Goal: Task Accomplishment & Management: Manage account settings

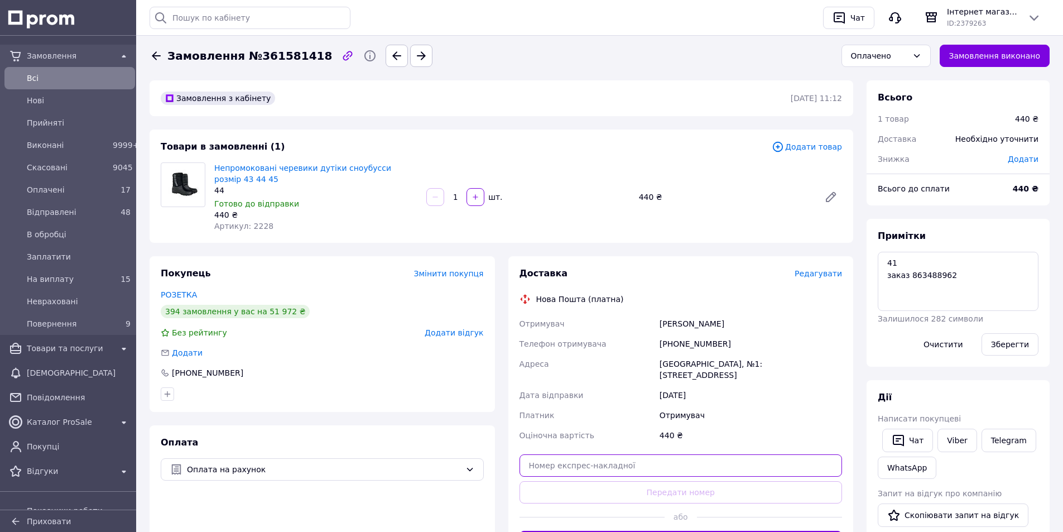
click at [626, 456] on input "text" at bounding box center [680, 465] width 323 height 22
paste input "20451247253804"
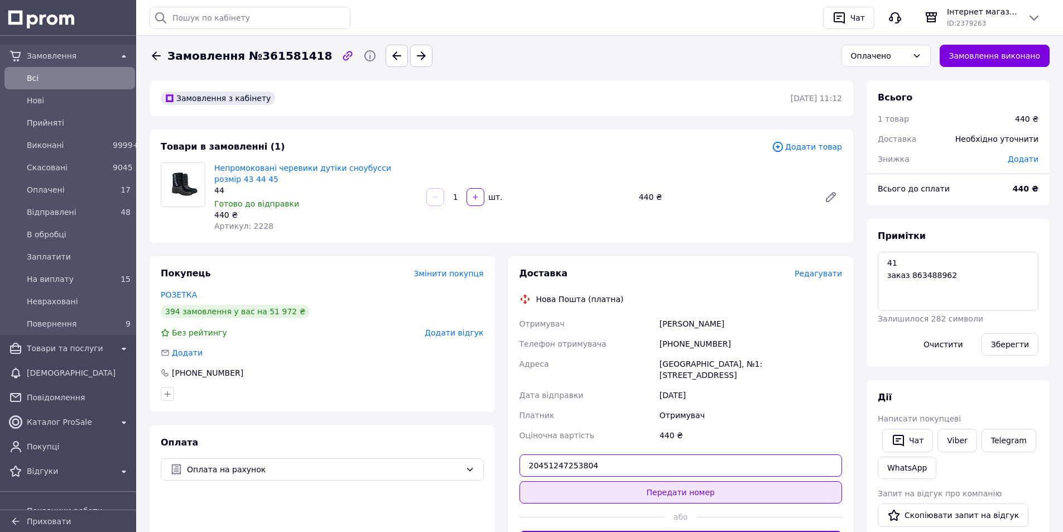
type input "20451247253804"
click at [621, 484] on button "Передати номер" at bounding box center [680, 492] width 323 height 22
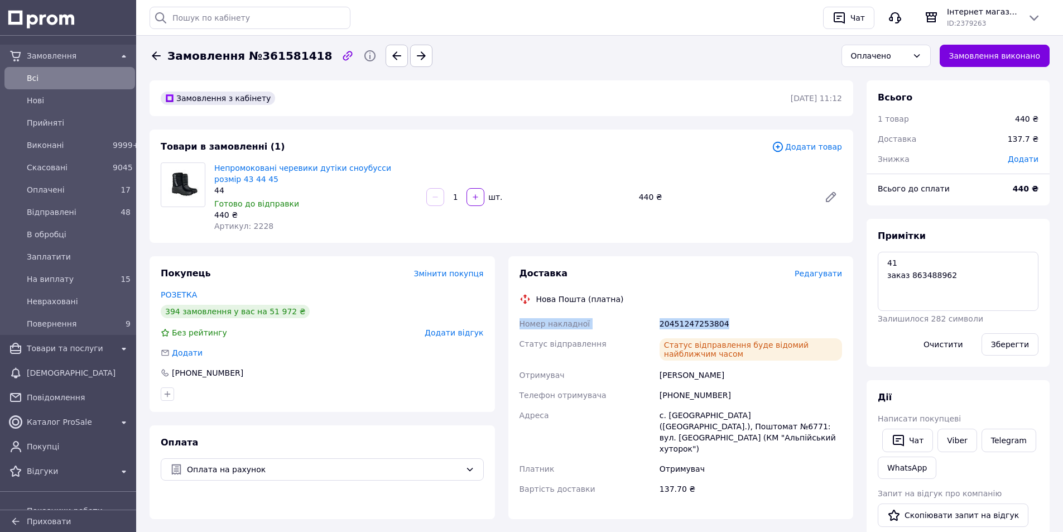
drag, startPoint x: 687, startPoint y: 319, endPoint x: 517, endPoint y: 321, distance: 169.6
click at [517, 321] on div "Номер накладної 20451247253804 Статус відправлення Статус відправлення буде від…" at bounding box center [680, 406] width 327 height 185
copy div "Номер накладної 20451247253804"
click at [882, 57] on div "Оплачено" at bounding box center [879, 56] width 57 height 12
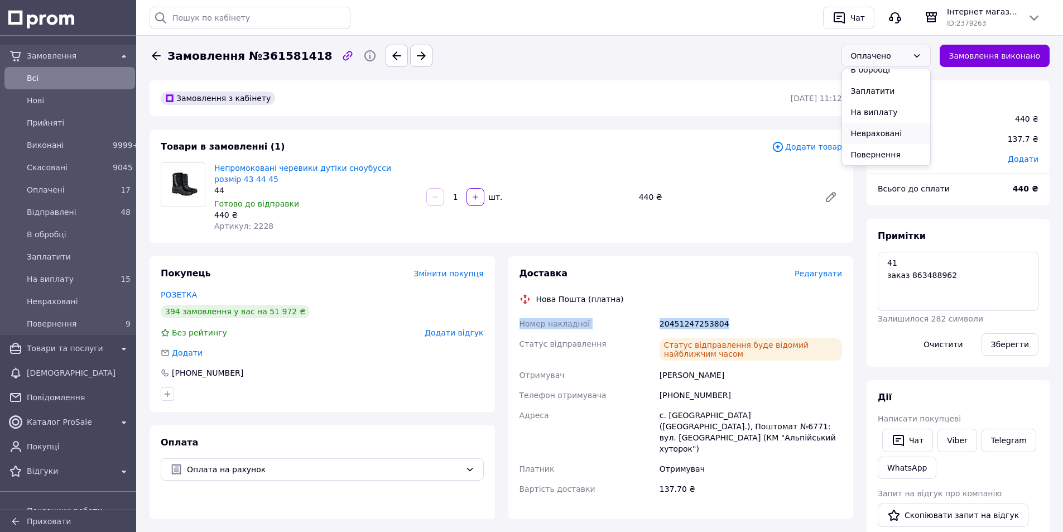
click at [886, 137] on li "Невраховані" at bounding box center [886, 133] width 88 height 21
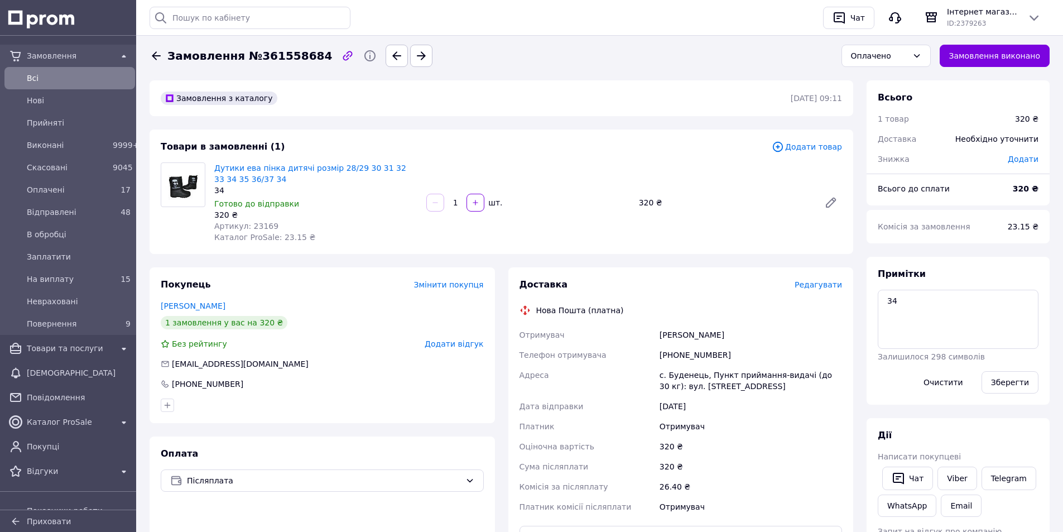
click at [827, 278] on div "Доставка Редагувати" at bounding box center [680, 284] width 323 height 13
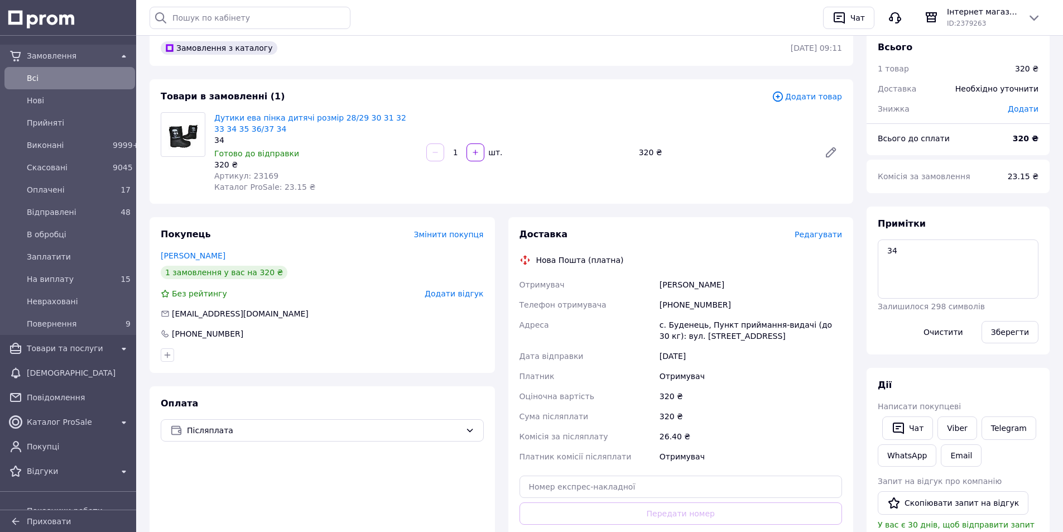
scroll to position [112, 0]
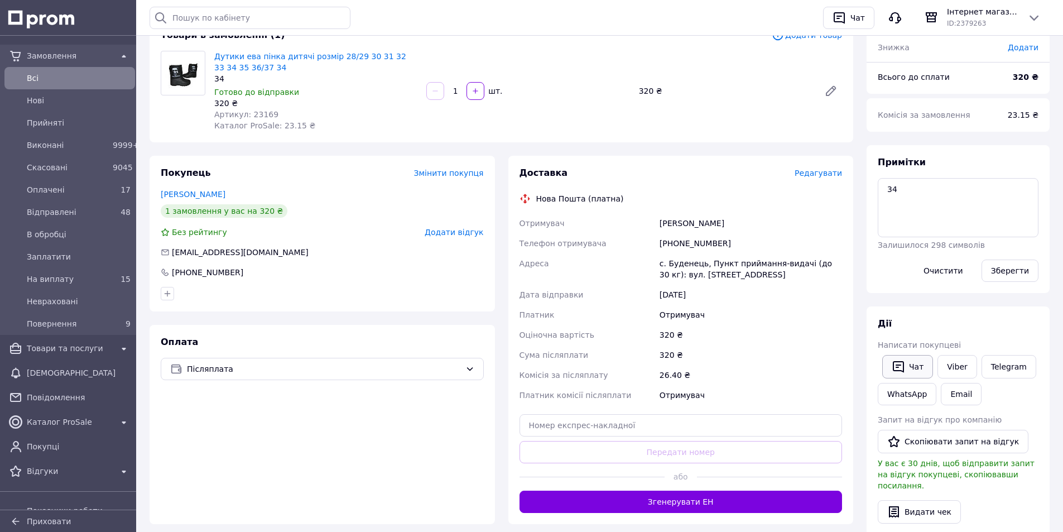
click at [900, 363] on icon "button" at bounding box center [897, 366] width 13 height 13
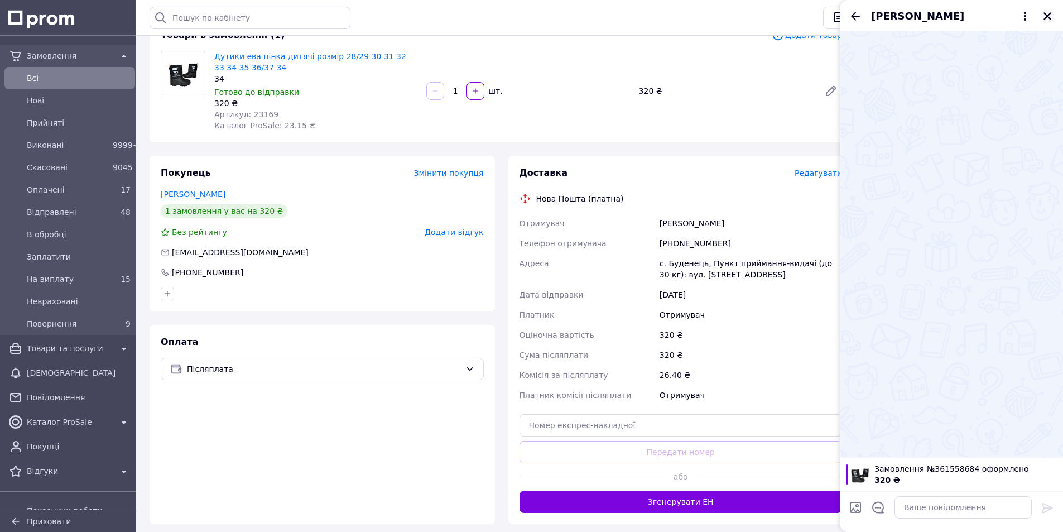
click at [1044, 15] on icon "Закрити" at bounding box center [1047, 16] width 10 height 10
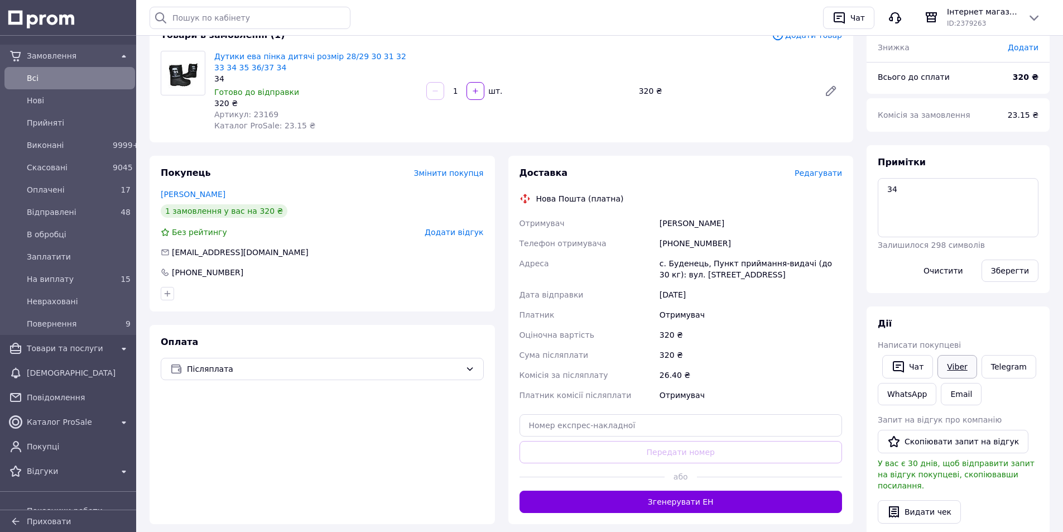
click at [960, 365] on link "Viber" at bounding box center [956, 366] width 39 height 23
click at [359, 363] on span "Післяплата" at bounding box center [324, 369] width 274 height 12
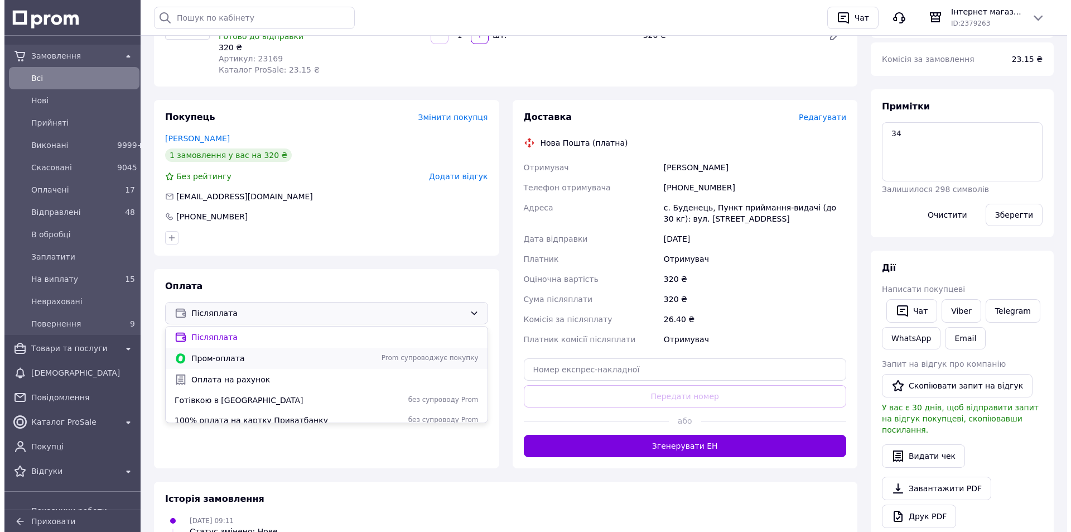
scroll to position [48, 0]
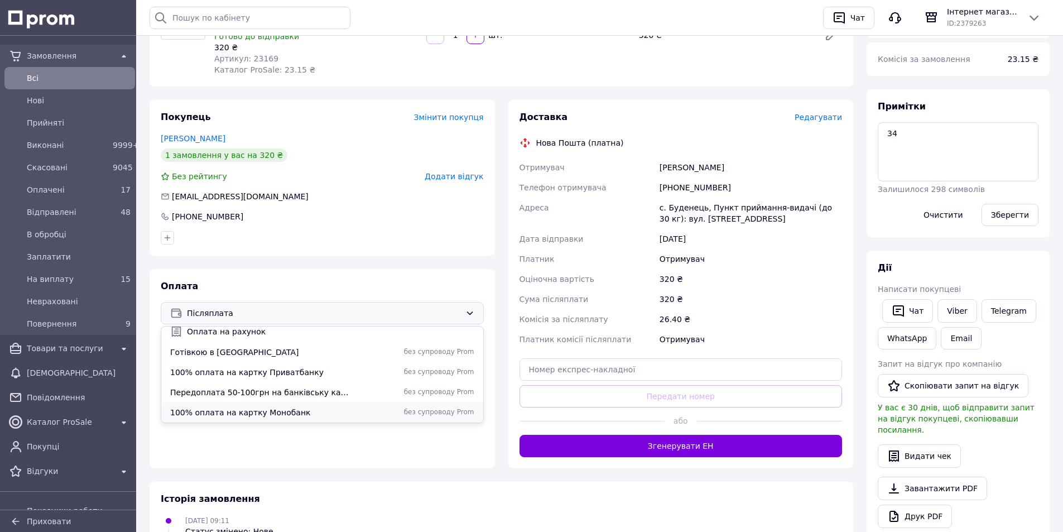
click at [252, 411] on span "100% оплата на картку Монобанк" at bounding box center [260, 412] width 181 height 11
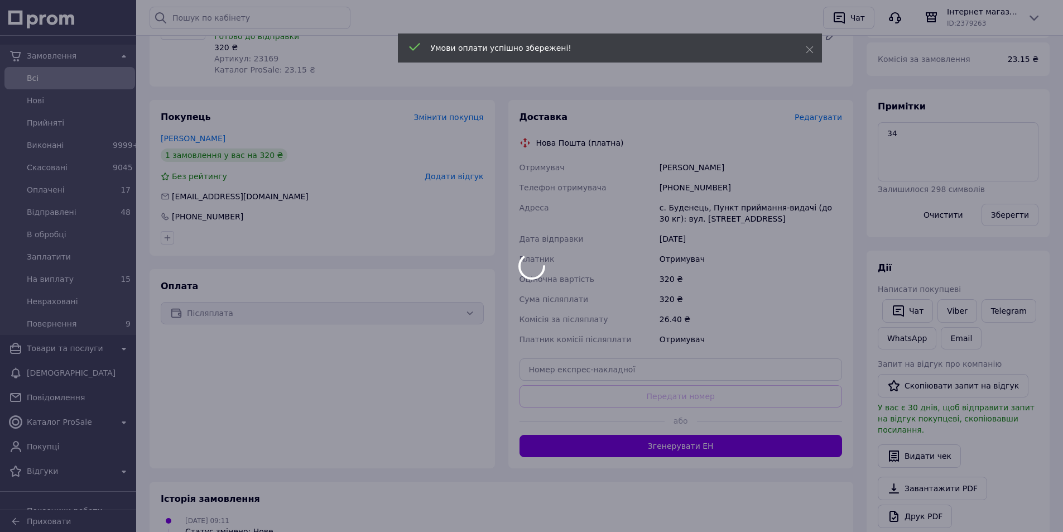
click at [823, 119] on span "Редагувати" at bounding box center [817, 117] width 47 height 9
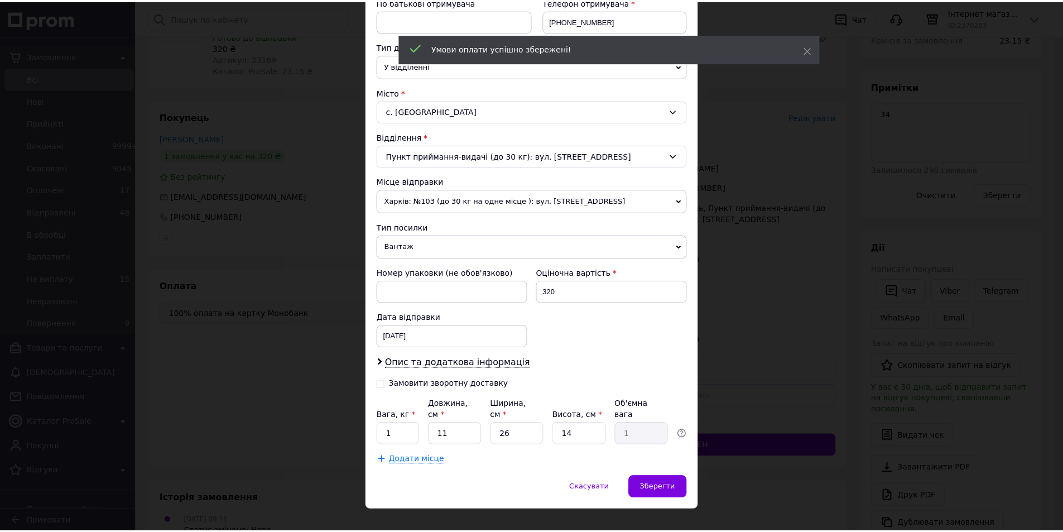
scroll to position [229, 0]
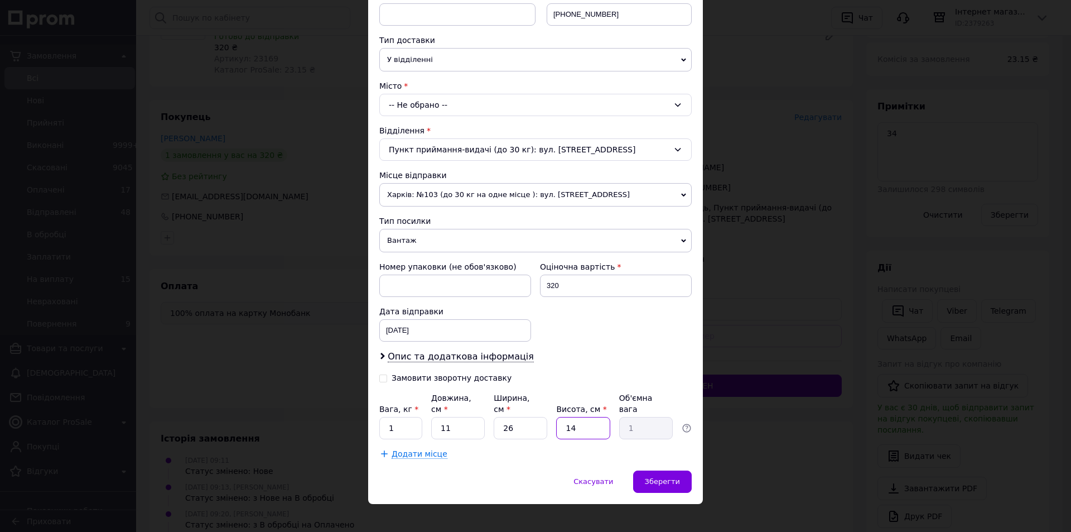
drag, startPoint x: 587, startPoint y: 417, endPoint x: 525, endPoint y: 414, distance: 62.0
click at [525, 414] on div "Вага, кг * 1 Довжина, см * 11 Ширина, см * 26 Висота, см * 14 Об'ємна вага 1" at bounding box center [535, 415] width 312 height 47
type input "2"
type input "0.14"
type input "20"
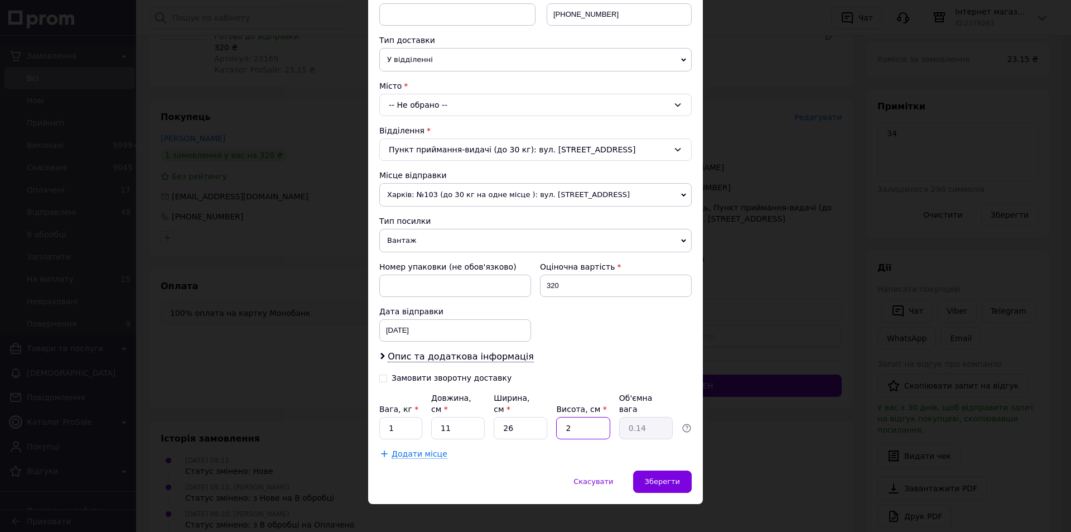
type input "1.43"
type input "20"
click at [661, 477] on span "Зберегти" at bounding box center [662, 481] width 35 height 8
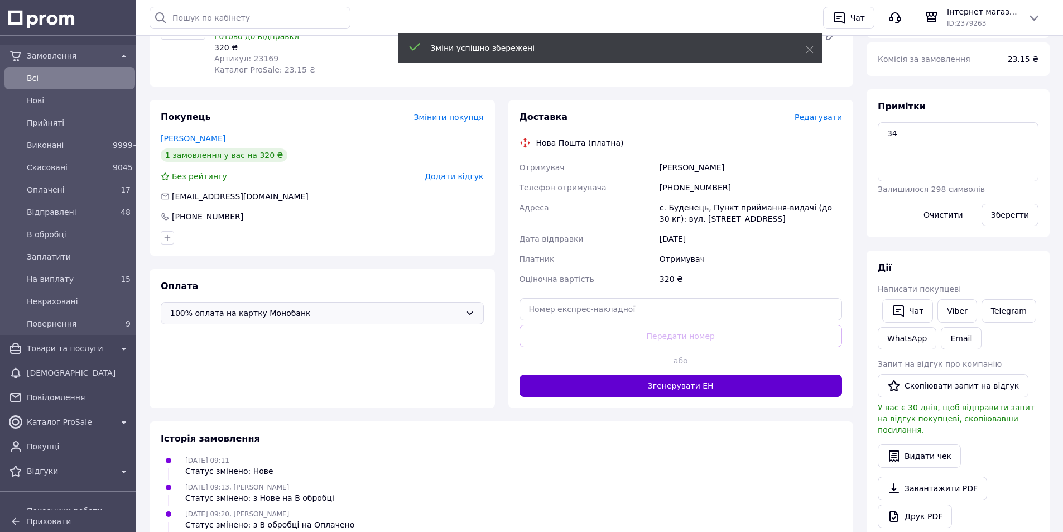
click at [725, 391] on button "Згенерувати ЕН" at bounding box center [680, 385] width 323 height 22
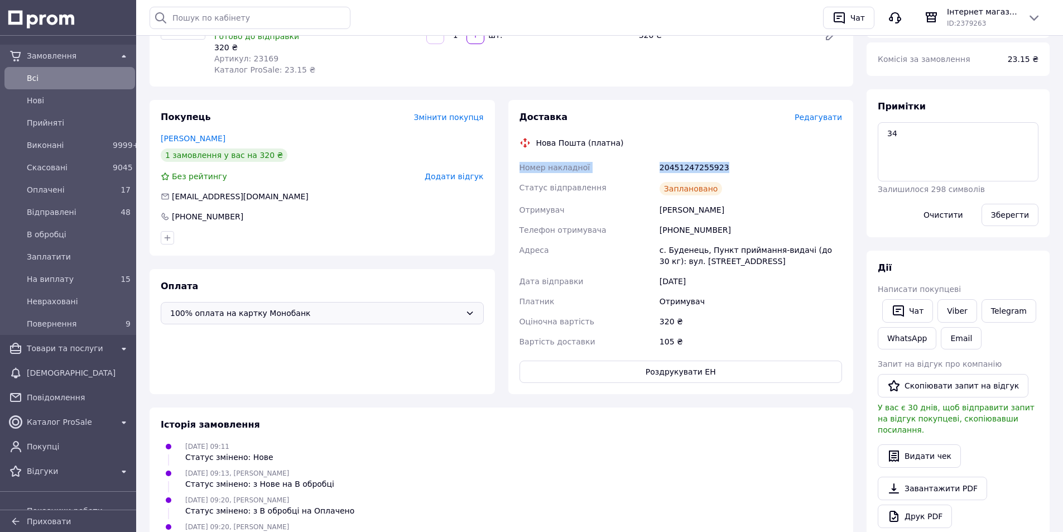
drag, startPoint x: 729, startPoint y: 160, endPoint x: 505, endPoint y: 167, distance: 223.2
click at [505, 167] on div "Доставка Редагувати Нова Пошта (платна) Номер накладної 20451247255923 Статус в…" at bounding box center [681, 247] width 359 height 294
copy div "Номер накладної 20451247255923"
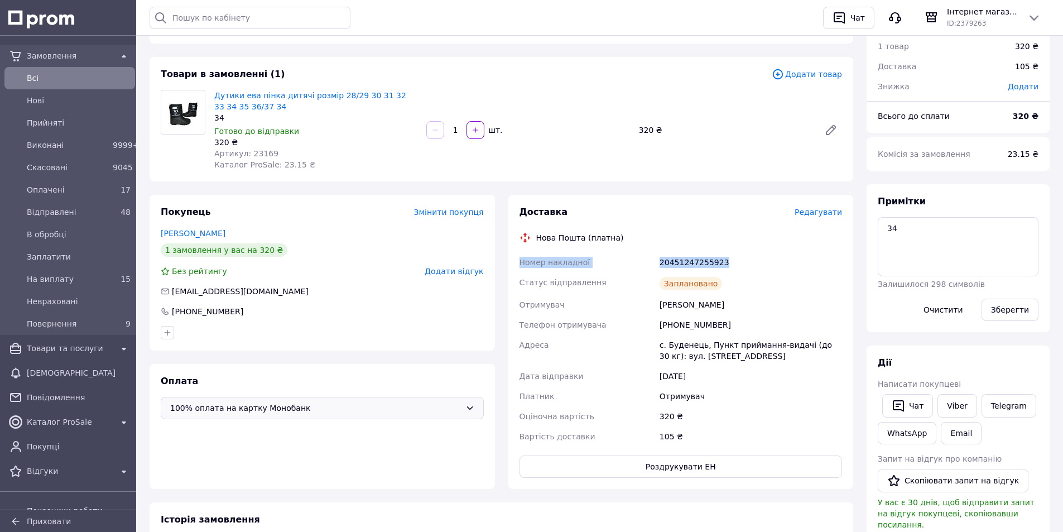
scroll to position [0, 0]
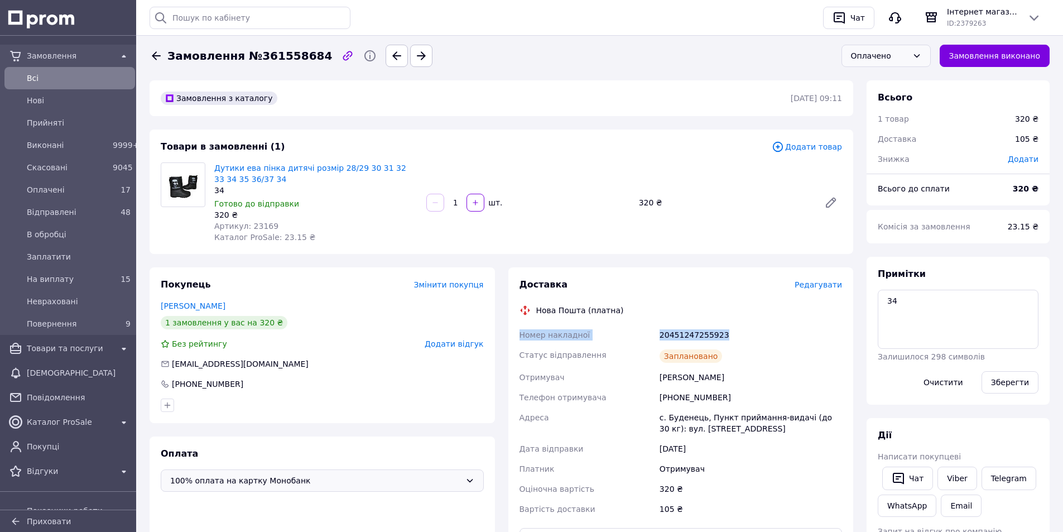
click at [876, 55] on div "Оплачено" at bounding box center [879, 56] width 57 height 12
click at [898, 135] on li "Невраховані" at bounding box center [886, 133] width 88 height 21
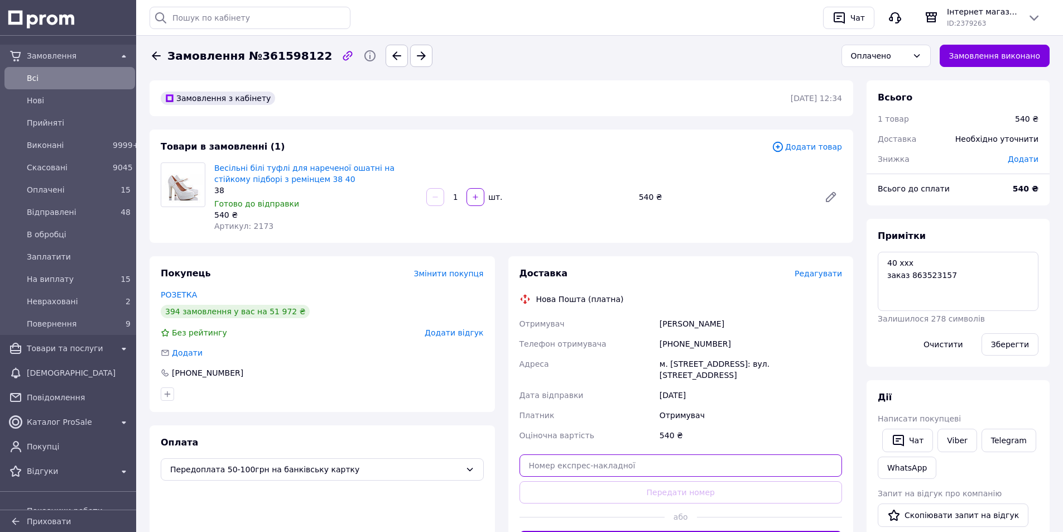
click at [573, 469] on input "text" at bounding box center [680, 465] width 323 height 22
paste input "20451247258707"
type input "20451247258707"
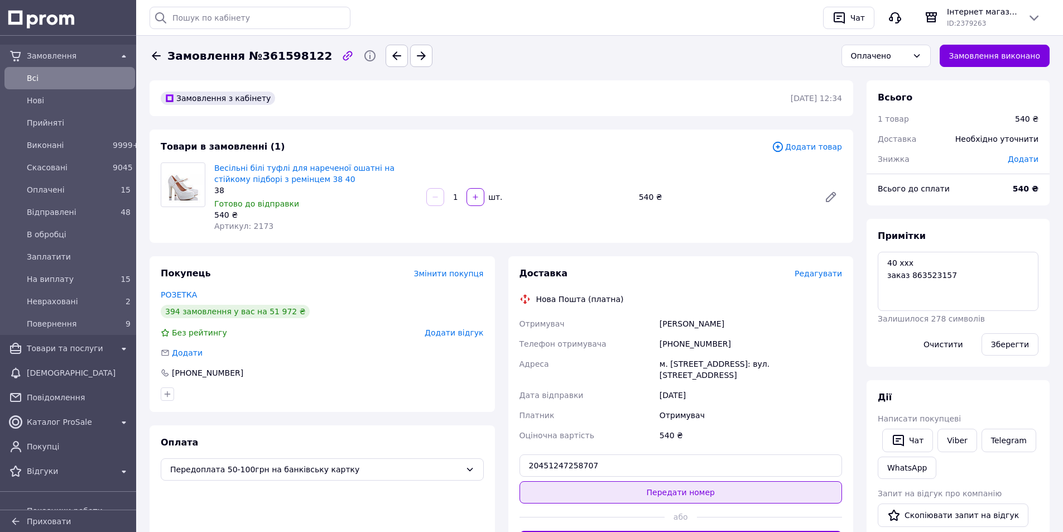
click at [669, 492] on button "Передати номер" at bounding box center [680, 492] width 323 height 22
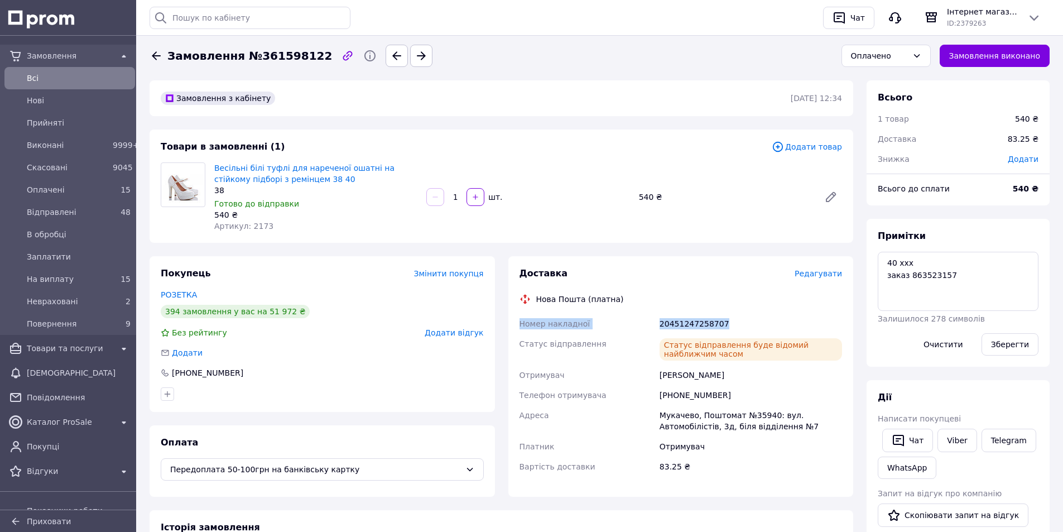
drag, startPoint x: 732, startPoint y: 320, endPoint x: 507, endPoint y: 312, distance: 226.1
click at [507, 312] on div "Доставка Редагувати Нова Пошта (платна) Номер накладної 20451247258707 Статус в…" at bounding box center [681, 376] width 359 height 240
copy div "Номер накладної 20451247258707"
click at [890, 57] on div "Оплачено" at bounding box center [879, 56] width 57 height 12
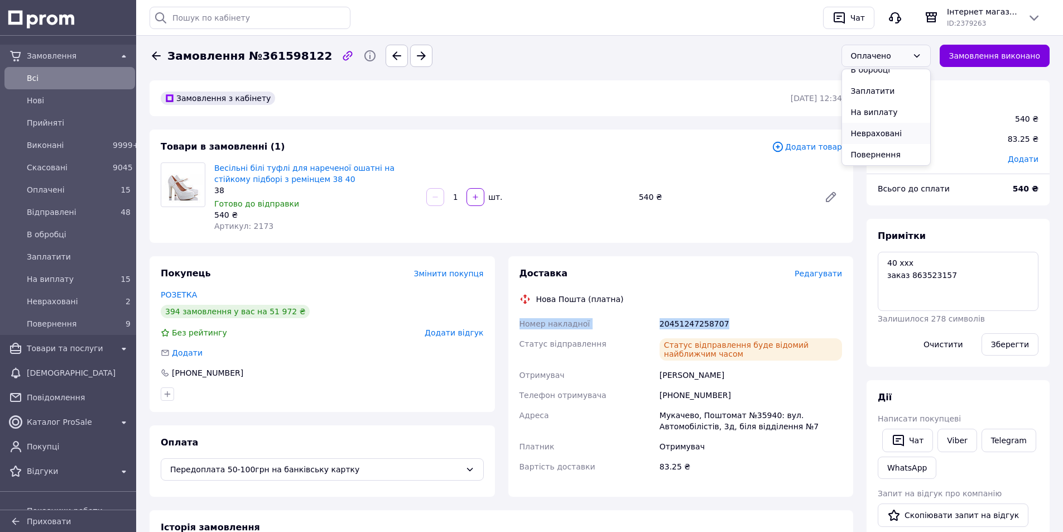
click at [886, 136] on li "Невраховані" at bounding box center [886, 133] width 88 height 21
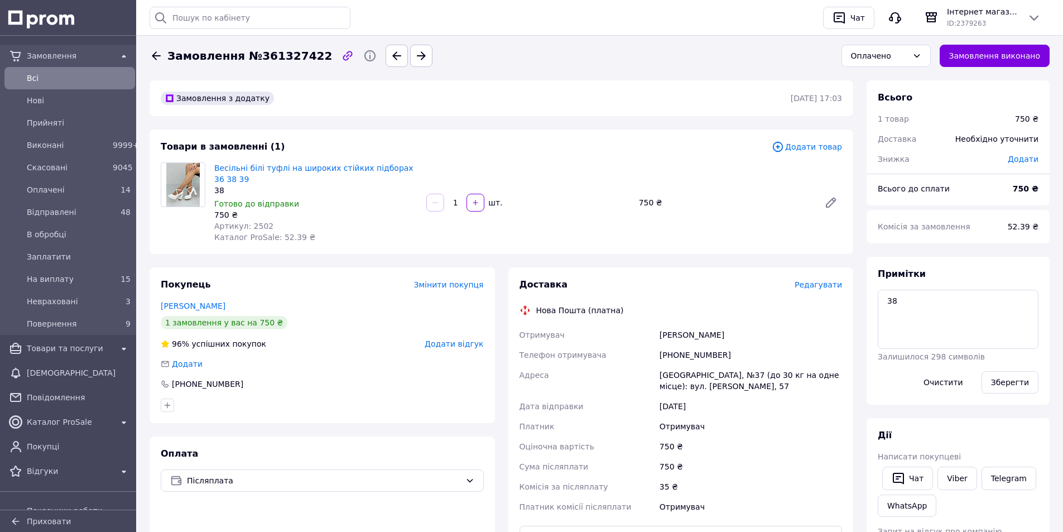
click at [822, 280] on span "Редагувати" at bounding box center [817, 284] width 47 height 9
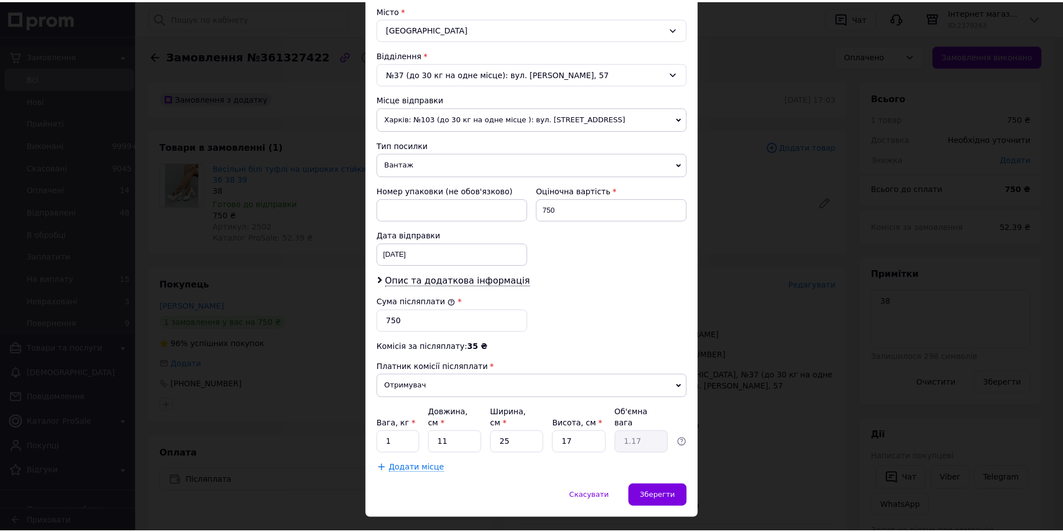
scroll to position [320, 0]
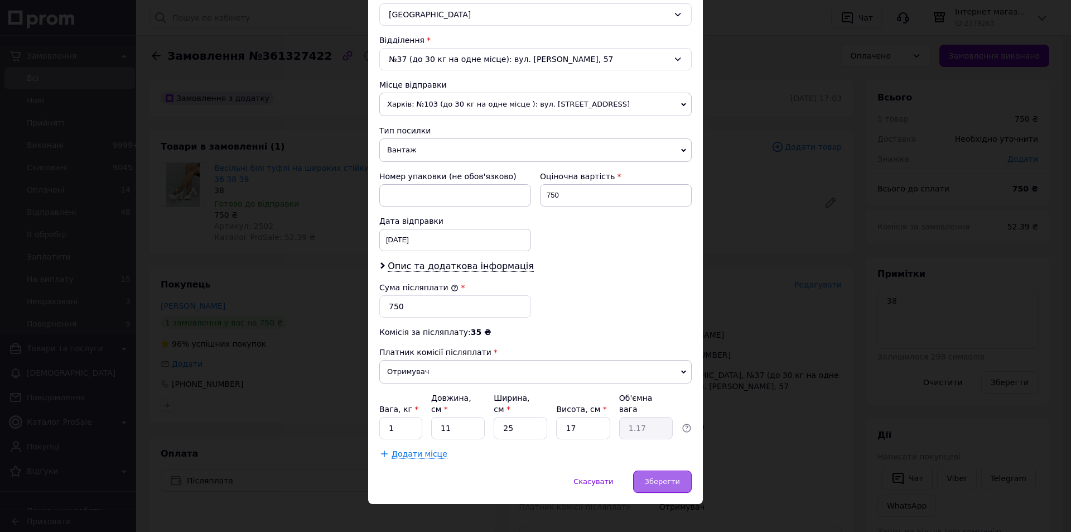
click at [681, 473] on div "Зберегти" at bounding box center [662, 481] width 59 height 22
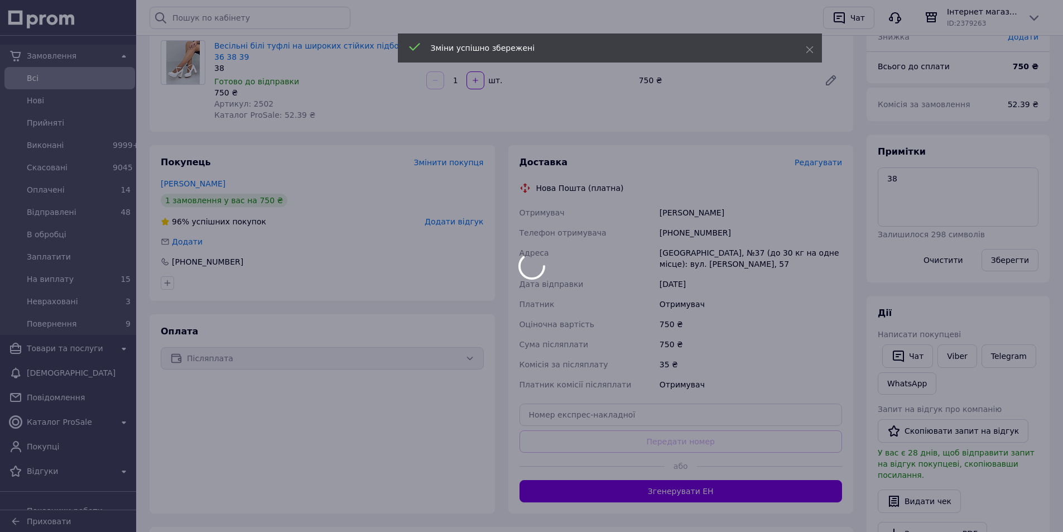
scroll to position [223, 0]
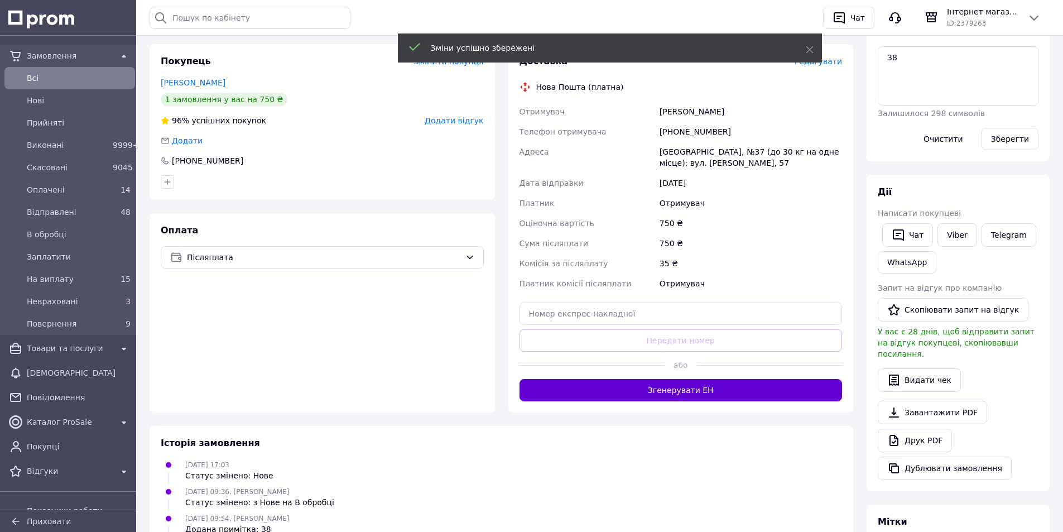
click at [722, 380] on button "Згенерувати ЕН" at bounding box center [680, 390] width 323 height 22
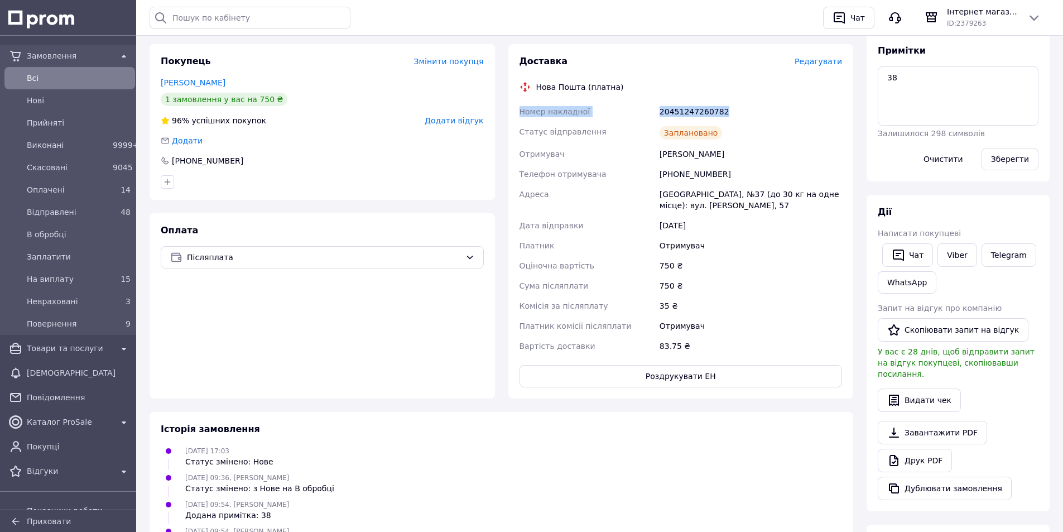
drag, startPoint x: 732, startPoint y: 98, endPoint x: 521, endPoint y: 102, distance: 210.9
click at [521, 102] on div "Номер накладної 20451247260782 Статус відправлення Заплановано Отримувач Климен…" at bounding box center [680, 229] width 327 height 254
copy div "Номер накладної 20451247260782"
click at [958, 250] on link "Viber" at bounding box center [956, 254] width 39 height 23
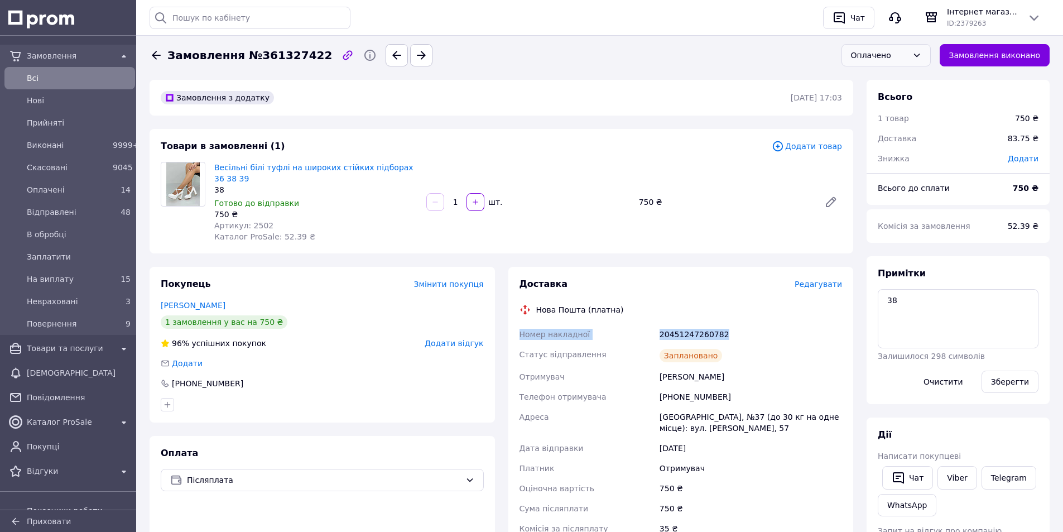
scroll to position [0, 0]
click at [895, 60] on div "Оплачено" at bounding box center [885, 56] width 89 height 22
click at [895, 133] on li "Невраховані" at bounding box center [886, 133] width 88 height 21
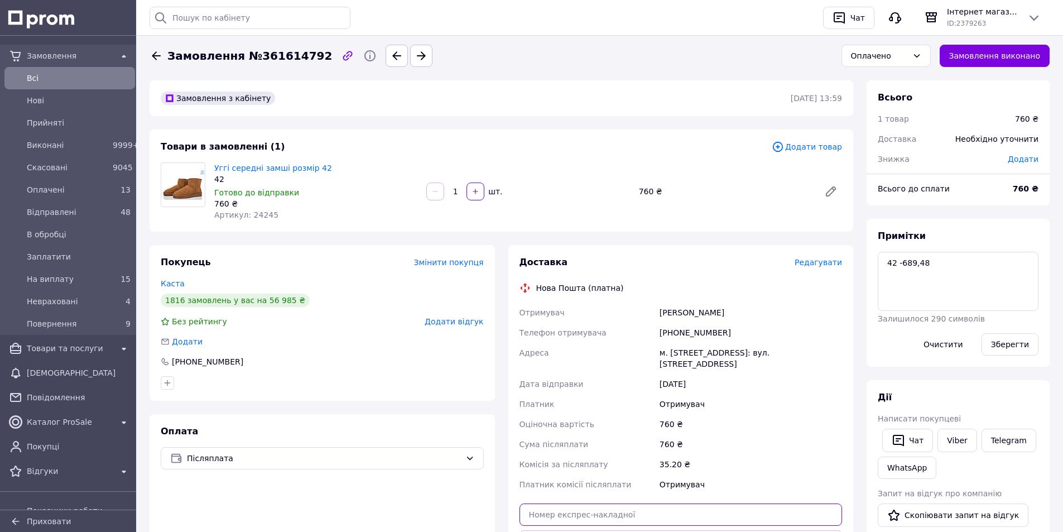
paste input "20451247262026"
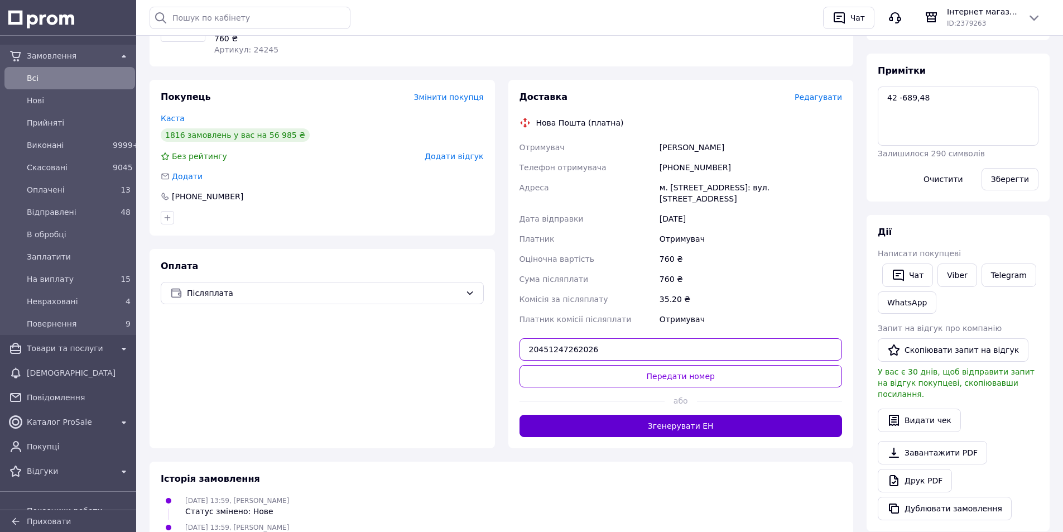
scroll to position [167, 0]
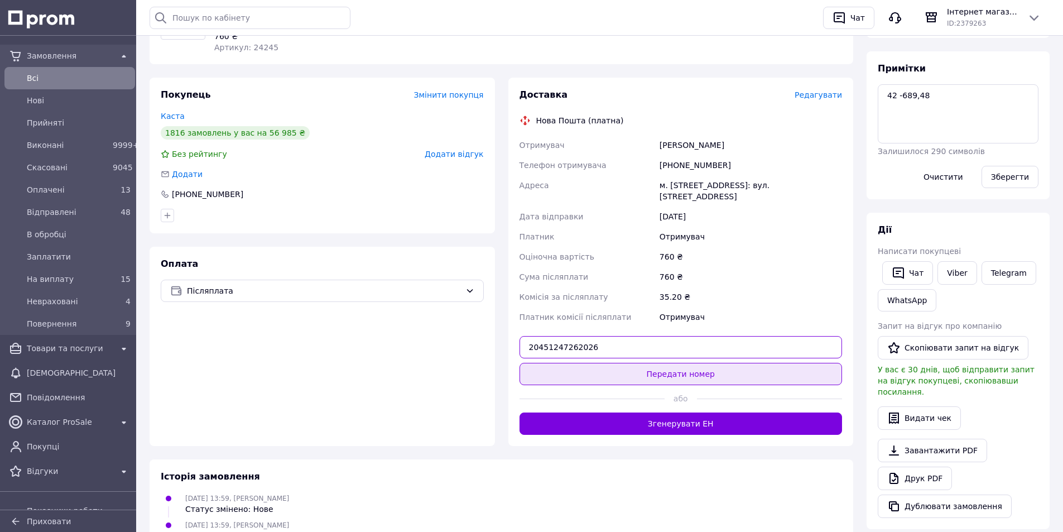
type input "20451247262026"
click at [651, 375] on button "Передати номер" at bounding box center [680, 374] width 323 height 22
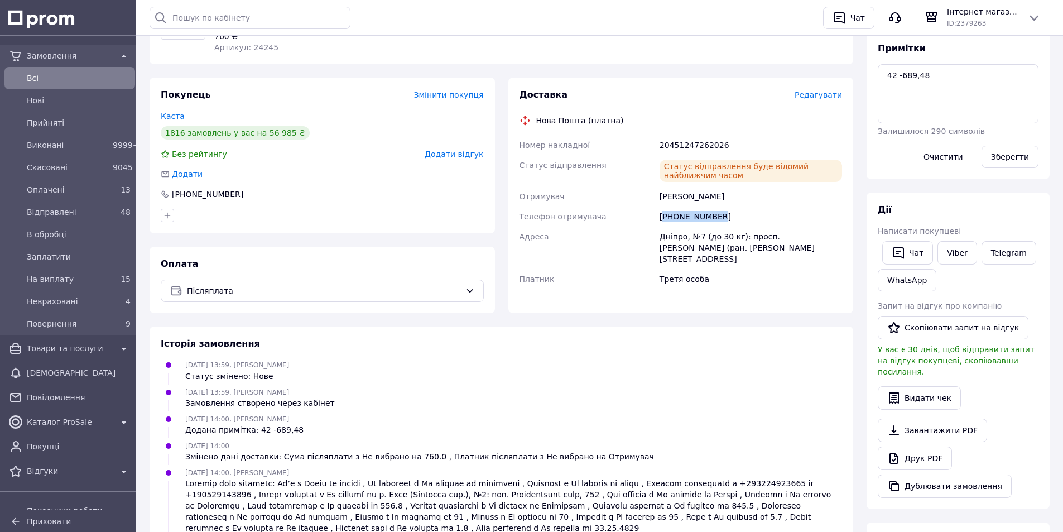
drag, startPoint x: 717, startPoint y: 215, endPoint x: 666, endPoint y: 220, distance: 52.1
click at [666, 220] on div "+380951238694" at bounding box center [750, 216] width 187 height 20
copy div "380951238694"
drag, startPoint x: 740, startPoint y: 146, endPoint x: 518, endPoint y: 133, distance: 223.0
click at [518, 133] on div "Доставка Редагувати Нова Пошта (платна) Номер накладної 20451247262026 Статус в…" at bounding box center [680, 195] width 345 height 235
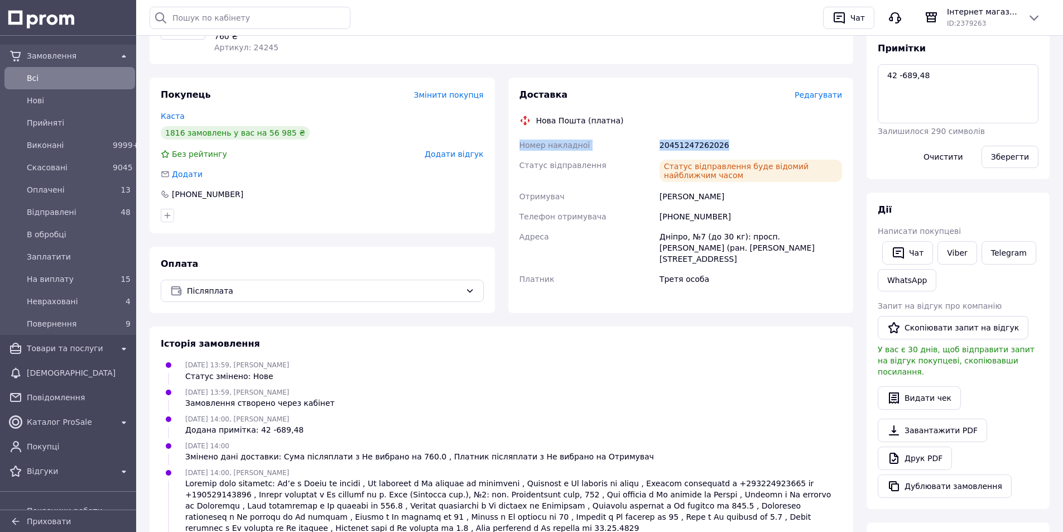
copy div "Номер накладної 20451247262026"
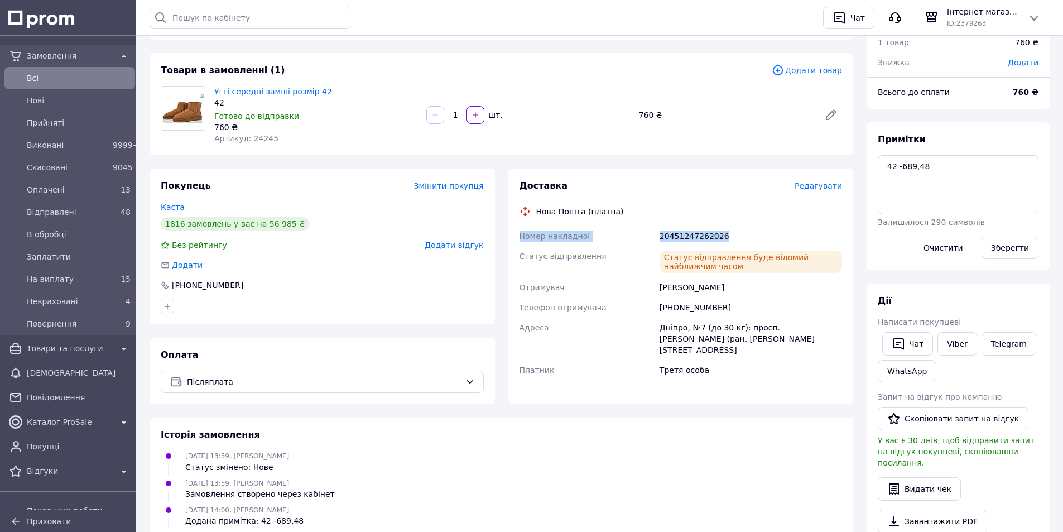
scroll to position [0, 0]
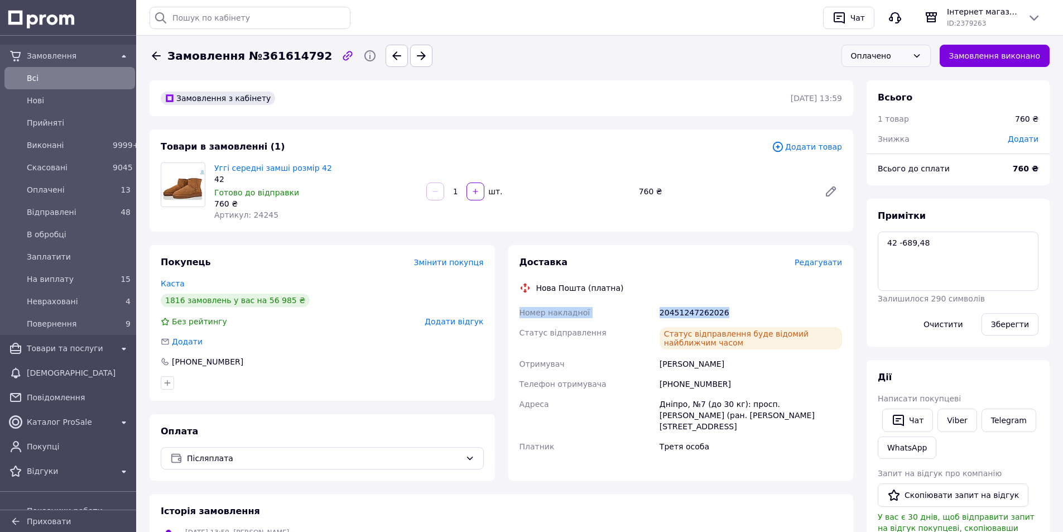
click at [869, 57] on div "Оплачено" at bounding box center [879, 56] width 57 height 12
click at [886, 133] on li "Невраховані" at bounding box center [886, 133] width 88 height 21
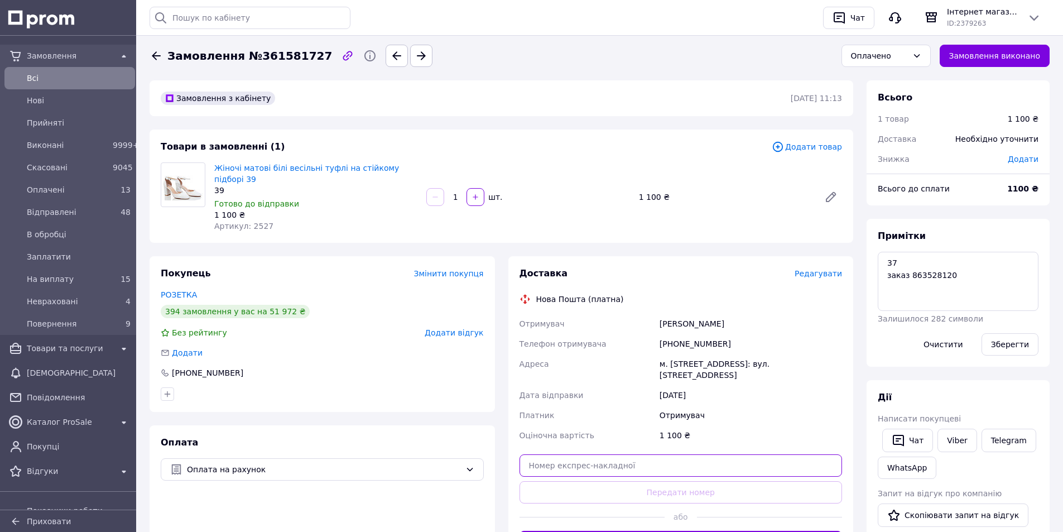
click at [597, 454] on input "text" at bounding box center [680, 465] width 323 height 22
paste input "20451247264196"
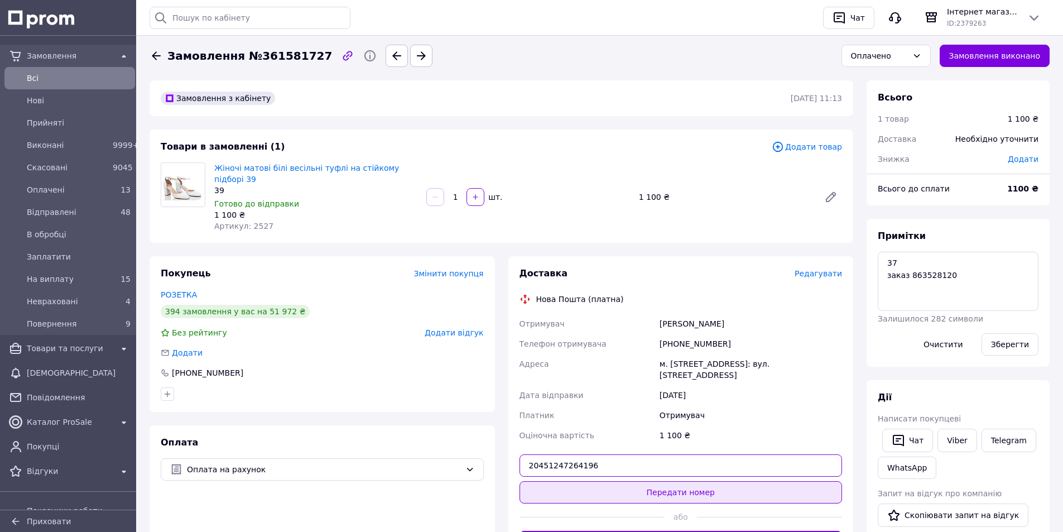
type input "20451247264196"
click at [620, 488] on button "Передати номер" at bounding box center [680, 492] width 323 height 22
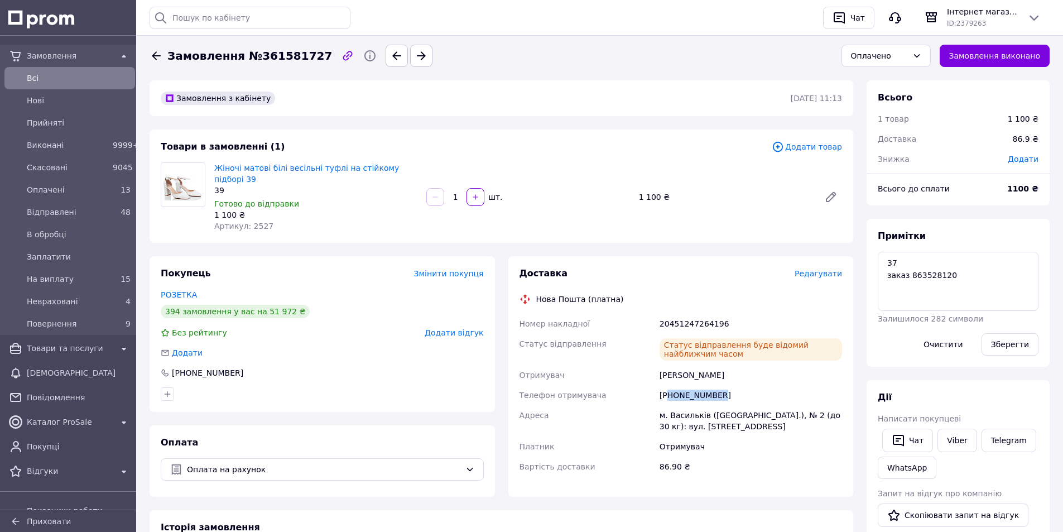
drag, startPoint x: 710, startPoint y: 377, endPoint x: 668, endPoint y: 379, distance: 41.9
click at [668, 385] on div "+380963965936" at bounding box center [750, 395] width 187 height 20
drag, startPoint x: 685, startPoint y: 307, endPoint x: 519, endPoint y: 313, distance: 165.2
click at [519, 314] on div "Номер накладної 20451247264196 Статус відправлення Статус відправлення буде від…" at bounding box center [680, 395] width 327 height 163
copy div "Номер накладної 20451247264196"
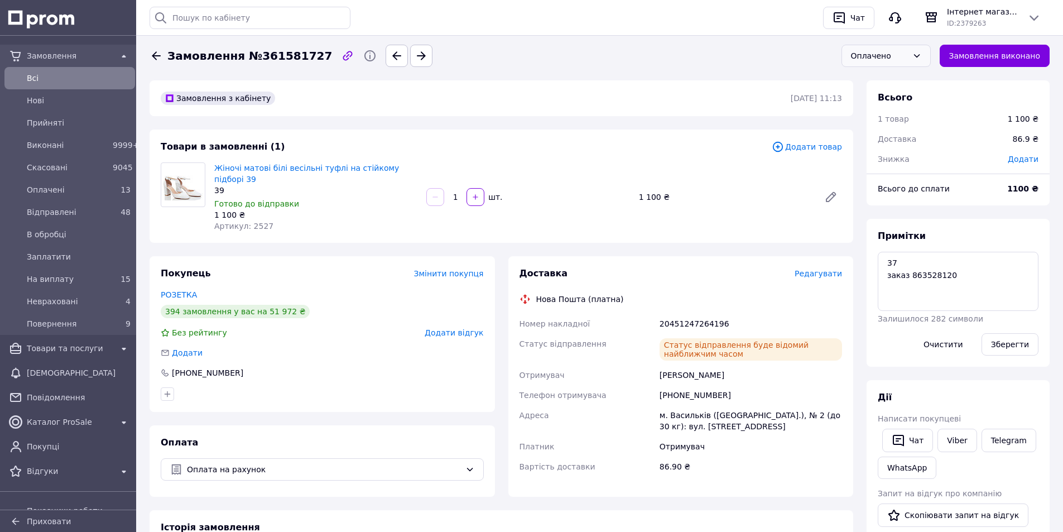
drag, startPoint x: 881, startPoint y: 42, endPoint x: 885, endPoint y: 56, distance: 13.9
click at [881, 43] on div "Оплачено" at bounding box center [886, 55] width 98 height 31
click at [885, 56] on div "Оплачено" at bounding box center [879, 56] width 57 height 12
drag, startPoint x: 891, startPoint y: 132, endPoint x: 876, endPoint y: 128, distance: 16.1
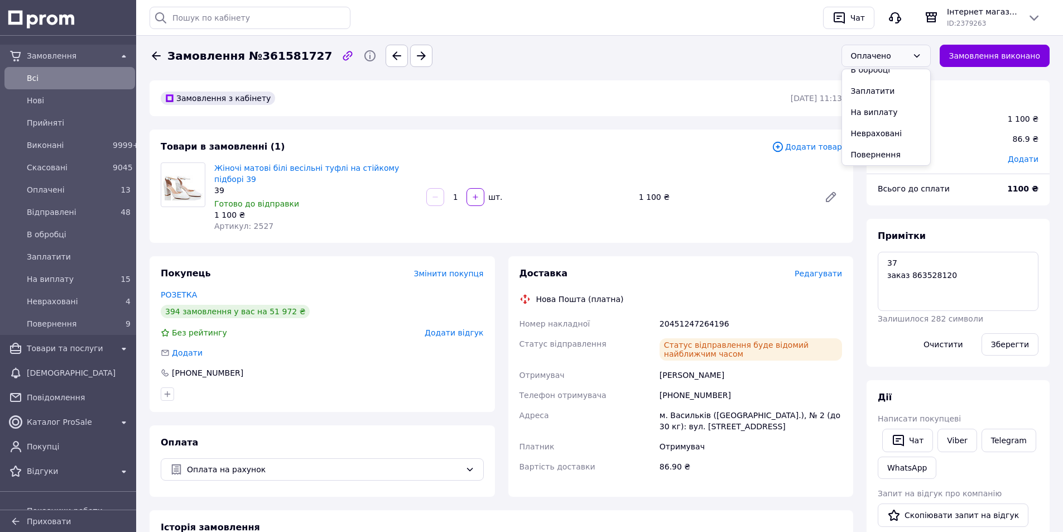
click at [888, 132] on li "Невраховані" at bounding box center [886, 133] width 88 height 21
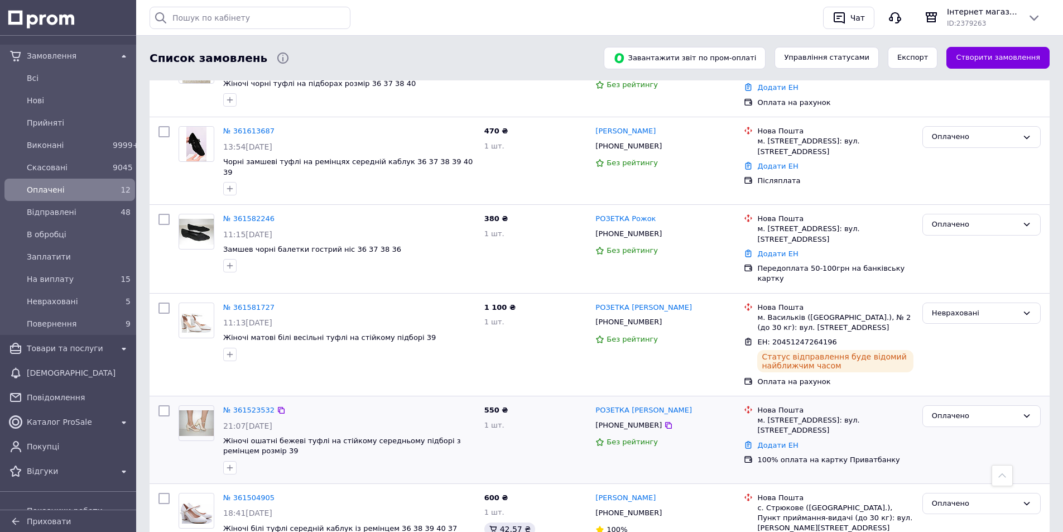
scroll to position [669, 0]
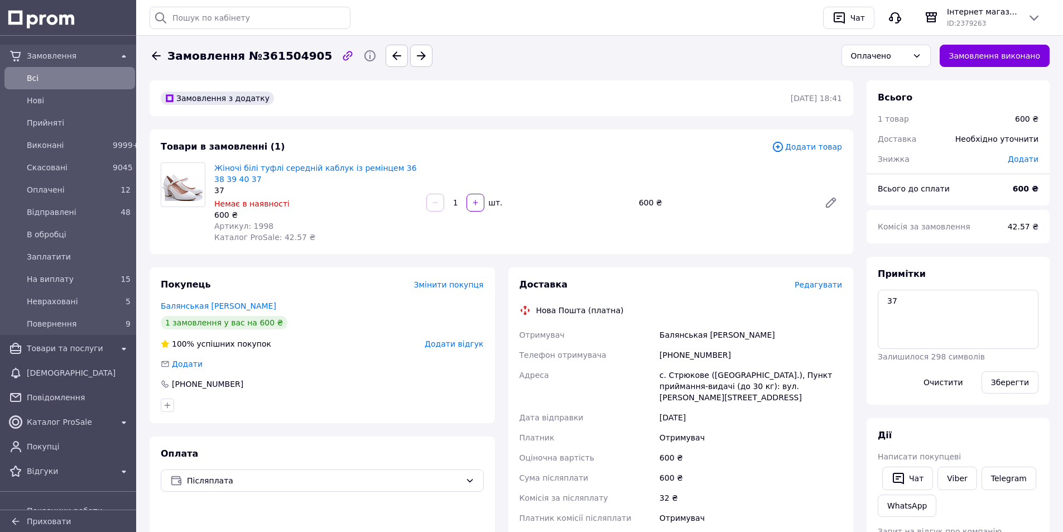
click at [822, 285] on span "Редагувати" at bounding box center [817, 284] width 47 height 9
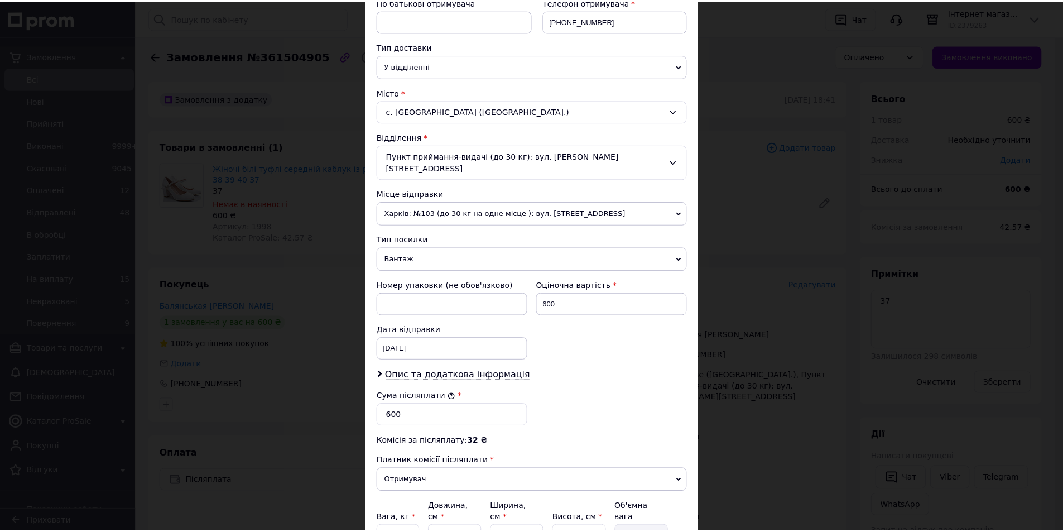
scroll to position [320, 0]
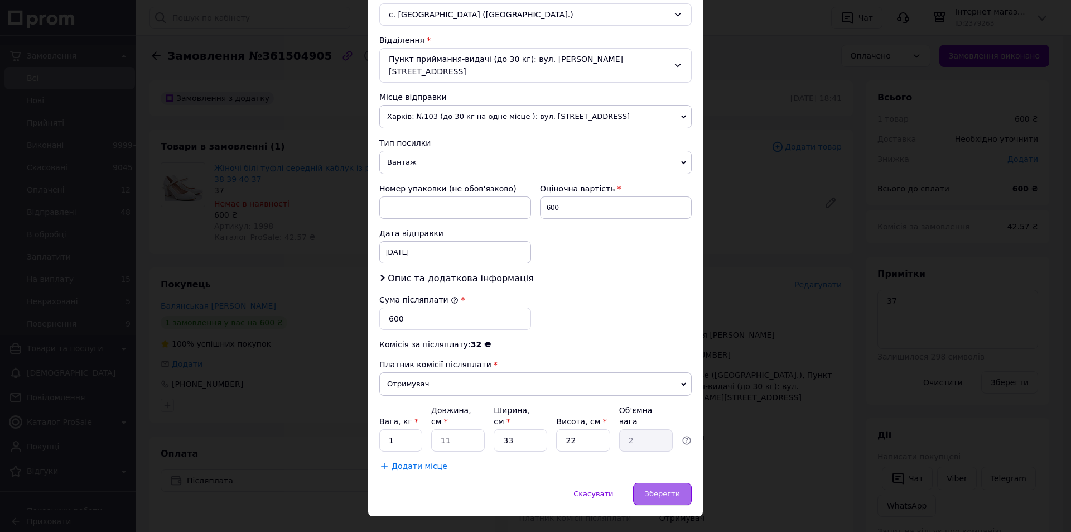
click at [649, 483] on div "Зберегти" at bounding box center [662, 494] width 59 height 22
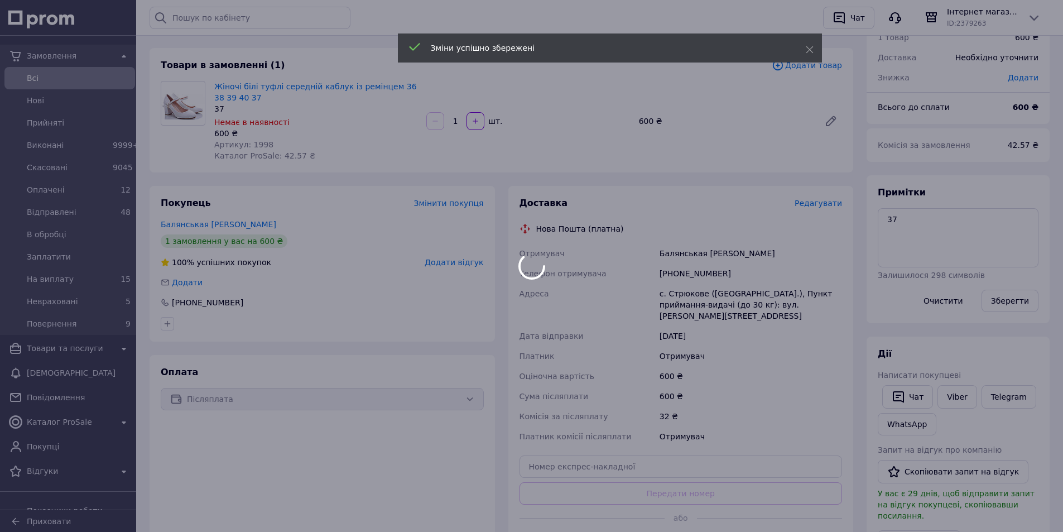
scroll to position [167, 0]
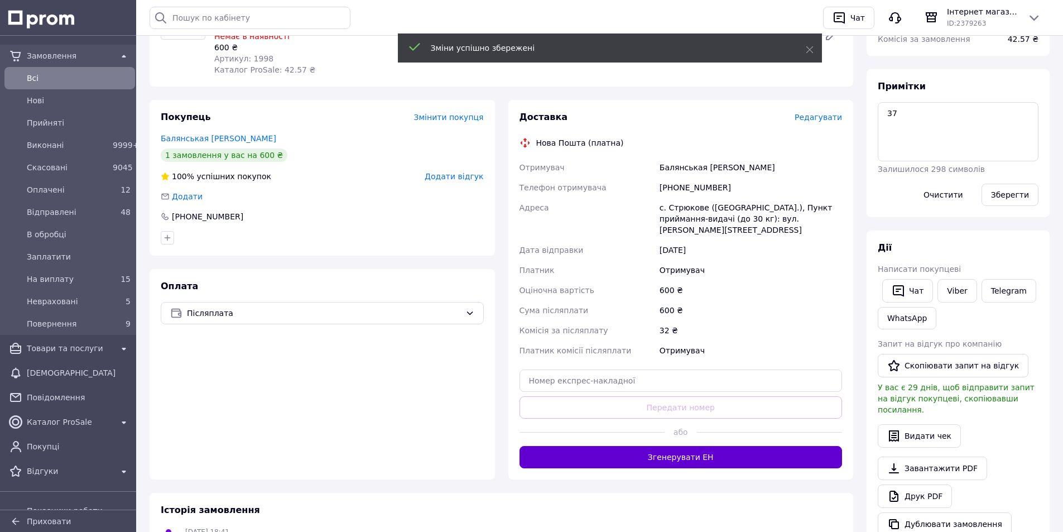
click at [695, 448] on button "Згенерувати ЕН" at bounding box center [680, 457] width 323 height 22
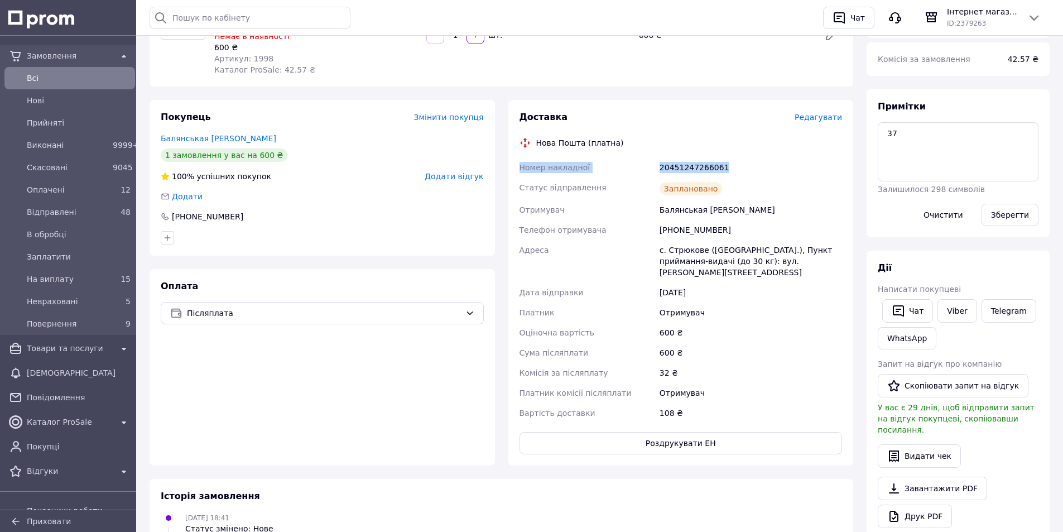
drag, startPoint x: 735, startPoint y: 160, endPoint x: 506, endPoint y: 171, distance: 229.0
click at [506, 171] on div "Доставка Редагувати Нова Пошта (платна) Номер накладної 20451247266061 Статус в…" at bounding box center [681, 282] width 359 height 365
copy div "Номер накладної 20451247266061"
click at [962, 311] on link "Viber" at bounding box center [956, 310] width 39 height 23
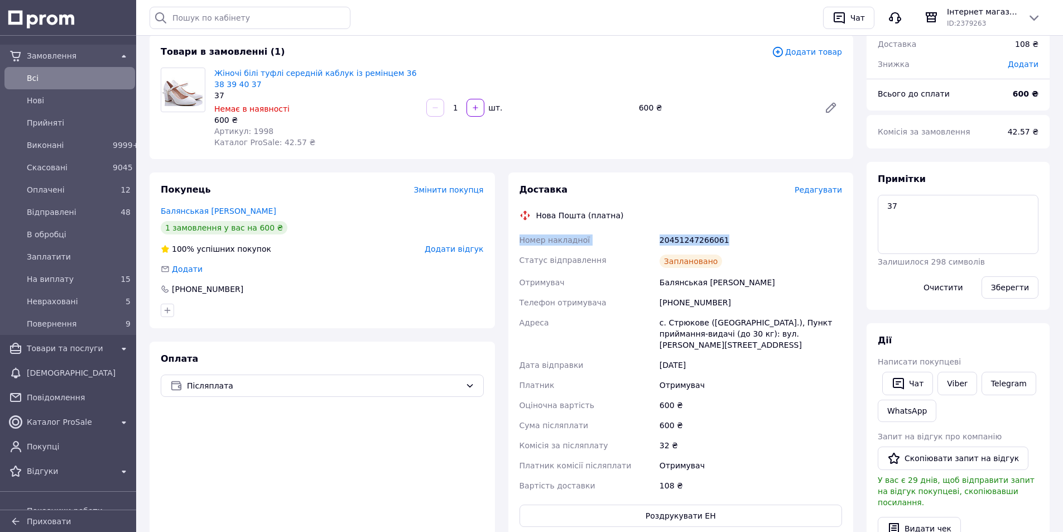
scroll to position [0, 0]
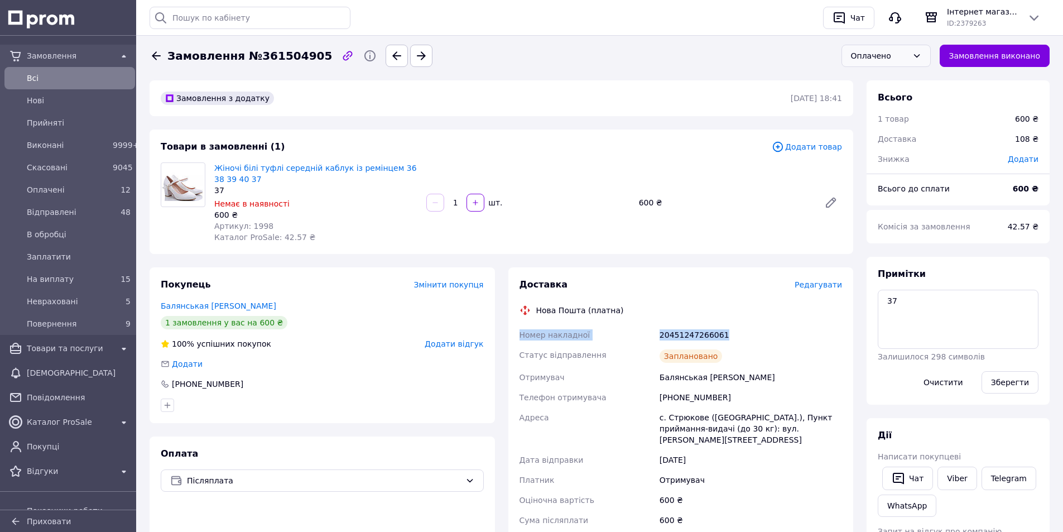
click at [879, 55] on div "Оплачено" at bounding box center [879, 56] width 57 height 12
drag, startPoint x: 883, startPoint y: 132, endPoint x: 779, endPoint y: 113, distance: 105.5
click at [879, 133] on li "Невраховані" at bounding box center [886, 133] width 88 height 21
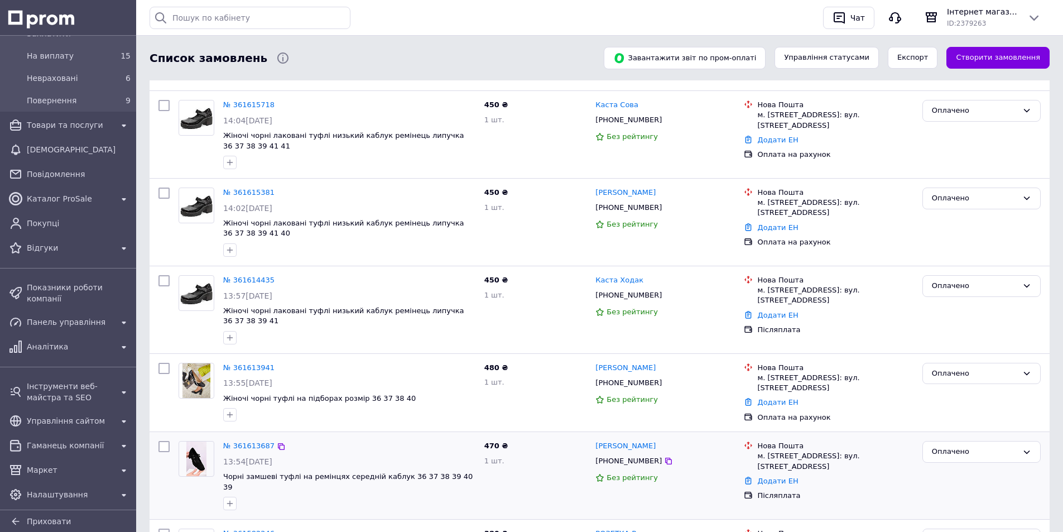
scroll to position [502, 0]
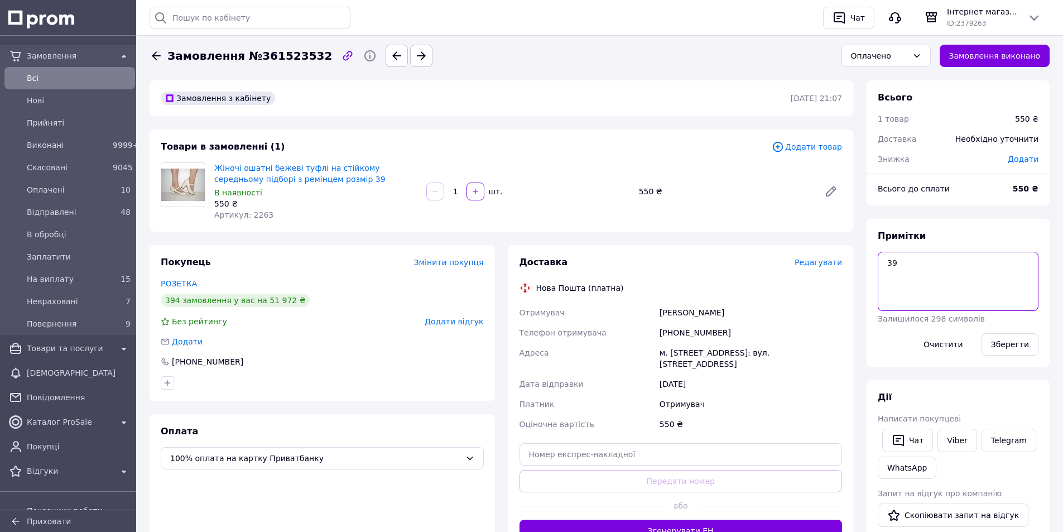
click at [957, 282] on textarea "39" at bounding box center [958, 281] width 161 height 59
click at [1015, 343] on button "Зберегти" at bounding box center [1009, 344] width 57 height 22
drag, startPoint x: 924, startPoint y: 263, endPoint x: 899, endPoint y: 266, distance: 25.3
click at [899, 266] on textarea "39 ххх" at bounding box center [958, 281] width 161 height 59
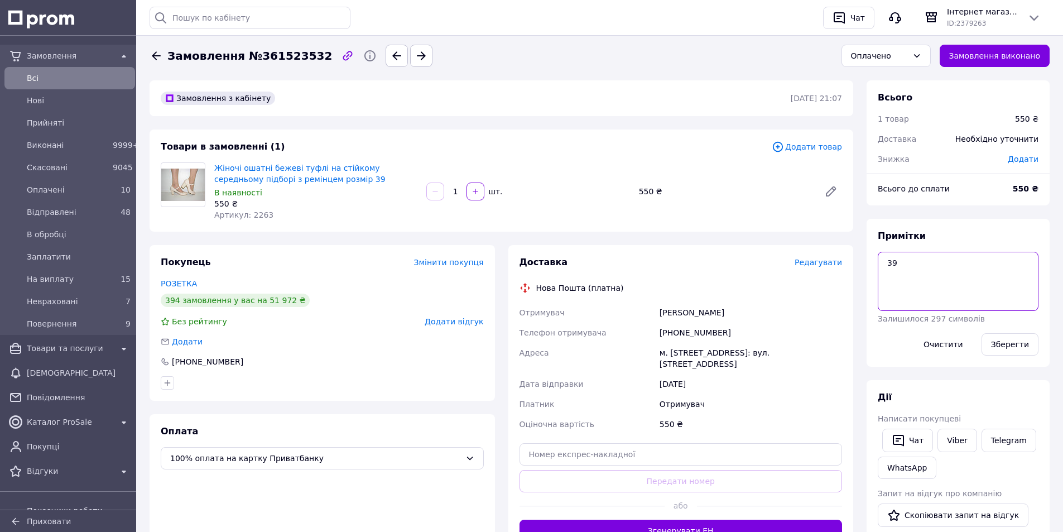
type textarea "39"
drag, startPoint x: 248, startPoint y: 215, endPoint x: 287, endPoint y: 222, distance: 39.7
click at [287, 222] on div "Жіночі ошатні бежеві туфлі на стійкому середньому підборі з ремінцем розмір 39 …" at bounding box center [316, 191] width 212 height 62
copy span "2263"
paste input "20451247268525"
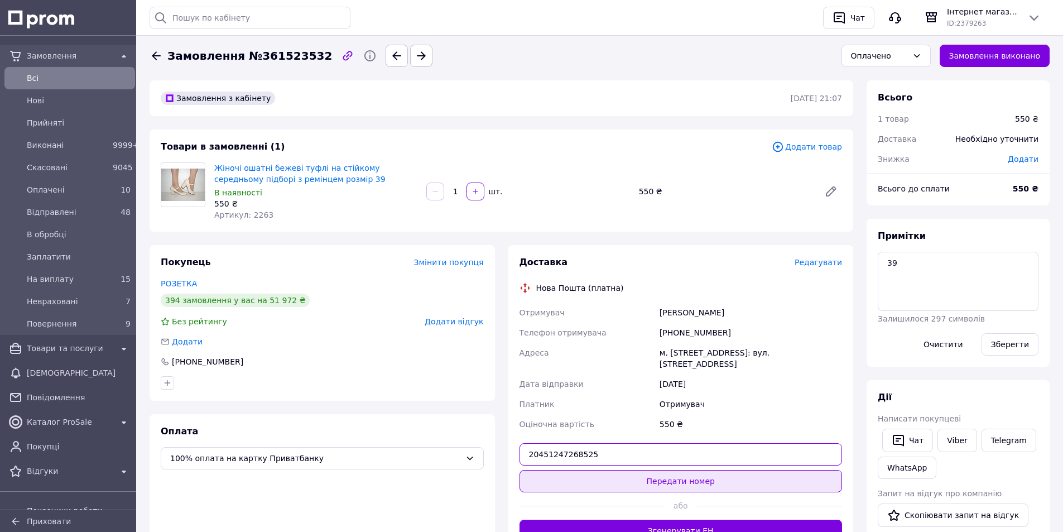
type input "20451247268525"
click at [606, 476] on button "Передати номер" at bounding box center [680, 481] width 323 height 22
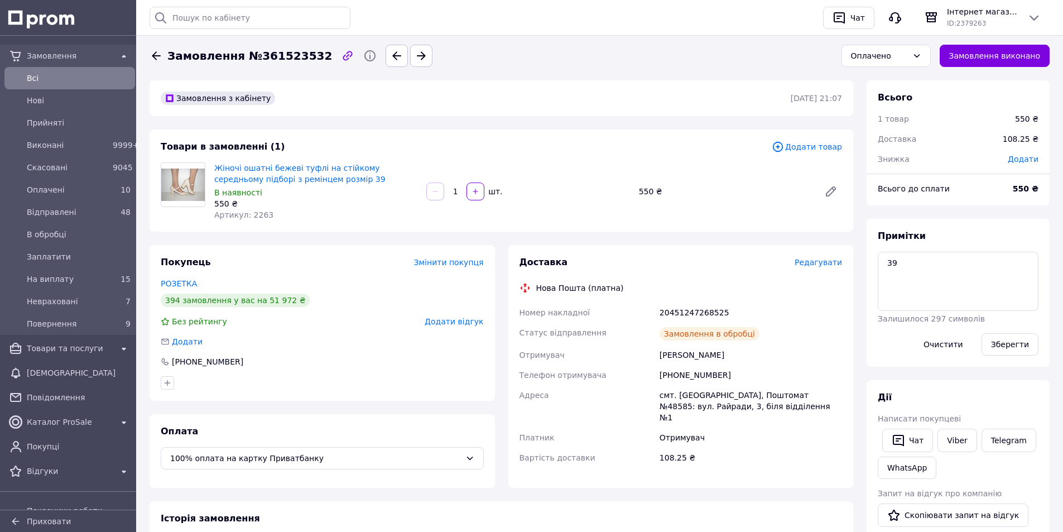
scroll to position [38, 0]
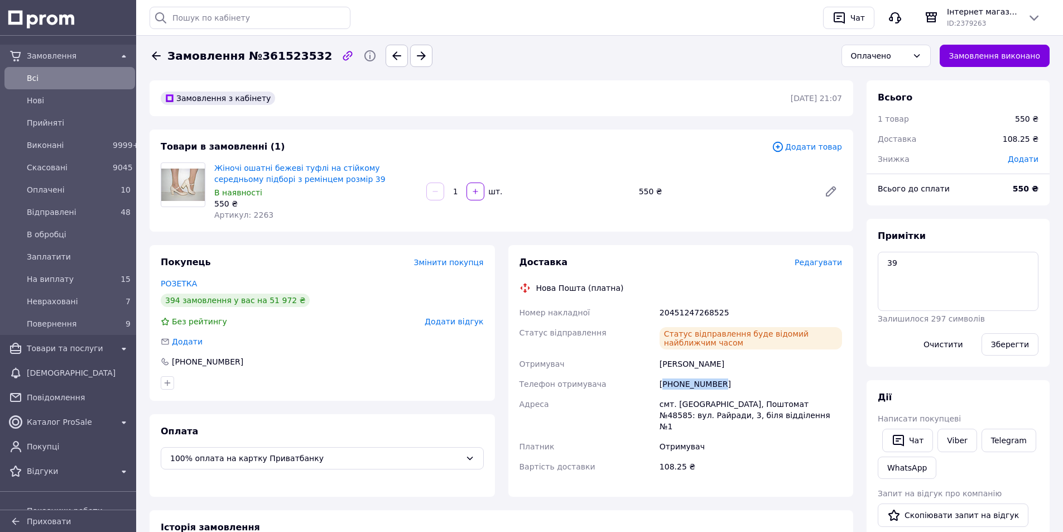
drag, startPoint x: 718, startPoint y: 380, endPoint x: 664, endPoint y: 384, distance: 53.7
click at [664, 384] on div "+380965309238" at bounding box center [750, 384] width 187 height 20
copy div "380965309238"
drag, startPoint x: 728, startPoint y: 312, endPoint x: 513, endPoint y: 310, distance: 215.3
click at [513, 310] on div "Доставка Редагувати Нова Пошта (платна) Номер накладної 20451247268525 Статус в…" at bounding box center [680, 371] width 345 height 252
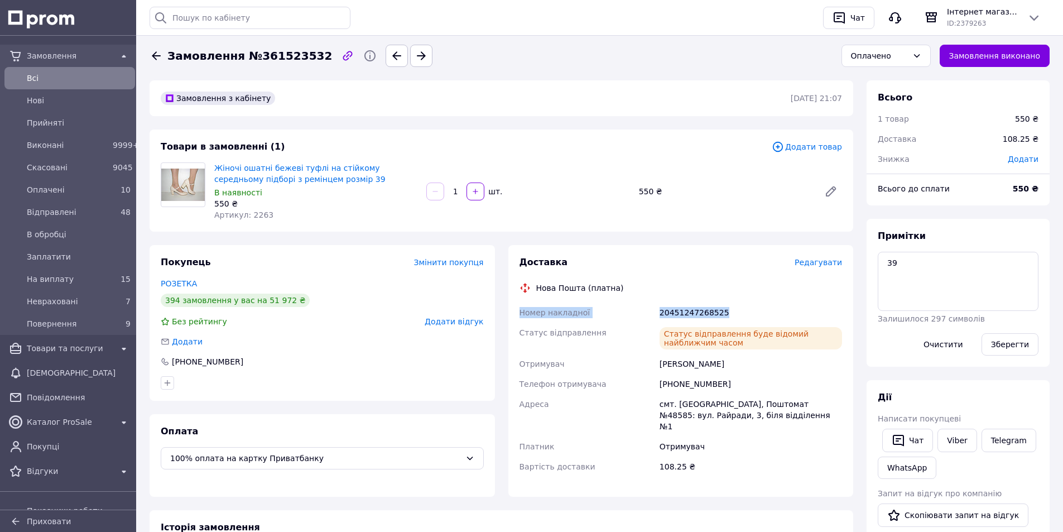
copy div "Номер накладної 20451247268525"
click at [883, 50] on div "Оплачено" at bounding box center [879, 56] width 57 height 12
click at [878, 136] on li "Невраховані" at bounding box center [886, 133] width 88 height 21
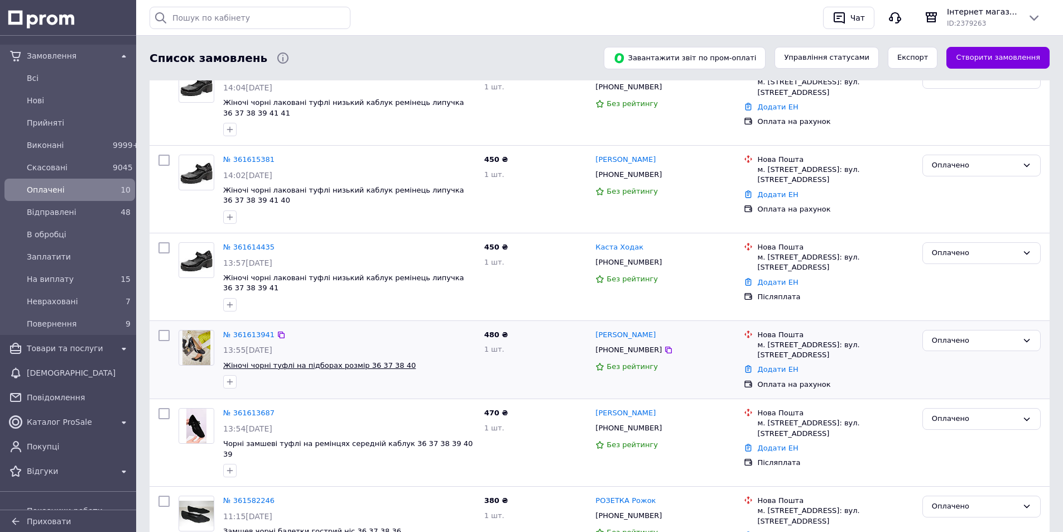
scroll to position [391, 0]
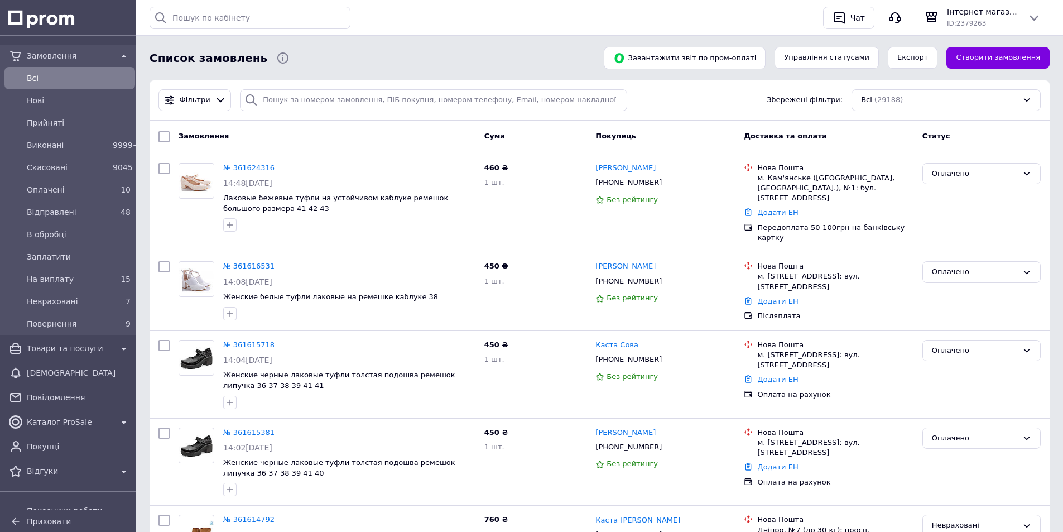
scroll to position [167, 0]
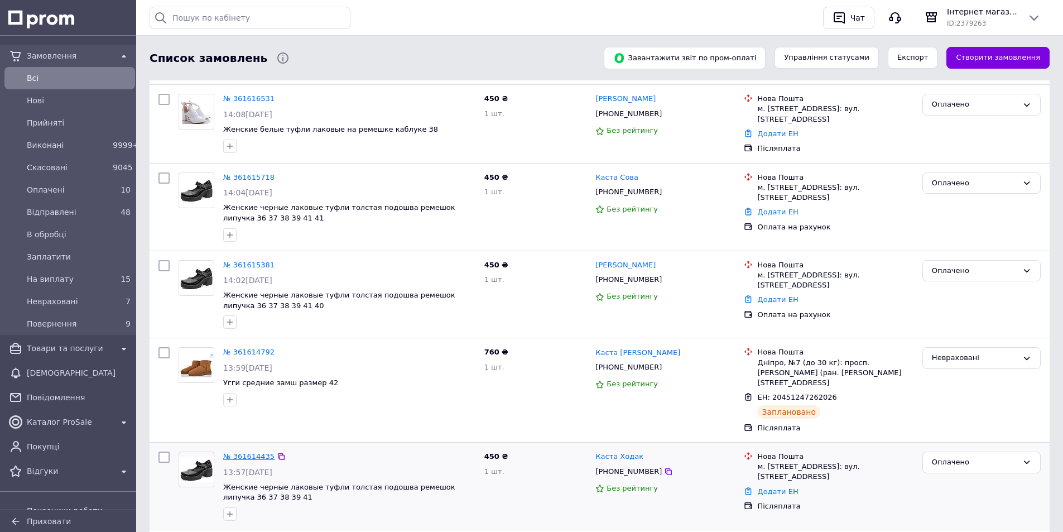
drag, startPoint x: 239, startPoint y: 253, endPoint x: 247, endPoint y: 433, distance: 180.3
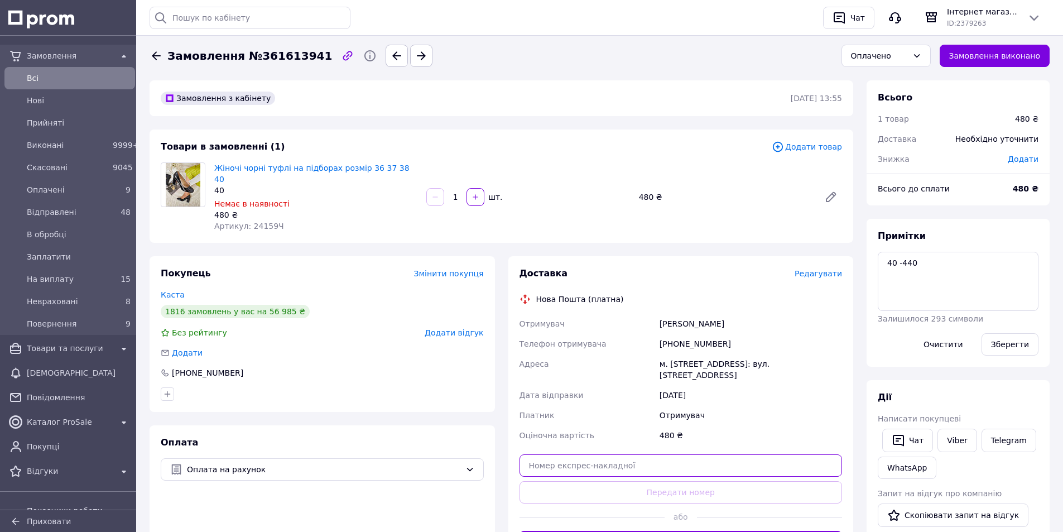
paste input "20451247270978"
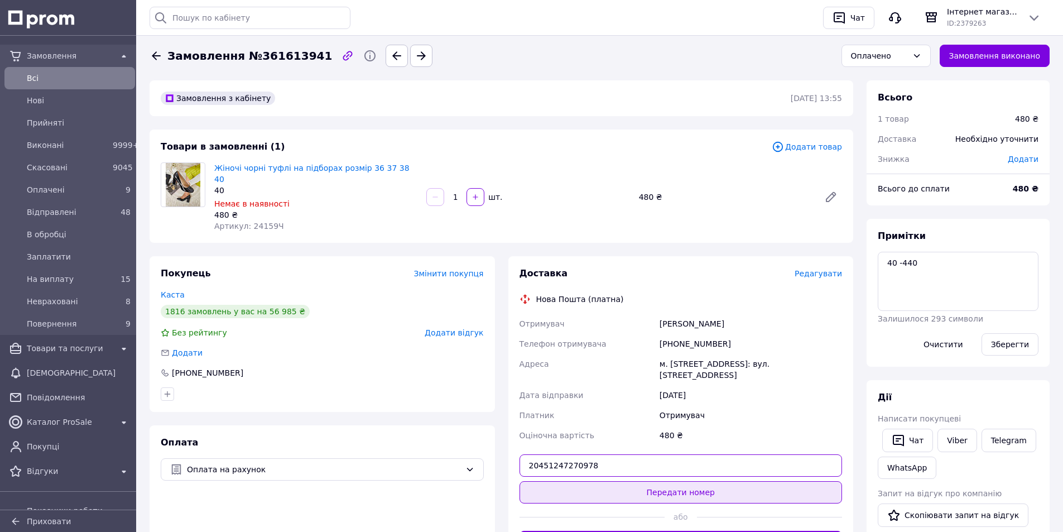
type input "20451247270978"
click at [591, 481] on button "Передати номер" at bounding box center [680, 492] width 323 height 22
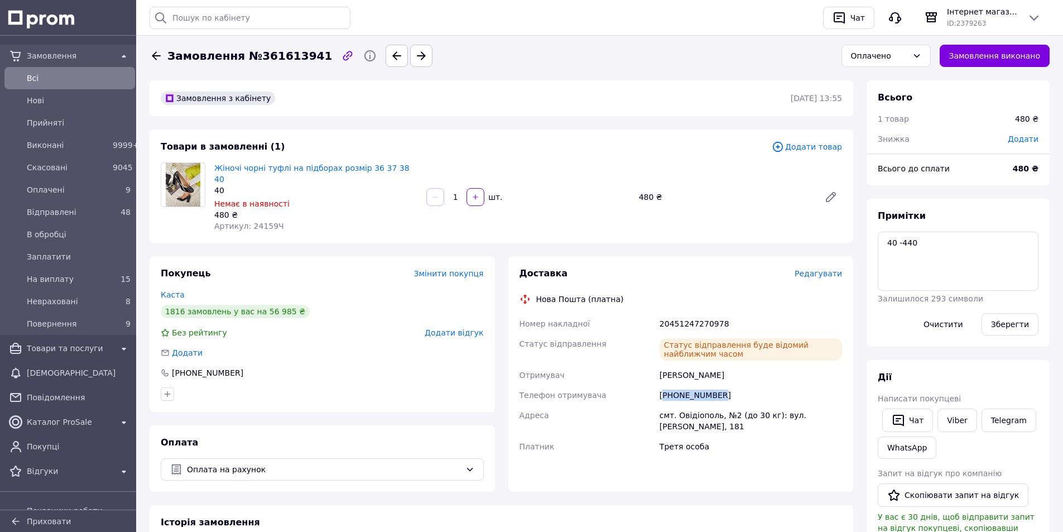
drag, startPoint x: 722, startPoint y: 384, endPoint x: 666, endPoint y: 388, distance: 57.0
click at [666, 388] on div "+380972294739" at bounding box center [750, 395] width 187 height 20
copy div "380972294739"
drag, startPoint x: 725, startPoint y: 306, endPoint x: 514, endPoint y: 314, distance: 211.0
click at [514, 314] on div "Доставка Редагувати Нова Пошта (платна) Номер накладної 20451247270978 Статус в…" at bounding box center [680, 373] width 345 height 235
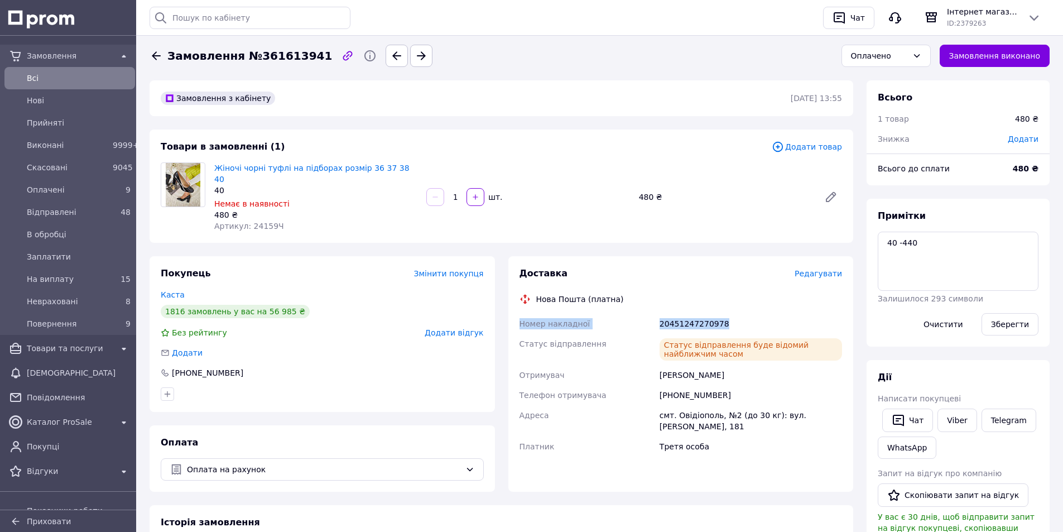
copy div "Номер накладної 20451247270978"
click at [894, 59] on div "Оплачено" at bounding box center [879, 56] width 57 height 12
drag, startPoint x: 899, startPoint y: 132, endPoint x: 650, endPoint y: 17, distance: 274.1
click at [898, 132] on li "Невраховані" at bounding box center [886, 133] width 88 height 21
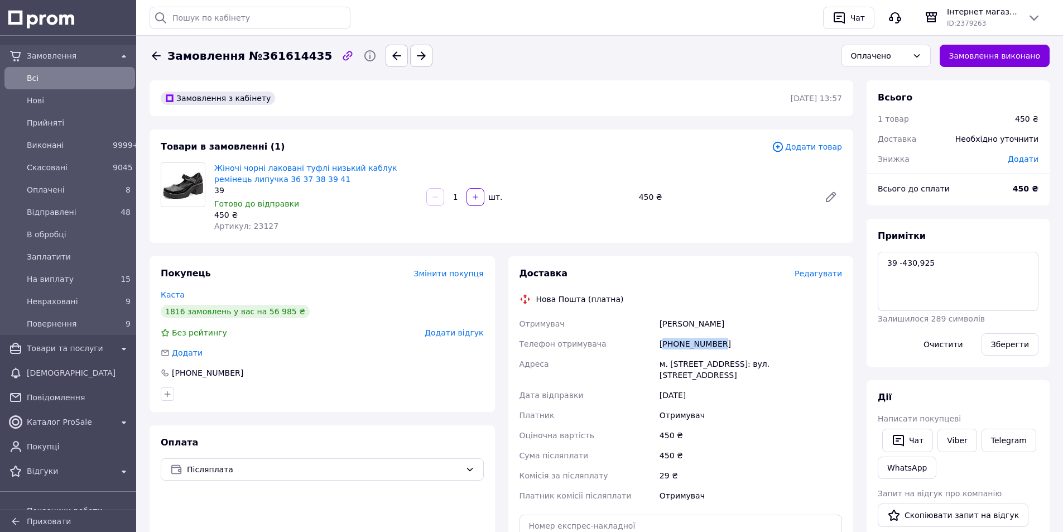
drag, startPoint x: 728, startPoint y: 342, endPoint x: 666, endPoint y: 351, distance: 63.1
click at [666, 350] on div "[PHONE_NUMBER]" at bounding box center [750, 344] width 187 height 20
copy div "380667434370"
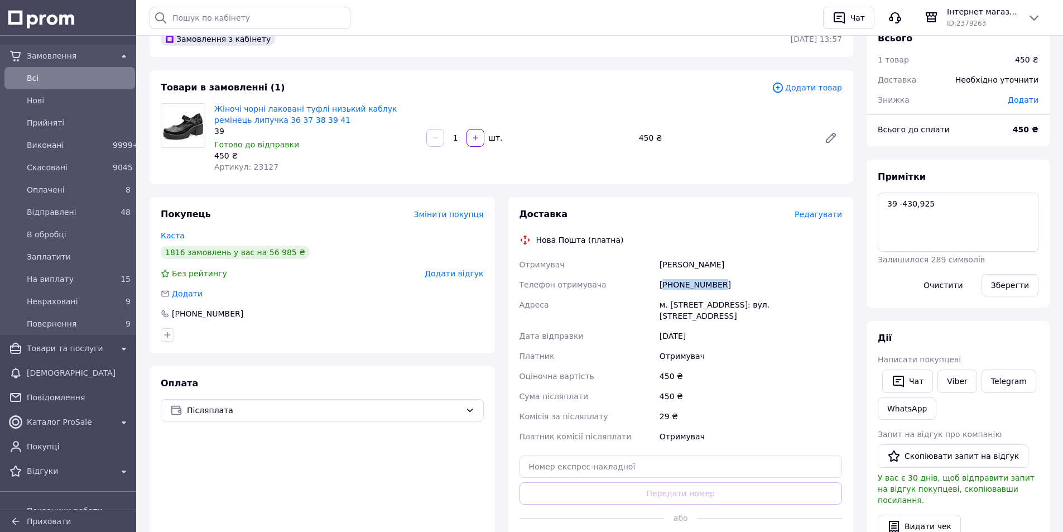
scroll to position [112, 0]
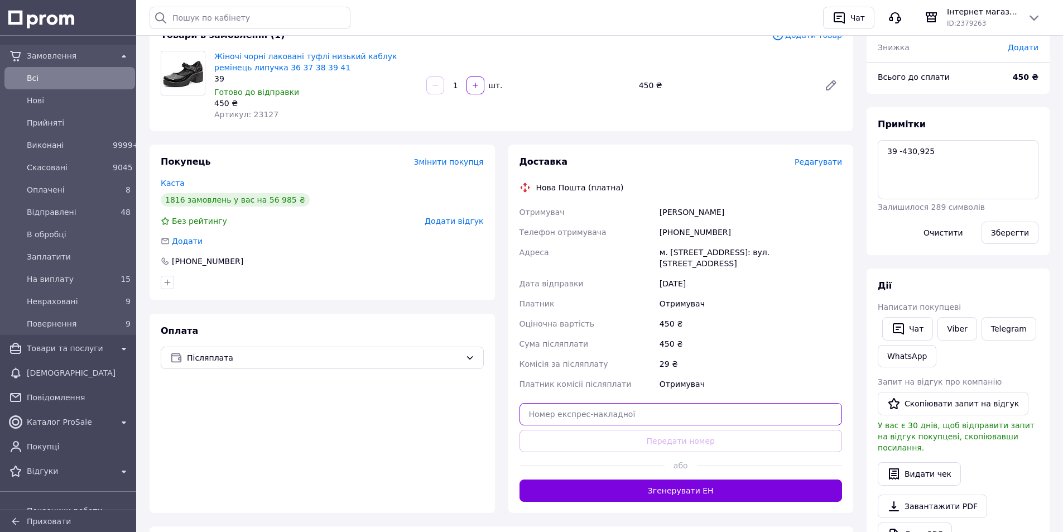
click at [586, 412] on input "text" at bounding box center [680, 414] width 323 height 22
paste input "20451247272877"
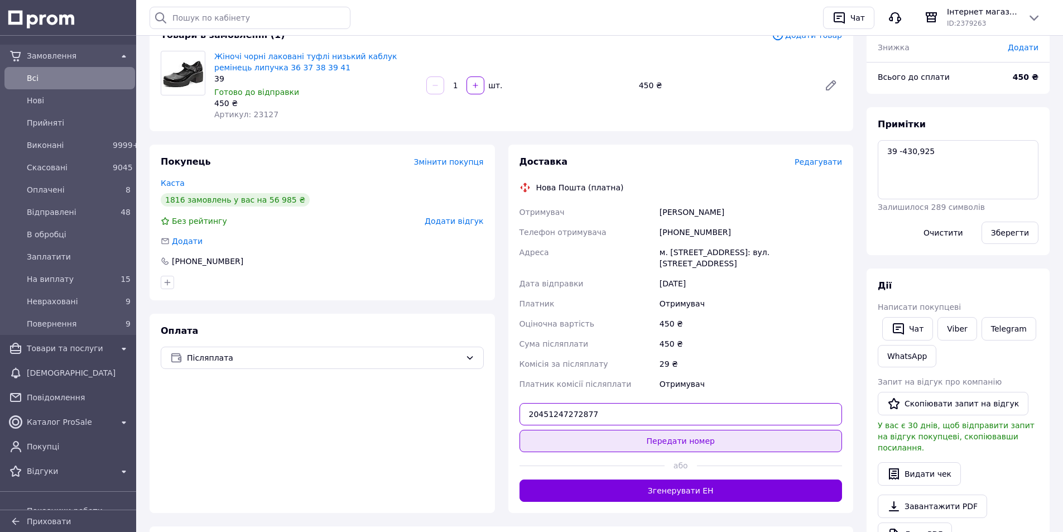
type input "20451247272877"
click at [585, 431] on button "Передати номер" at bounding box center [680, 441] width 323 height 22
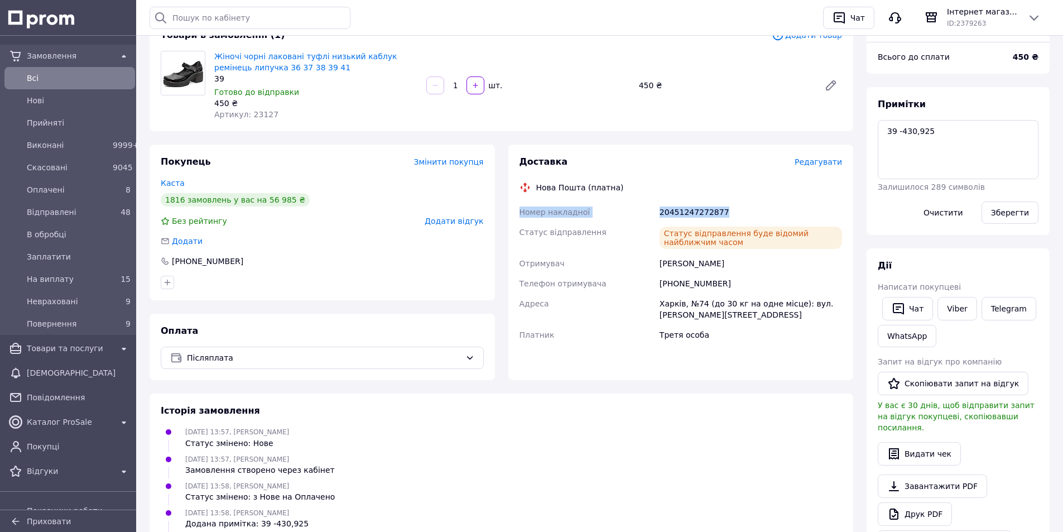
drag, startPoint x: 739, startPoint y: 203, endPoint x: 520, endPoint y: 219, distance: 219.8
click at [520, 219] on div "Номер накладної 20451247272877 Статус відправлення Статус відправлення буде від…" at bounding box center [680, 273] width 327 height 143
copy div "Номер накладної 20451247272877"
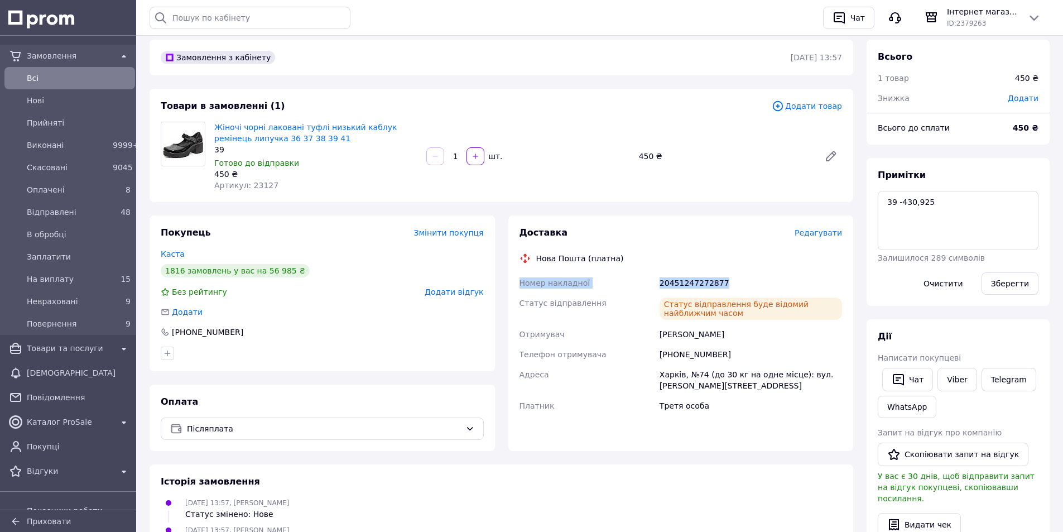
scroll to position [0, 0]
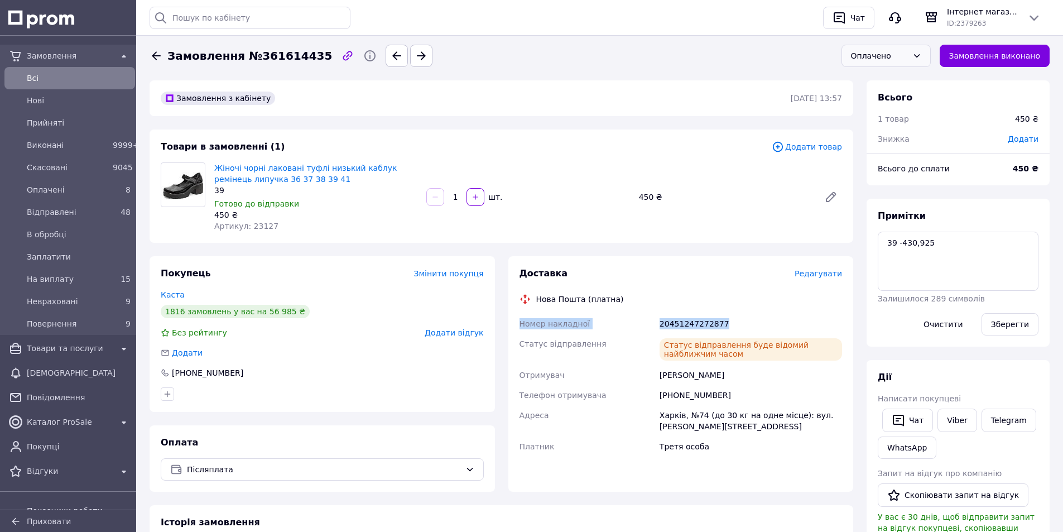
click at [893, 59] on div "Оплачено" at bounding box center [879, 56] width 57 height 12
click at [891, 136] on li "Невраховані" at bounding box center [886, 133] width 88 height 21
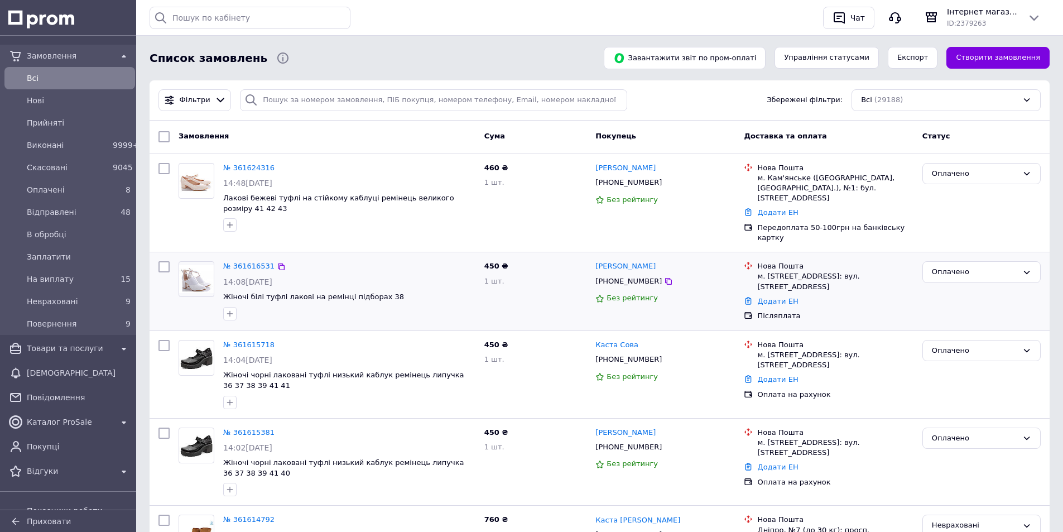
drag, startPoint x: 244, startPoint y: 419, endPoint x: 309, endPoint y: 258, distance: 173.7
click at [309, 260] on div "№ 361616531" at bounding box center [349, 266] width 254 height 13
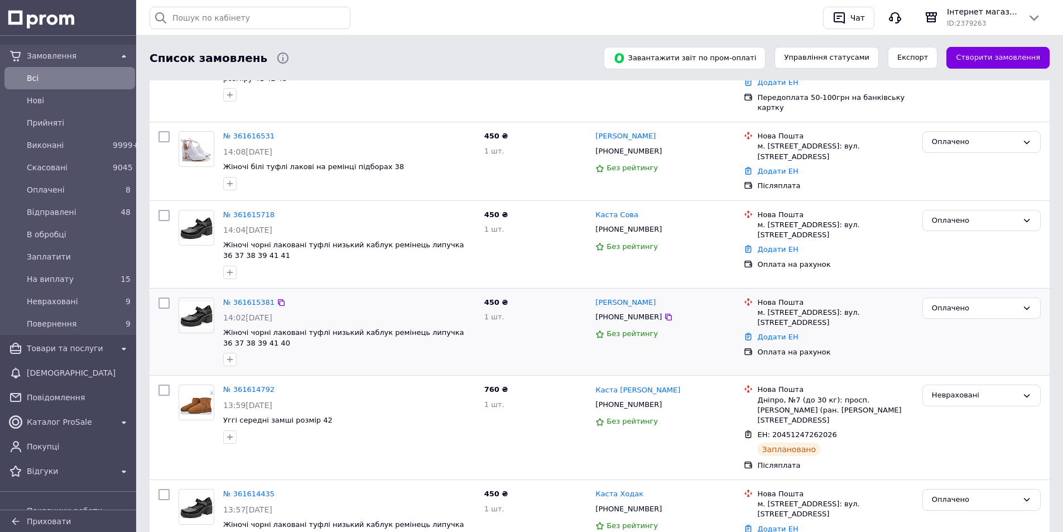
scroll to position [223, 0]
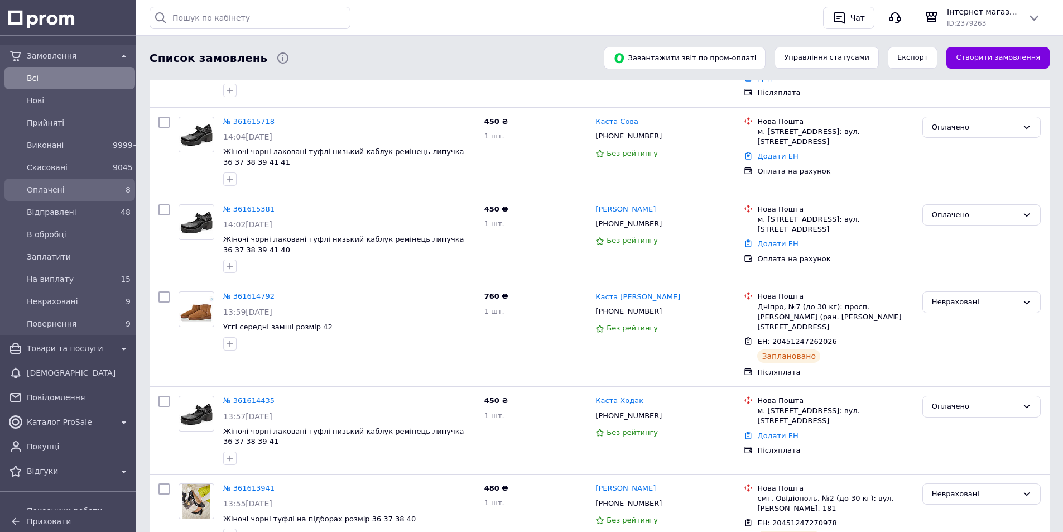
click at [51, 191] on span "Оплачені" at bounding box center [67, 189] width 81 height 11
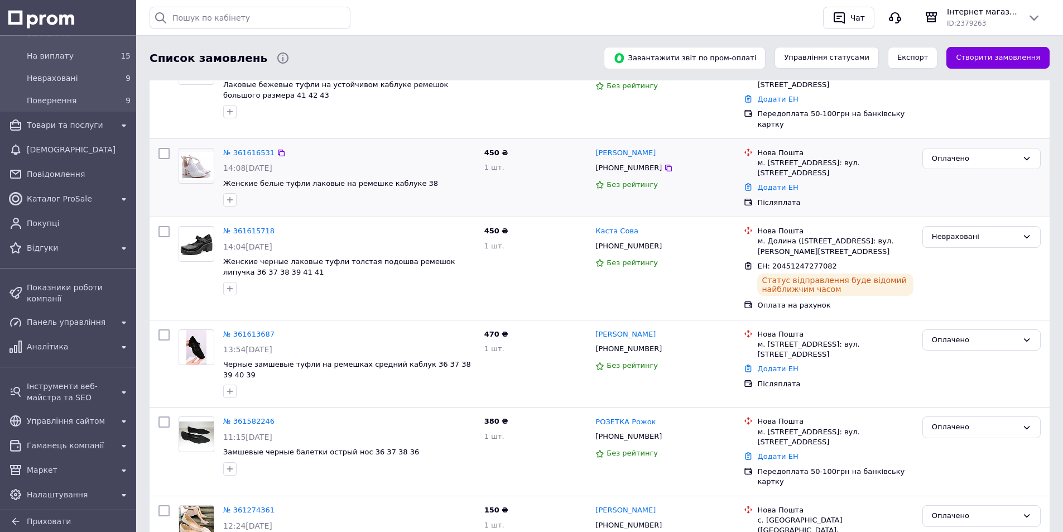
scroll to position [99, 0]
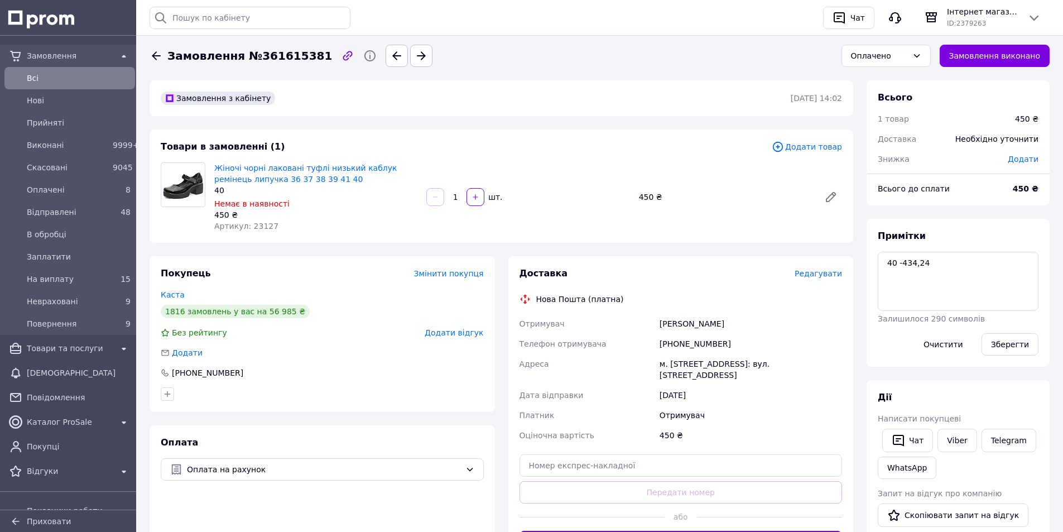
click at [701, 397] on div "12.09.2025" at bounding box center [750, 395] width 187 height 20
drag, startPoint x: 729, startPoint y: 346, endPoint x: 665, endPoint y: 346, distance: 64.2
click at [665, 346] on div "+380502468200" at bounding box center [750, 344] width 187 height 20
copy div "380502468200"
click at [561, 463] on input "text" at bounding box center [680, 465] width 323 height 22
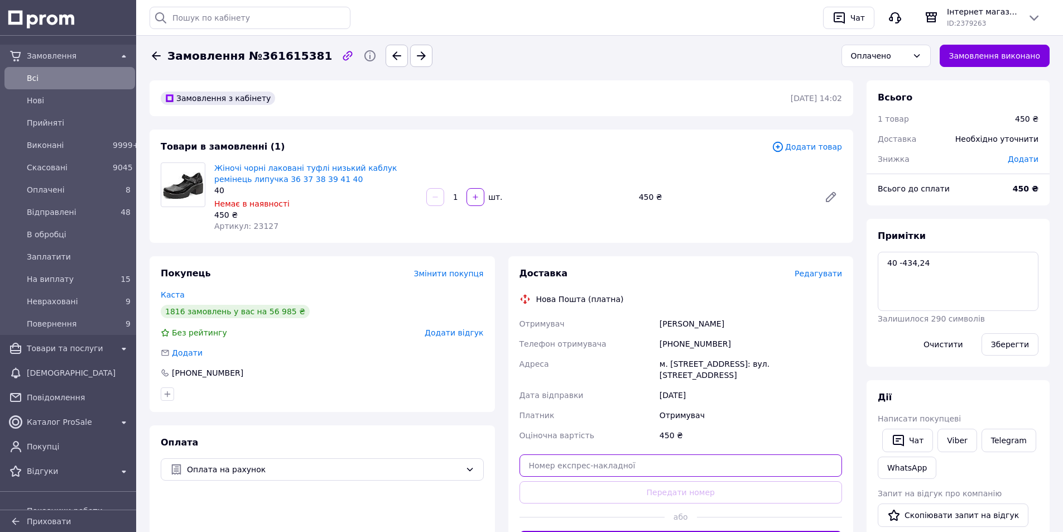
paste input "20451247275233"
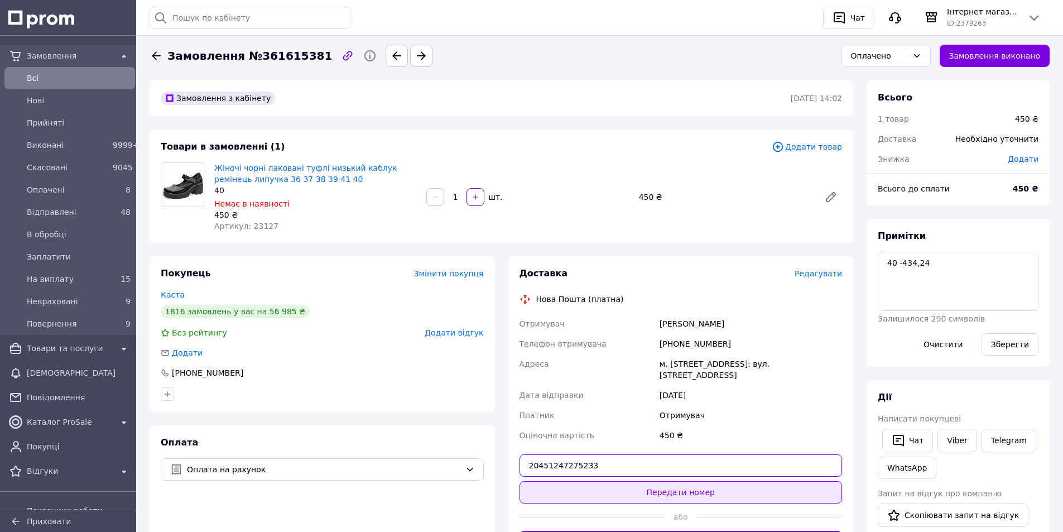
type input "20451247275233"
click at [565, 483] on button "Передати номер" at bounding box center [680, 492] width 323 height 22
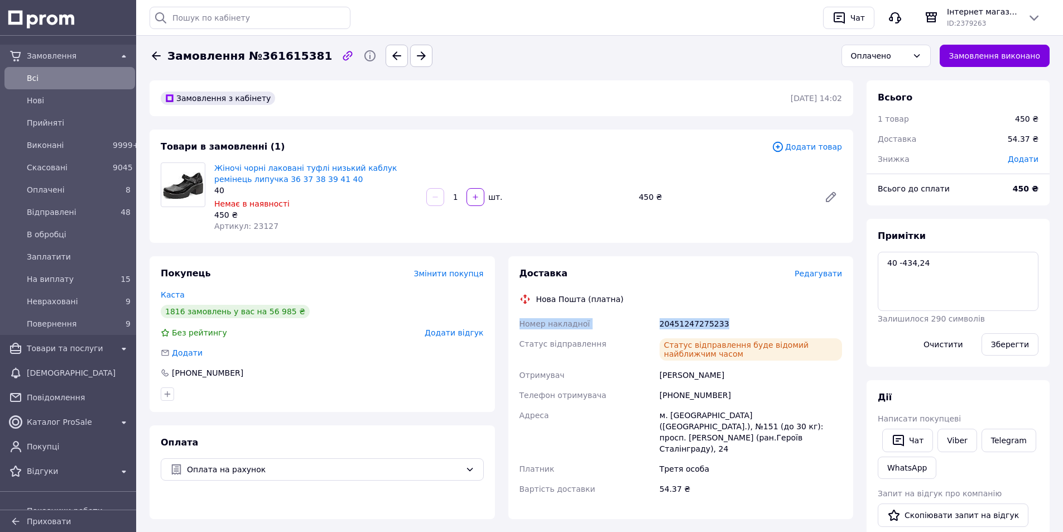
drag, startPoint x: 754, startPoint y: 320, endPoint x: 515, endPoint y: 324, distance: 238.2
click at [515, 324] on div "Доставка Редагувати Нова Пошта (платна) Номер накладної 20451247275233 Статус в…" at bounding box center [680, 387] width 345 height 263
copy div "Номер накладної 20451247275233"
click at [908, 53] on div "Оплачено" at bounding box center [879, 56] width 57 height 12
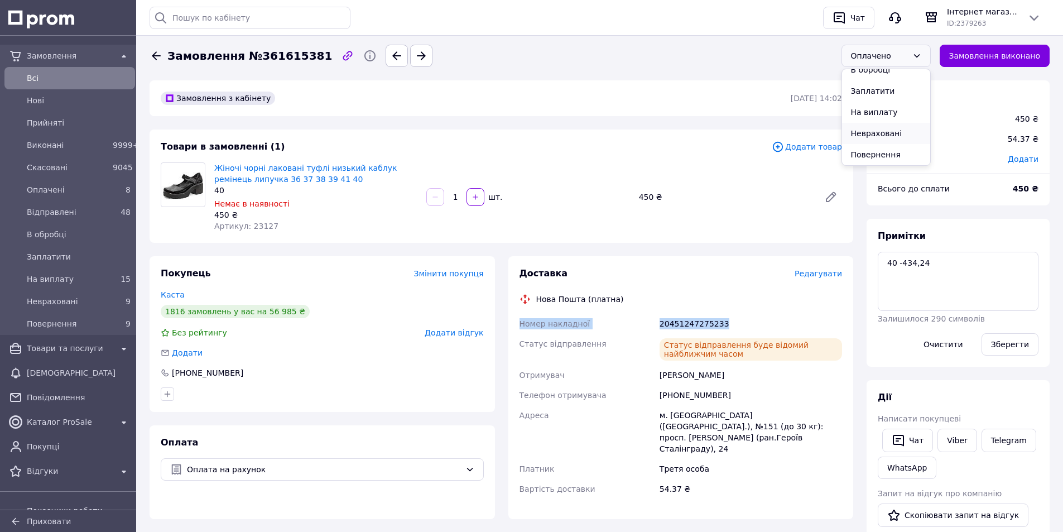
click at [895, 135] on li "Невраховані" at bounding box center [886, 133] width 88 height 21
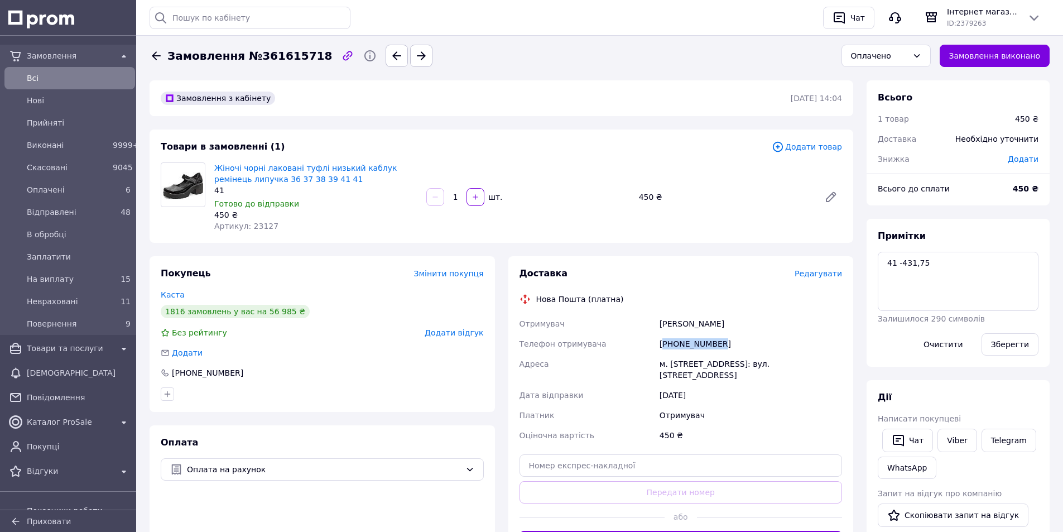
drag, startPoint x: 734, startPoint y: 340, endPoint x: 664, endPoint y: 344, distance: 69.8
click at [664, 344] on div "[PHONE_NUMBER]" at bounding box center [750, 344] width 187 height 20
copy div "380506756955"
click at [565, 462] on input "text" at bounding box center [680, 465] width 323 height 22
paste input "20451247277082"
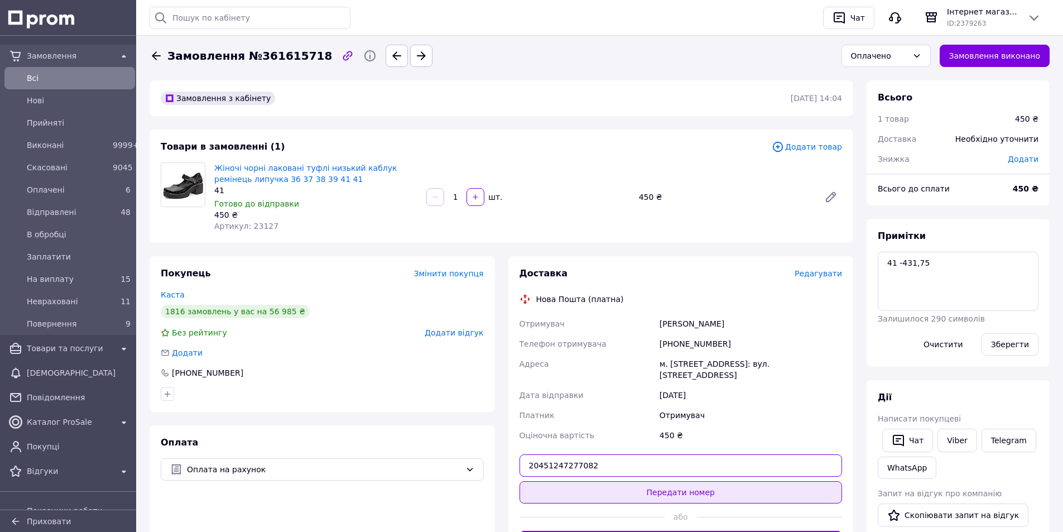
type input "20451247277082"
click at [559, 493] on button "Передати номер" at bounding box center [680, 492] width 323 height 22
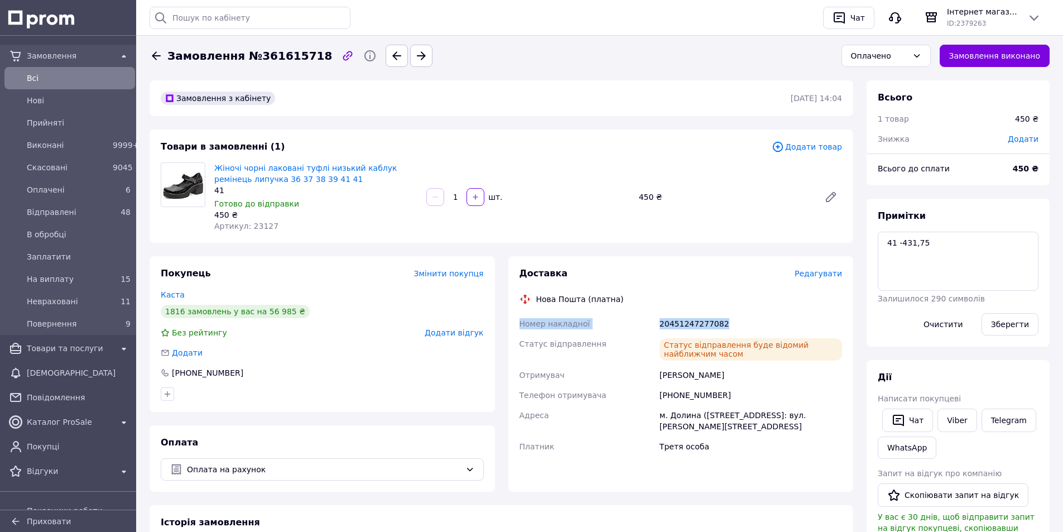
drag, startPoint x: 717, startPoint y: 320, endPoint x: 503, endPoint y: 321, distance: 214.2
click at [503, 321] on div "Доставка Редагувати Нова Пошта (платна) Номер накладної 20451247277082 Статус в…" at bounding box center [681, 373] width 359 height 235
copy div "Номер накладної 20451247277082"
click at [877, 62] on div "Оплачено" at bounding box center [885, 56] width 89 height 22
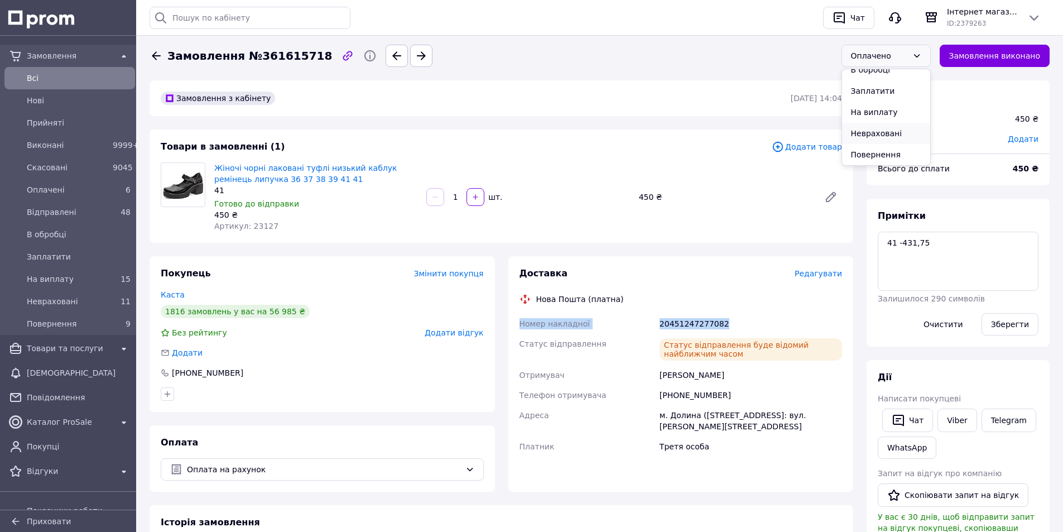
click at [884, 132] on li "Невраховані" at bounding box center [886, 133] width 88 height 21
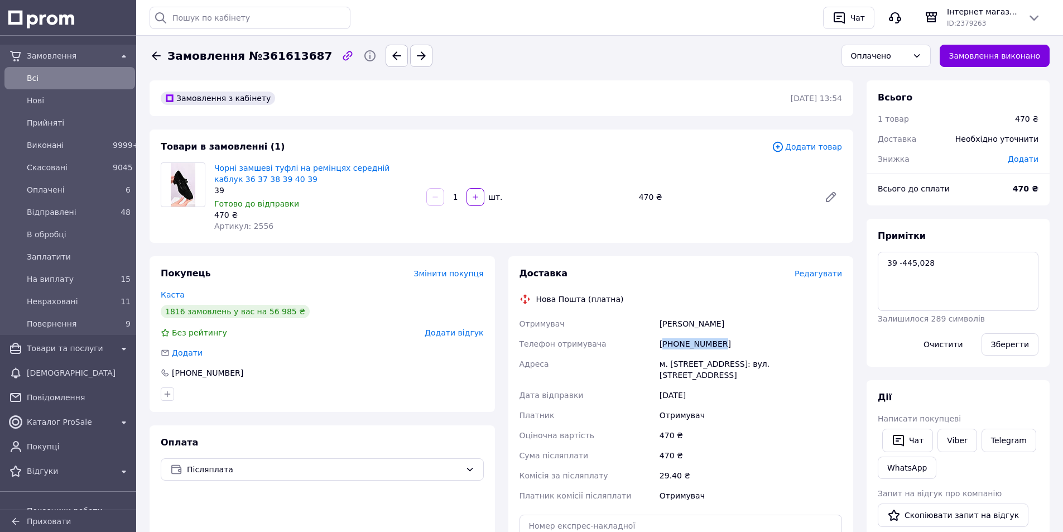
drag, startPoint x: 724, startPoint y: 351, endPoint x: 667, endPoint y: 350, distance: 57.5
click at [667, 350] on div "+380984978356" at bounding box center [750, 344] width 187 height 20
copy div "380984978356"
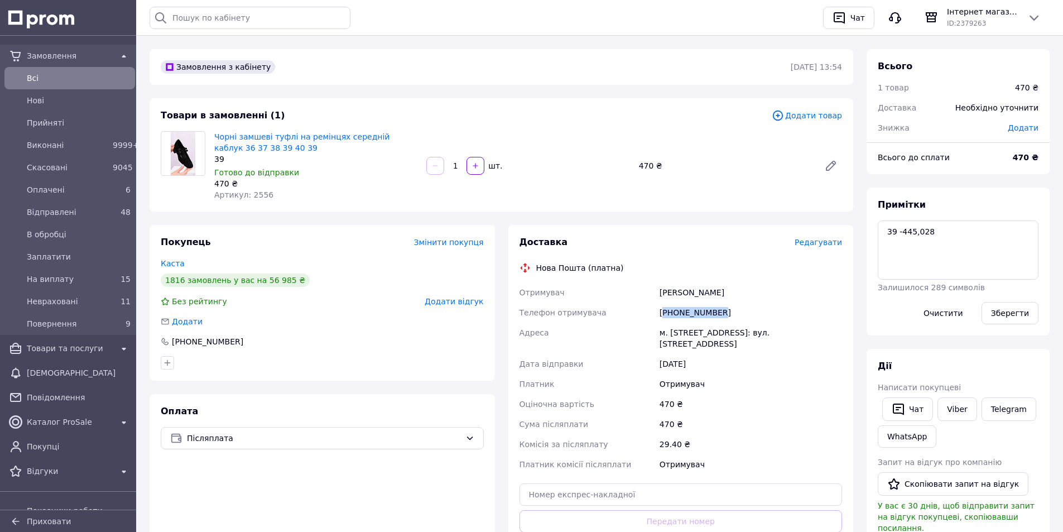
scroll to position [56, 0]
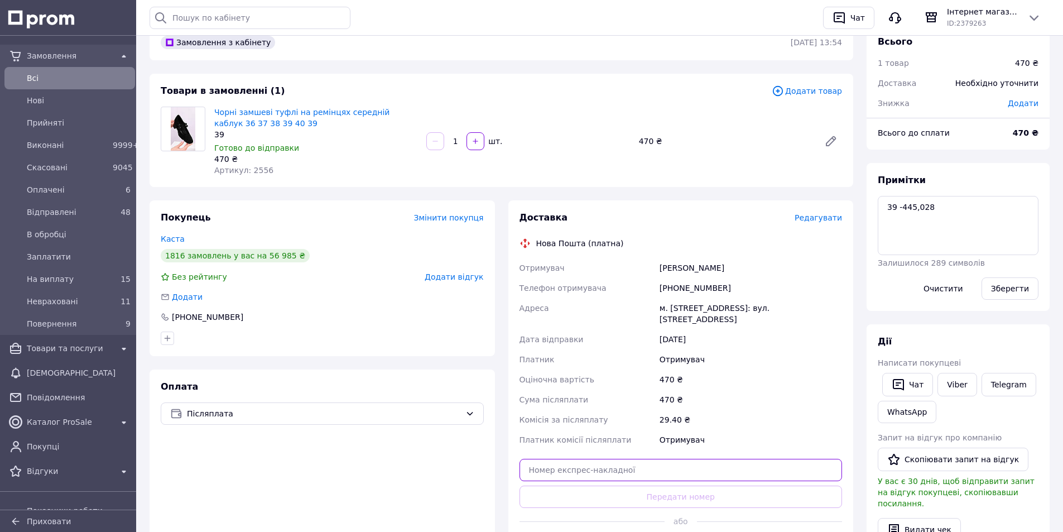
click at [552, 473] on input "text" at bounding box center [680, 470] width 323 height 22
paste input "20451247278972"
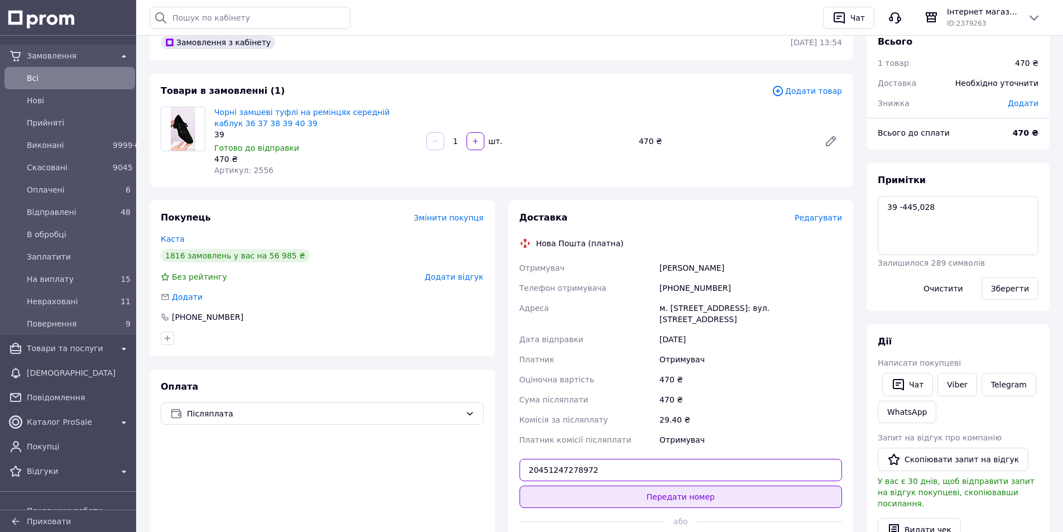
type input "20451247278972"
click at [556, 495] on button "Передати номер" at bounding box center [680, 496] width 323 height 22
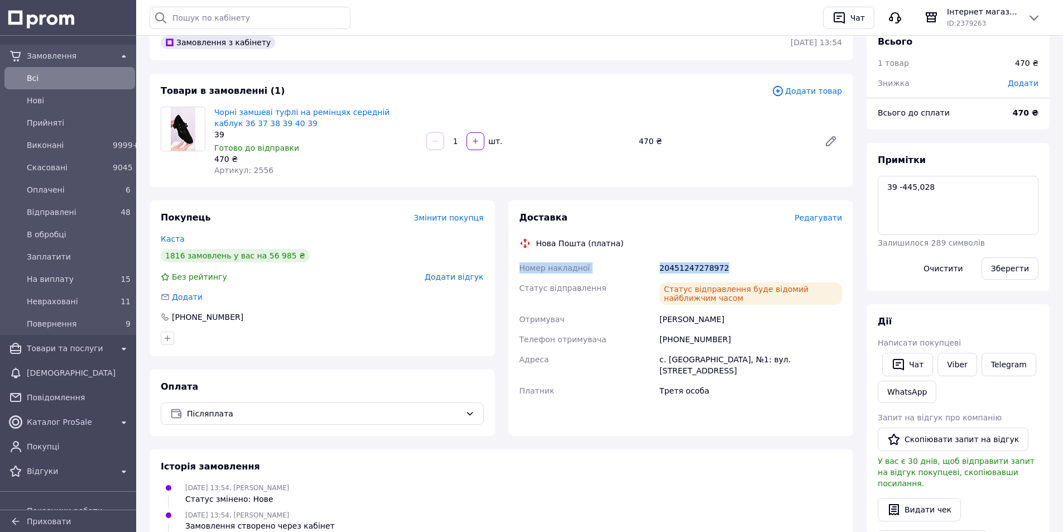
drag, startPoint x: 730, startPoint y: 266, endPoint x: 507, endPoint y: 260, distance: 223.8
click at [507, 260] on div "Доставка Редагувати Нова Пошта (платна) Номер накладної 20451247278972 Статус в…" at bounding box center [681, 317] width 359 height 235
copy div "Номер накладної 20451247278972"
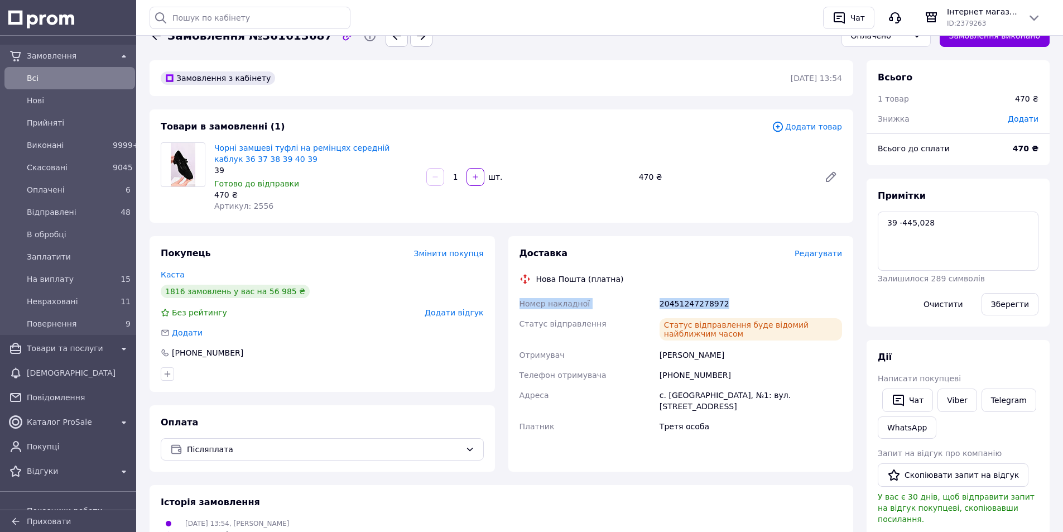
scroll to position [0, 0]
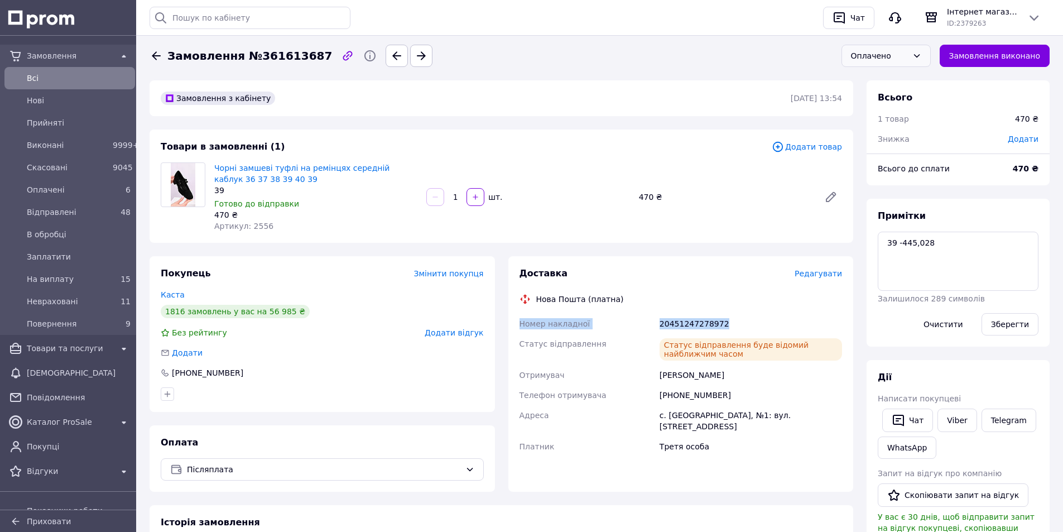
click at [894, 55] on div "Оплачено" at bounding box center [879, 56] width 57 height 12
click at [894, 134] on li "Невраховані" at bounding box center [886, 133] width 88 height 21
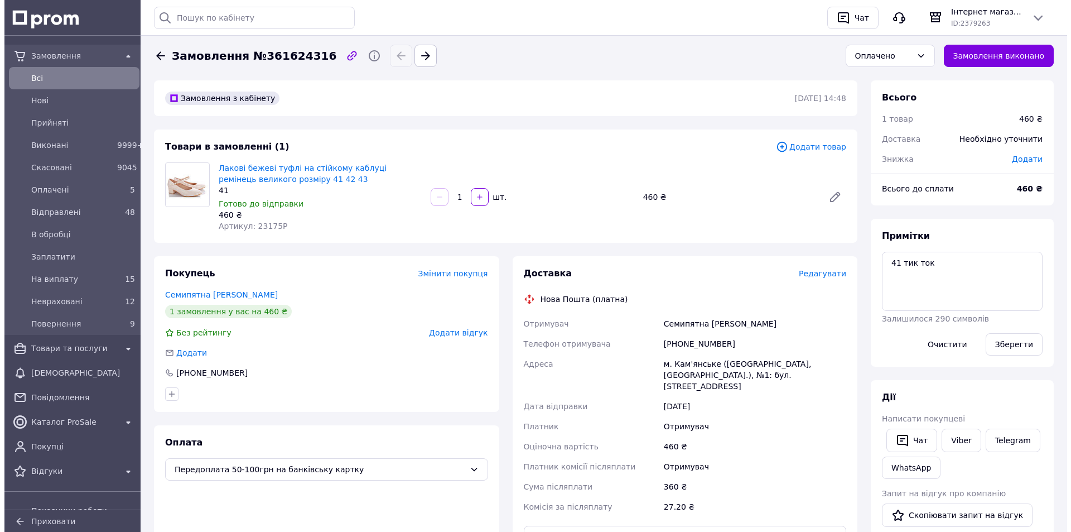
scroll to position [167, 0]
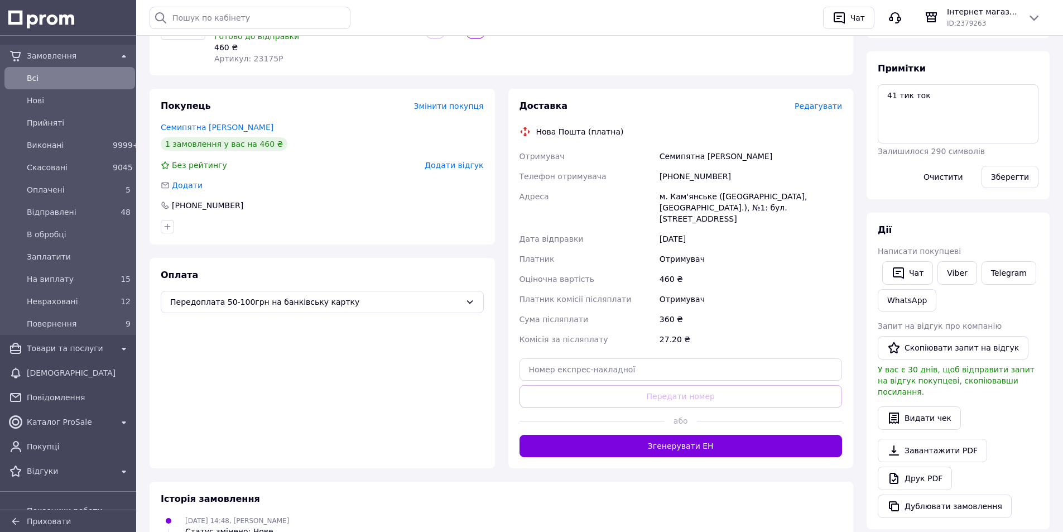
click at [817, 104] on span "Редагувати" at bounding box center [817, 106] width 47 height 9
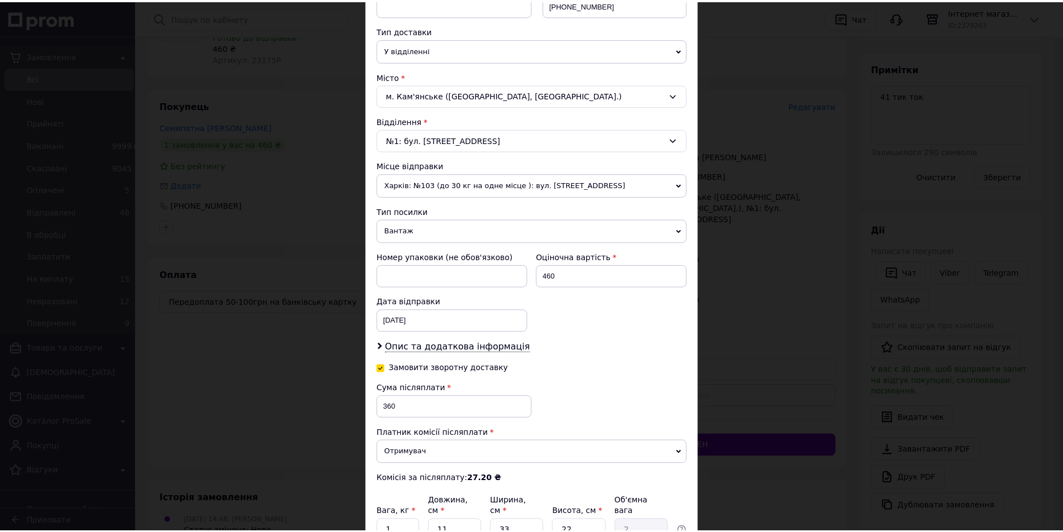
scroll to position [342, 0]
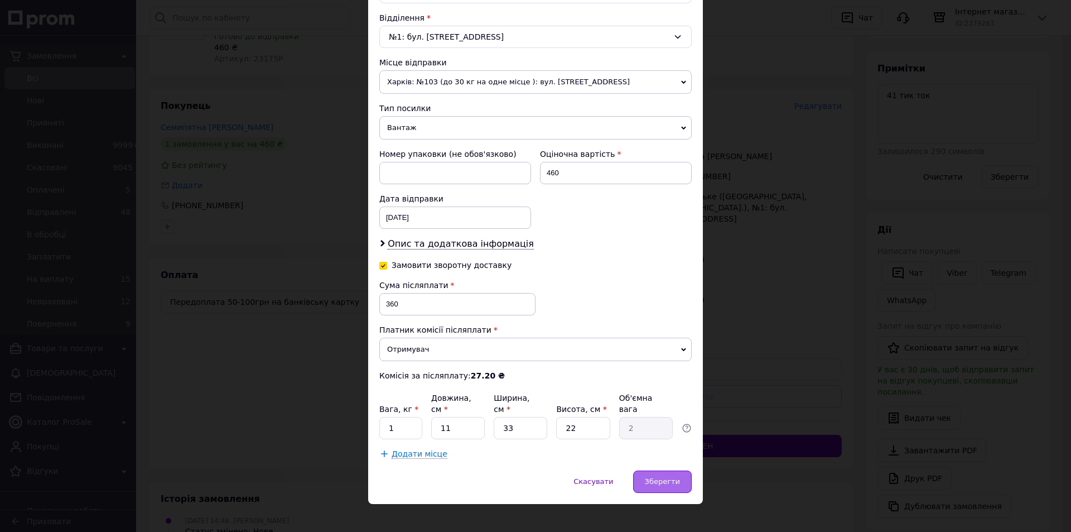
click at [667, 477] on span "Зберегти" at bounding box center [662, 481] width 35 height 8
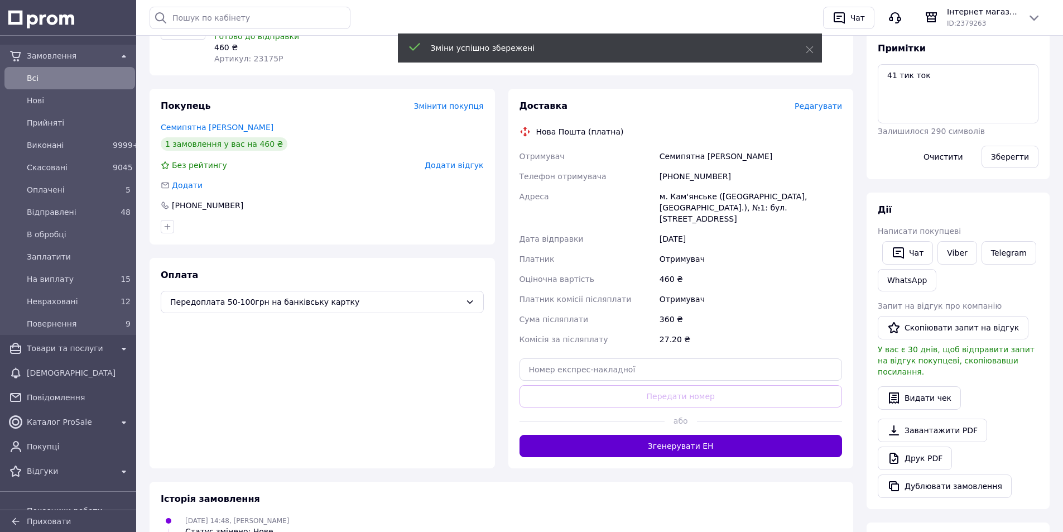
click at [690, 435] on button "Згенерувати ЕН" at bounding box center [680, 446] width 323 height 22
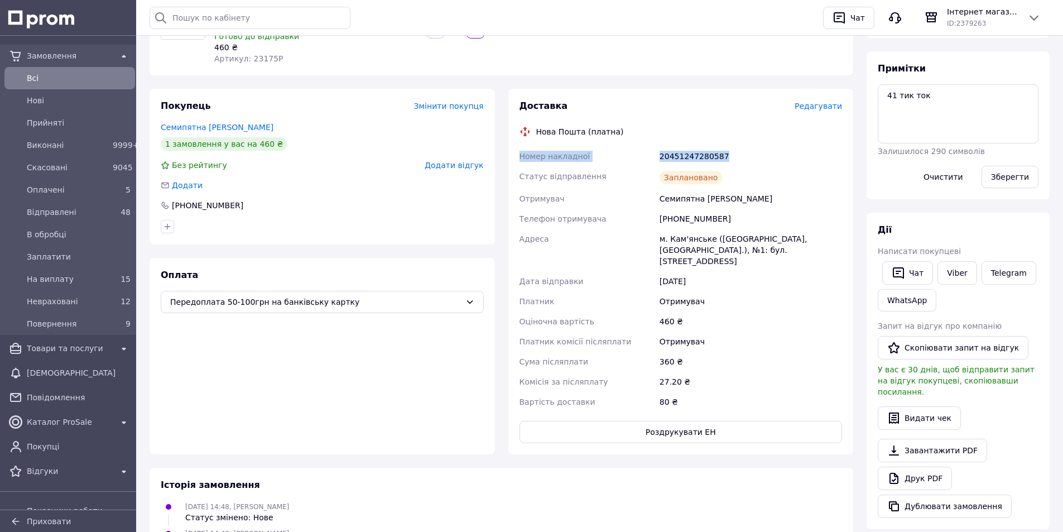
drag, startPoint x: 719, startPoint y: 156, endPoint x: 510, endPoint y: 157, distance: 208.6
click at [510, 157] on div "Доставка Редагувати Нова Пошта (платна) Номер накладної 20451247280587 Статус в…" at bounding box center [680, 271] width 345 height 365
copy div "Номер накладної 20451247280587"
click at [958, 279] on link "Viber" at bounding box center [956, 272] width 39 height 23
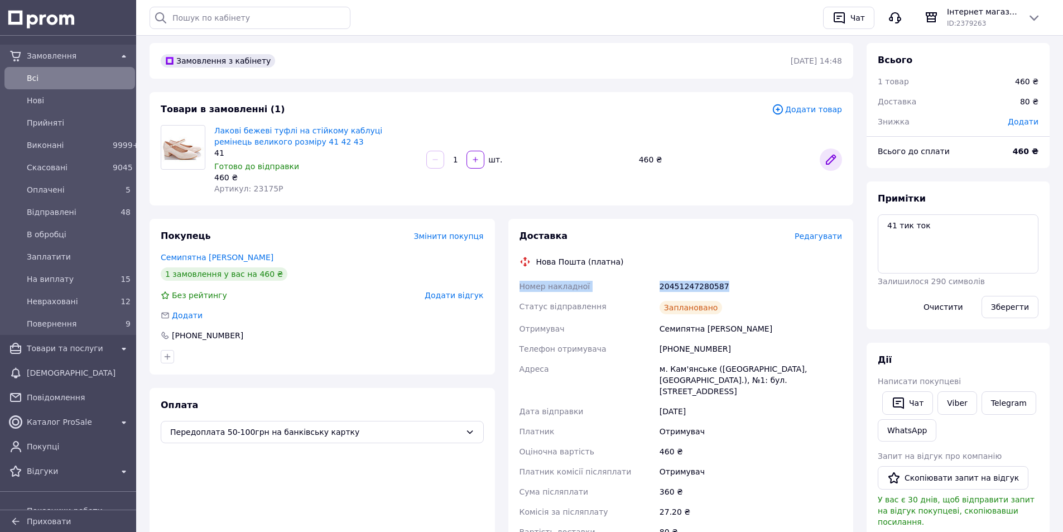
scroll to position [0, 0]
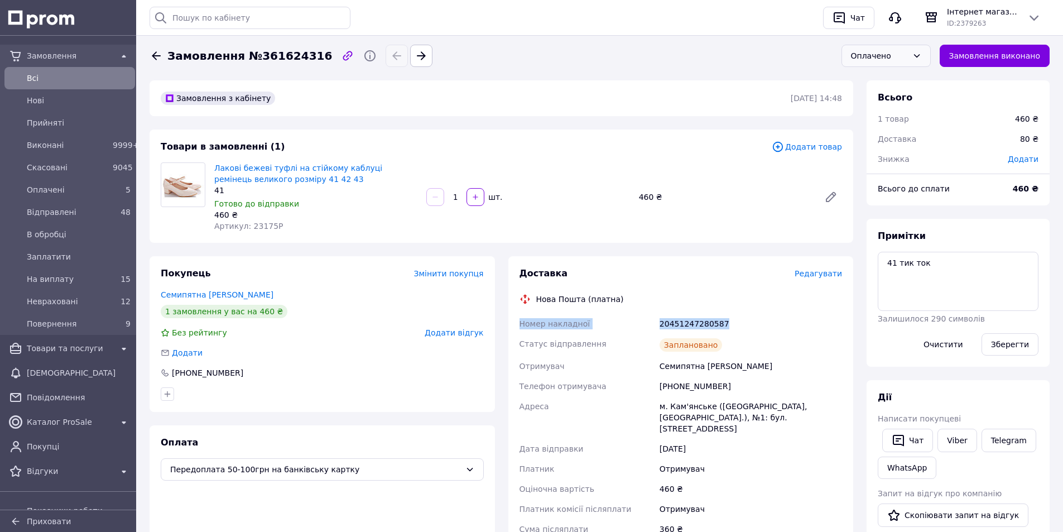
click at [884, 57] on div "Оплачено" at bounding box center [879, 56] width 57 height 12
click at [883, 136] on li "Невраховані" at bounding box center [886, 133] width 88 height 21
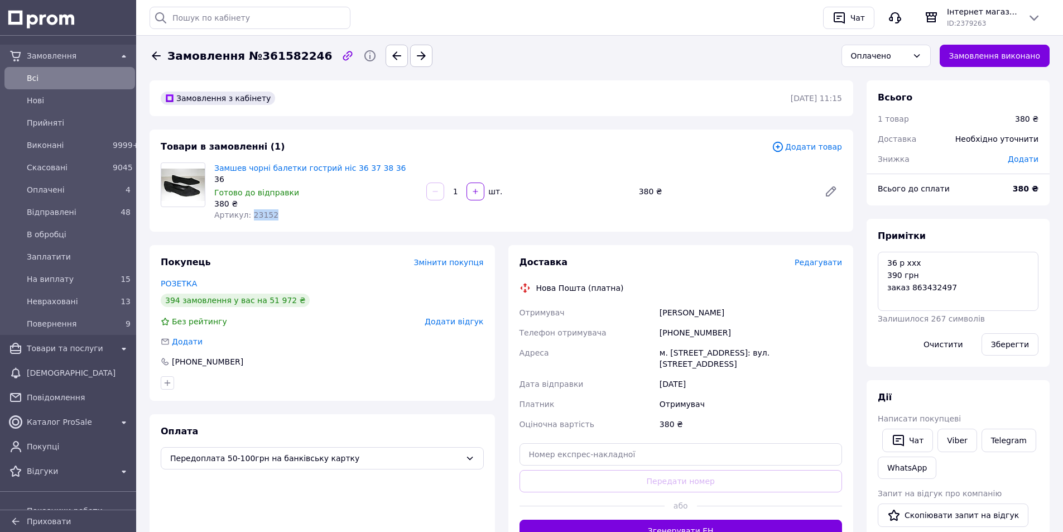
drag, startPoint x: 272, startPoint y: 214, endPoint x: 248, endPoint y: 215, distance: 24.0
click at [248, 215] on div "Артикул: 23152" at bounding box center [315, 214] width 203 height 11
copy span "23152"
paste input "20451247282792"
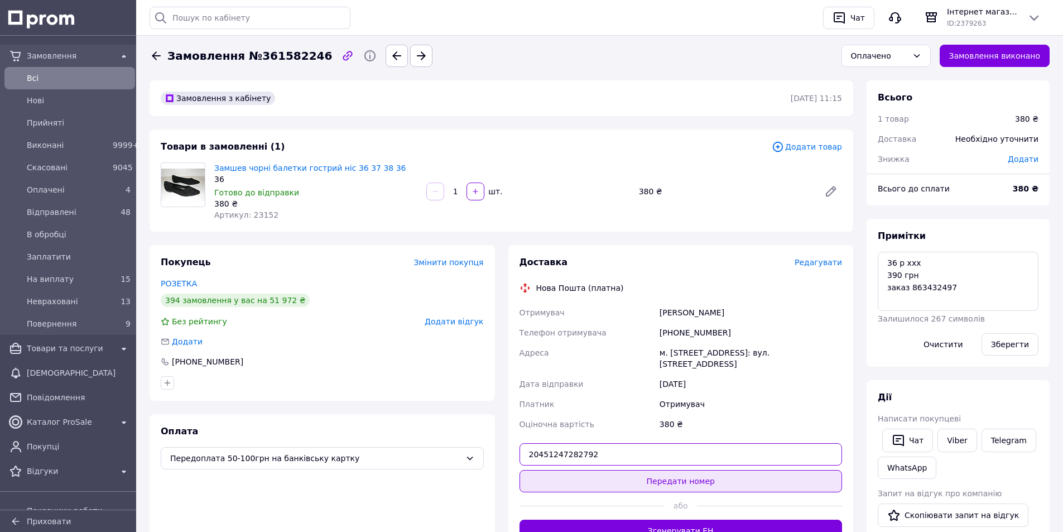
type input "20451247282792"
click at [584, 488] on button "Передати номер" at bounding box center [680, 481] width 323 height 22
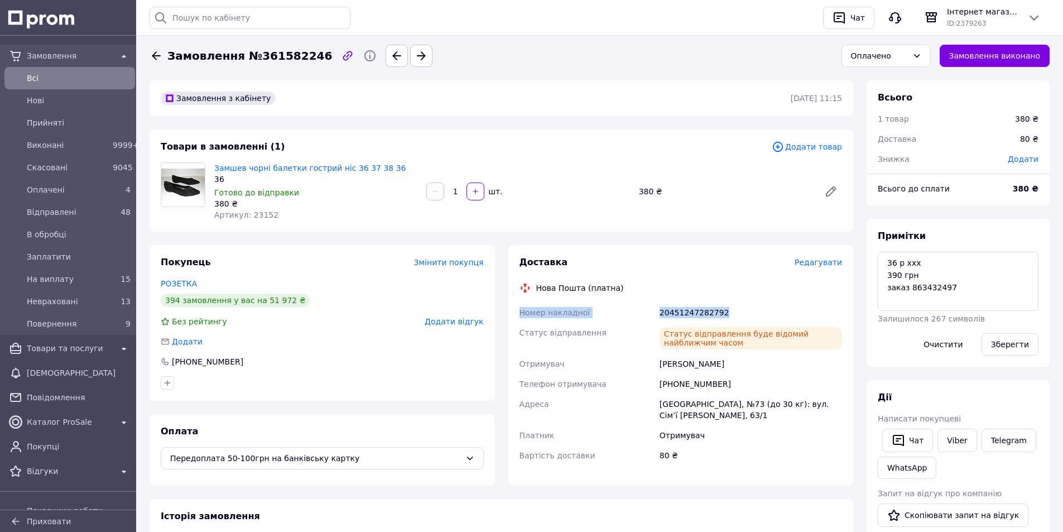
drag, startPoint x: 716, startPoint y: 312, endPoint x: 518, endPoint y: 317, distance: 198.7
click at [518, 317] on div "Номер накладної 20451247282792 Статус відправлення Статус відправлення буде від…" at bounding box center [680, 383] width 327 height 163
copy div "Номер накладної 20451247282792"
click at [894, 56] on div "Оплачено" at bounding box center [879, 56] width 57 height 12
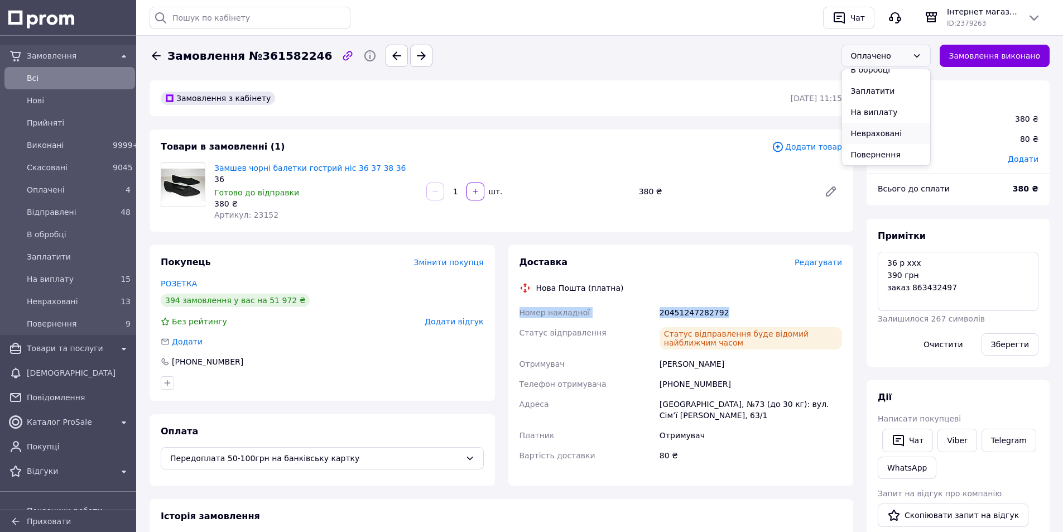
click at [885, 132] on li "Невраховані" at bounding box center [886, 133] width 88 height 21
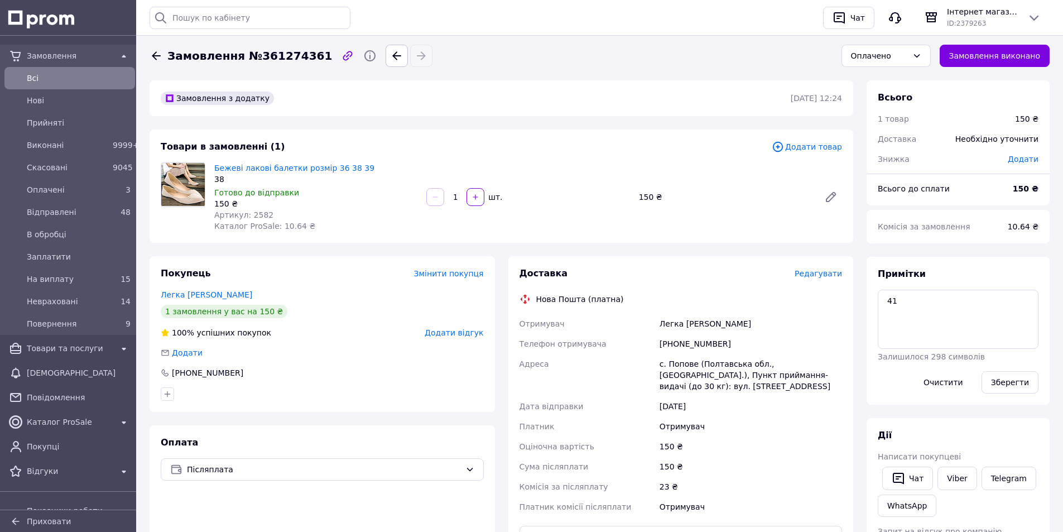
click at [823, 273] on span "Редагувати" at bounding box center [817, 273] width 47 height 9
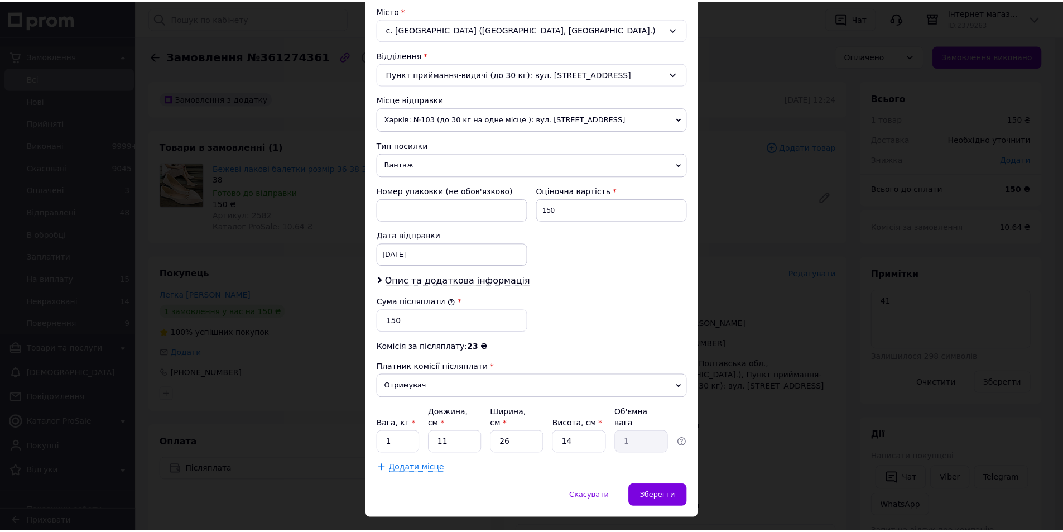
scroll to position [320, 0]
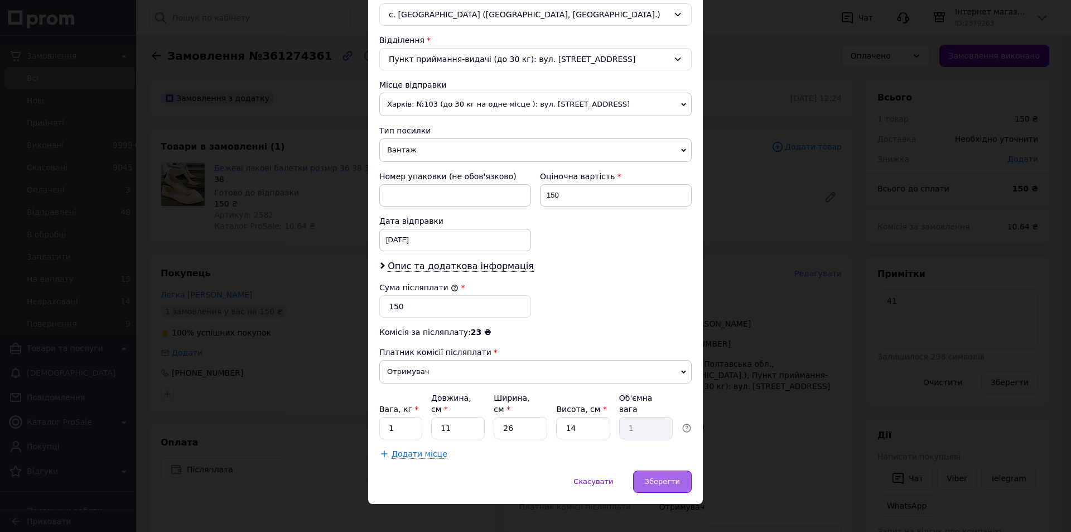
click at [669, 477] on span "Зберегти" at bounding box center [662, 481] width 35 height 8
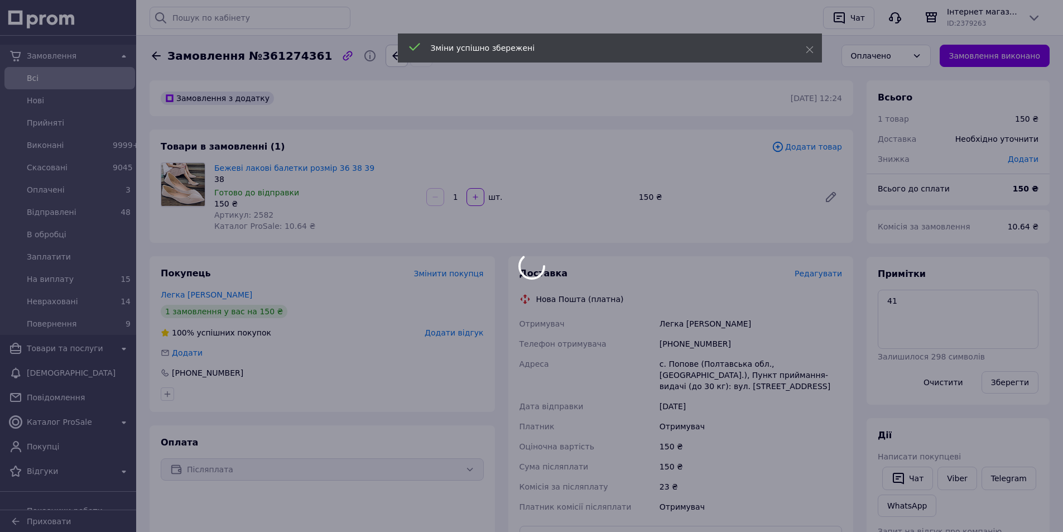
scroll to position [167, 0]
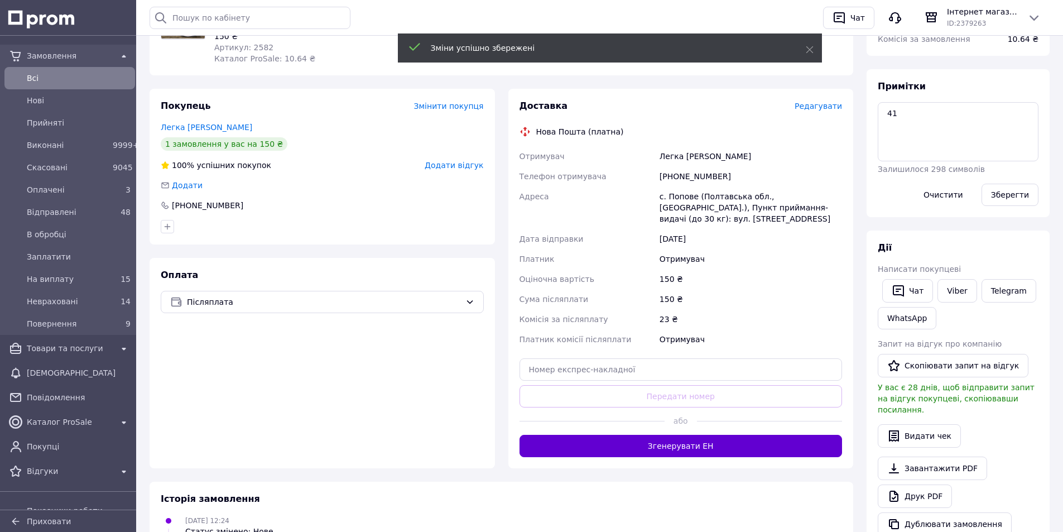
click at [677, 442] on button "Згенерувати ЕН" at bounding box center [680, 446] width 323 height 22
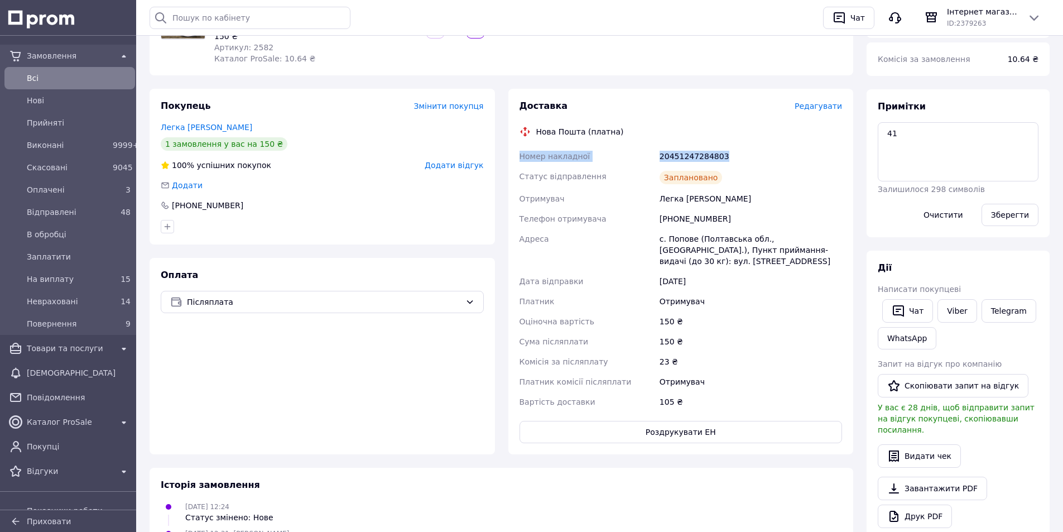
drag, startPoint x: 733, startPoint y: 148, endPoint x: 518, endPoint y: 159, distance: 215.6
click at [519, 159] on div "Доставка Редагувати Нова Пошта (платна) Номер накладної 20451247284803 Статус в…" at bounding box center [680, 271] width 323 height 343
copy div "Номер накладної 20451247284803"
click at [952, 310] on link "Viber" at bounding box center [956, 310] width 39 height 23
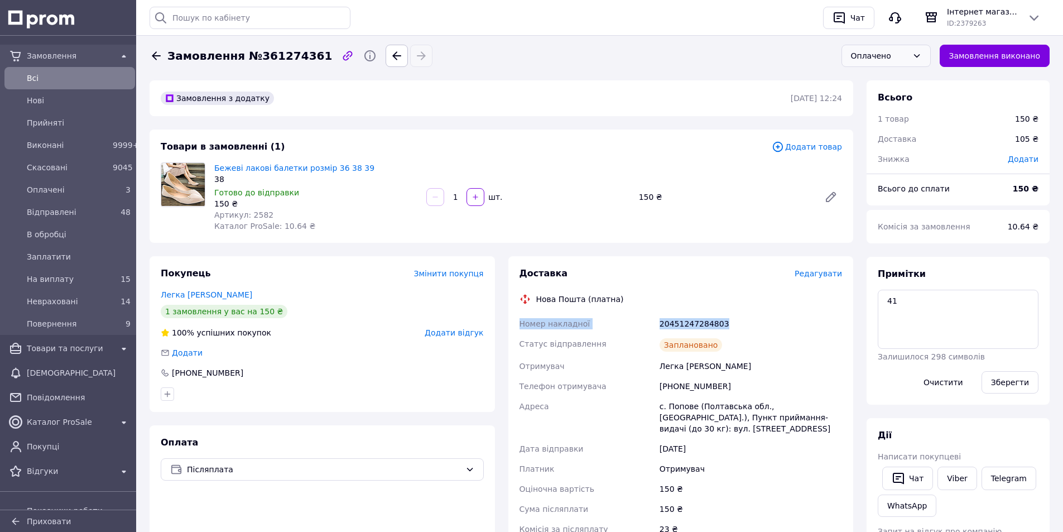
click at [880, 52] on div "Оплачено" at bounding box center [879, 56] width 57 height 12
click at [883, 137] on li "Невраховані" at bounding box center [886, 133] width 88 height 21
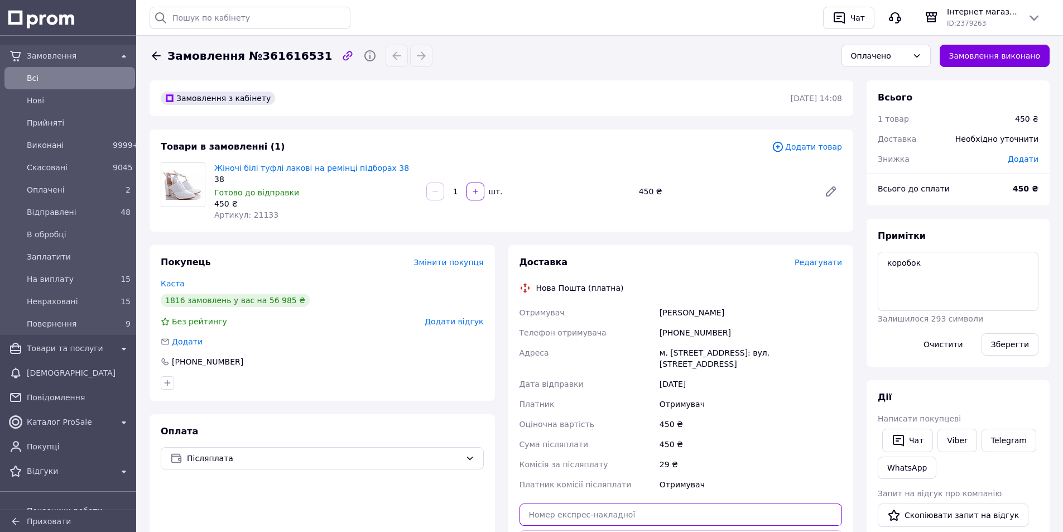
click at [588, 514] on input "text" at bounding box center [680, 514] width 323 height 22
paste input "20451247286086"
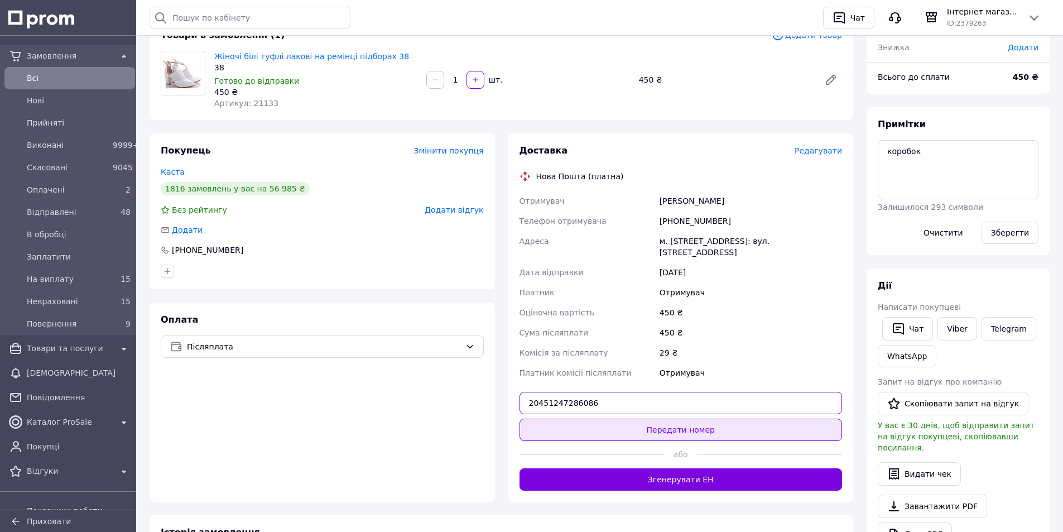
type input "20451247286086"
click at [687, 436] on button "Передати номер" at bounding box center [680, 429] width 323 height 22
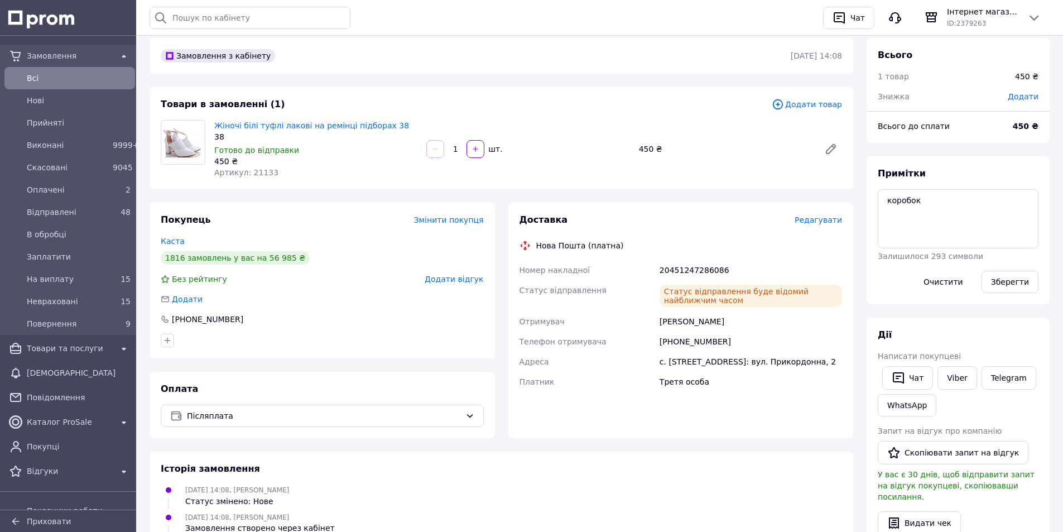
scroll to position [0, 0]
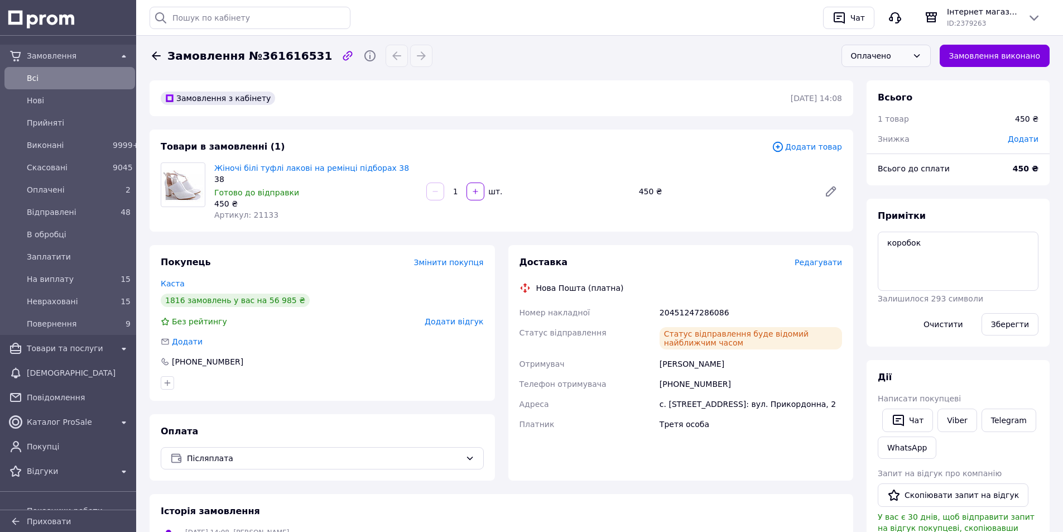
click at [899, 61] on div "Оплачено" at bounding box center [885, 56] width 89 height 22
click at [901, 133] on li "Невраховані" at bounding box center [886, 133] width 88 height 21
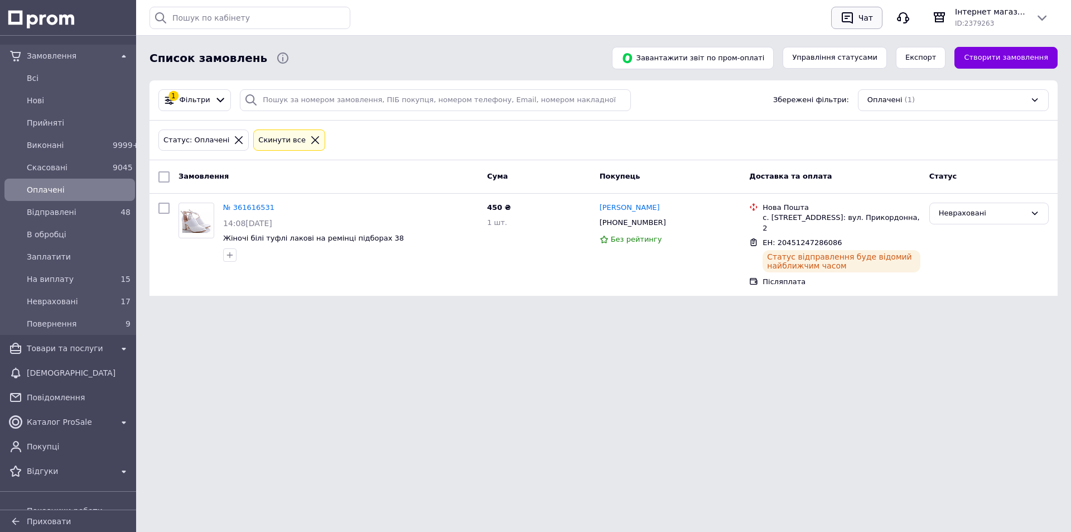
drag, startPoint x: 1005, startPoint y: 54, endPoint x: 869, endPoint y: 25, distance: 139.8
click at [1005, 54] on link "Створити замовлення" at bounding box center [1006, 58] width 103 height 22
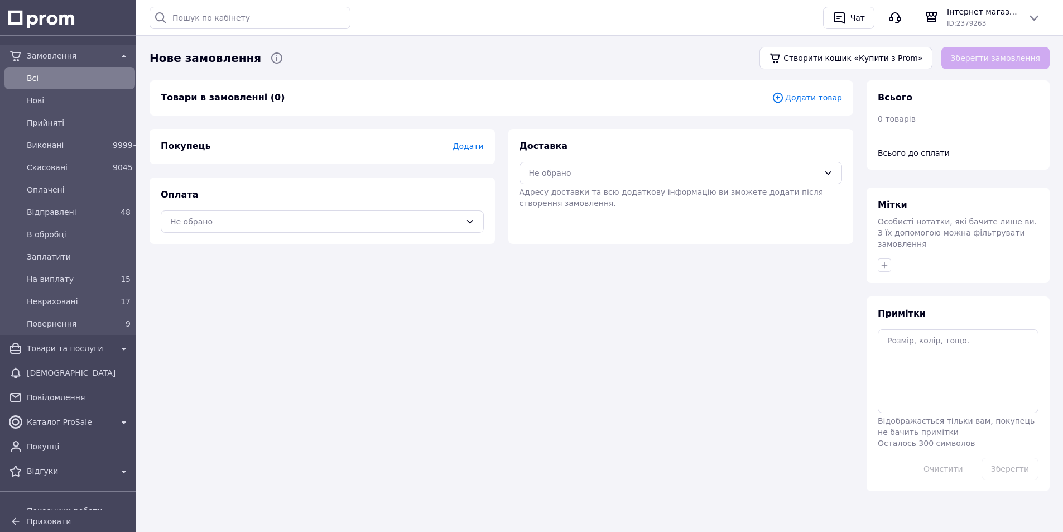
click at [806, 95] on span "Додати товар" at bounding box center [807, 97] width 70 height 12
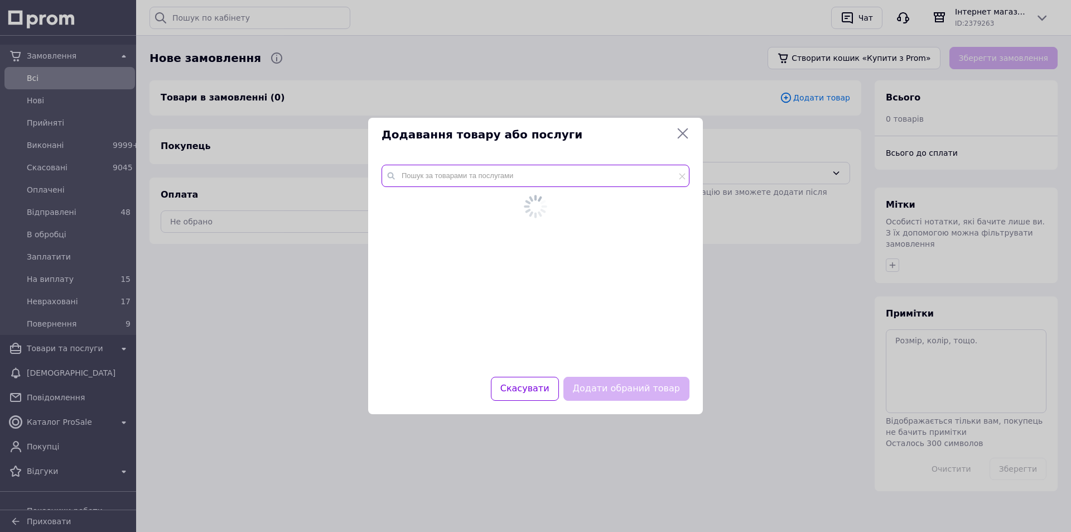
click at [444, 179] on input "text" at bounding box center [536, 176] width 308 height 22
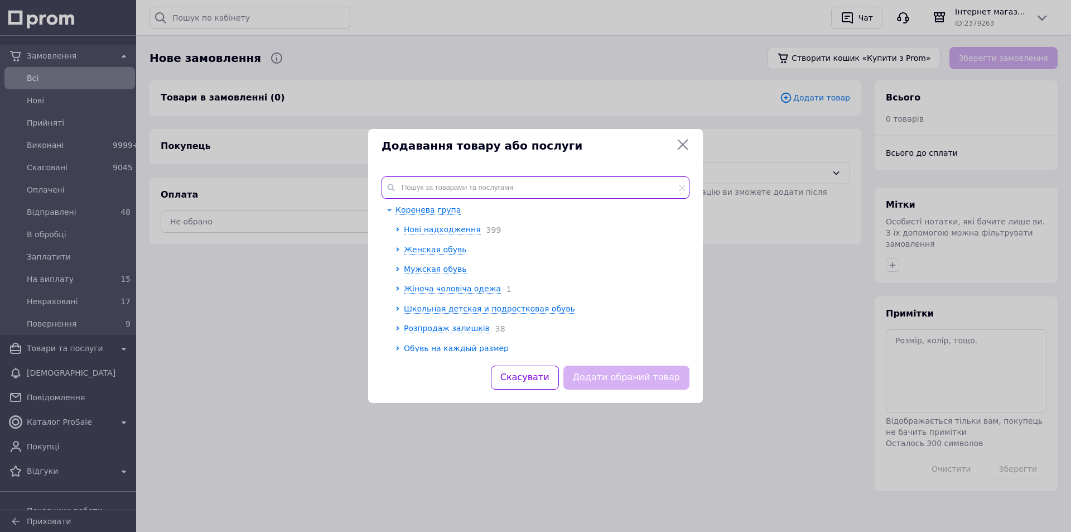
paste input "25330"
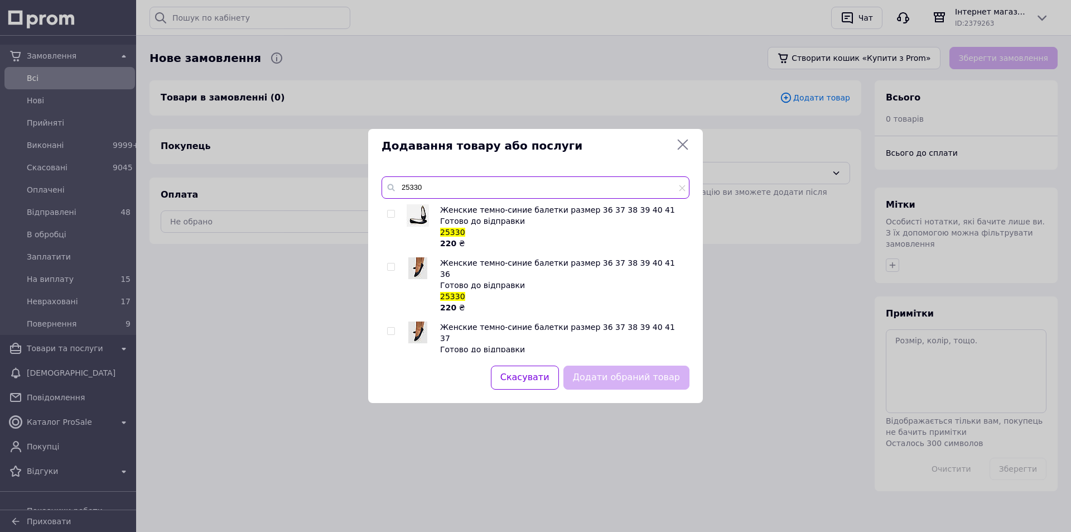
type input "25330"
click at [388, 215] on input "checkbox" at bounding box center [390, 213] width 7 height 7
checkbox input "true"
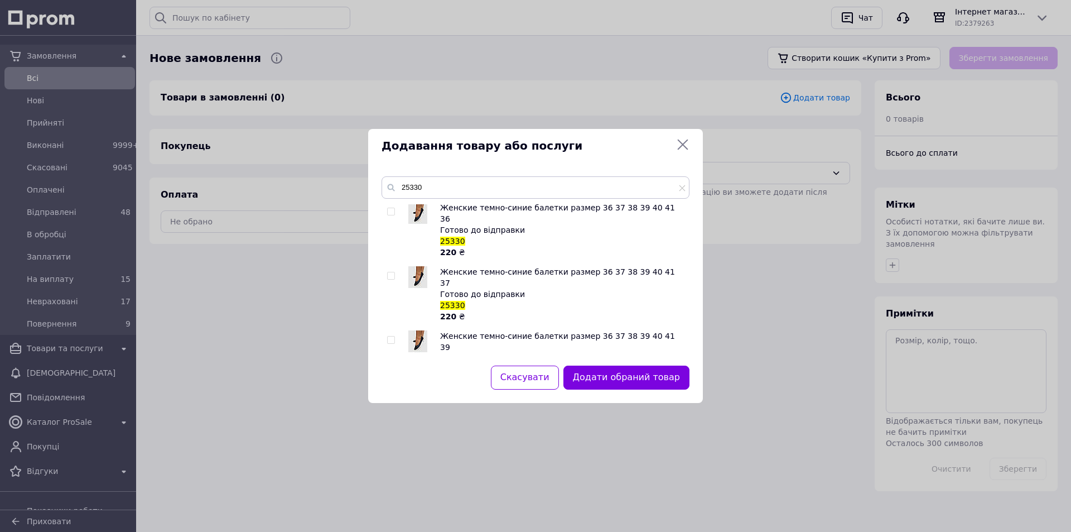
scroll to position [56, 0]
click at [393, 336] on input "checkbox" at bounding box center [390, 339] width 7 height 7
checkbox input "true"
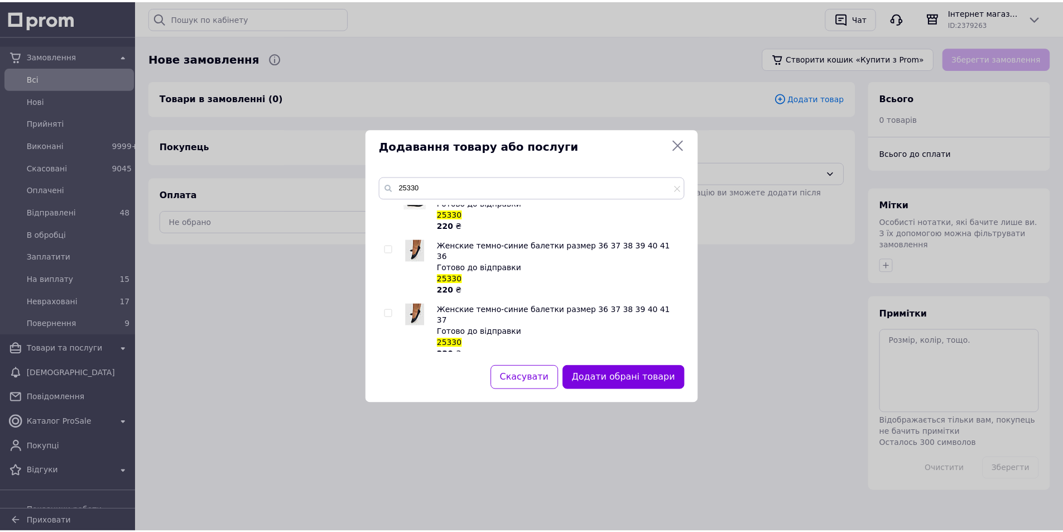
scroll to position [0, 0]
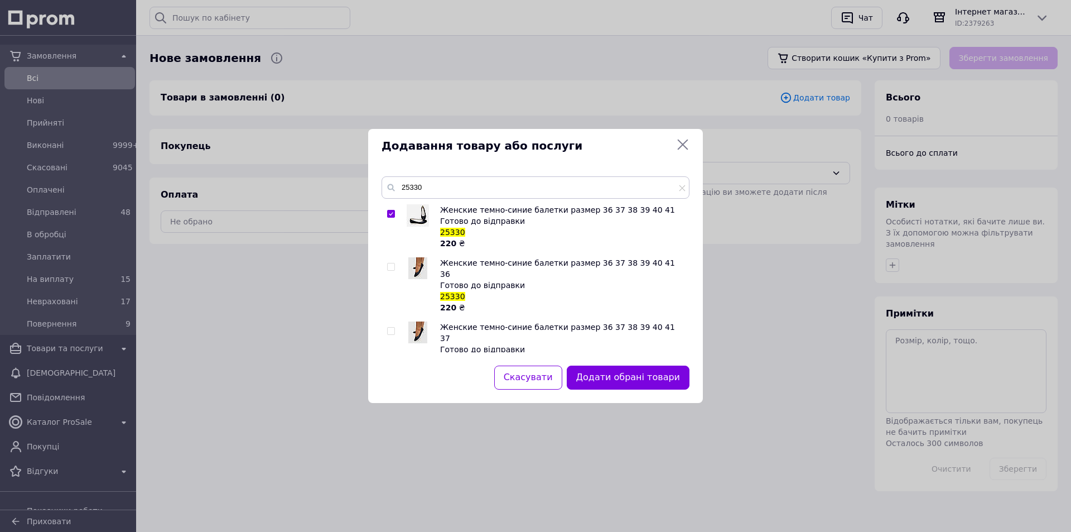
click at [388, 209] on div at bounding box center [392, 226] width 11 height 45
click at [389, 215] on input "checkbox" at bounding box center [390, 213] width 7 height 7
checkbox input "false"
click at [635, 382] on button "Додати обраний товар" at bounding box center [626, 377] width 126 height 24
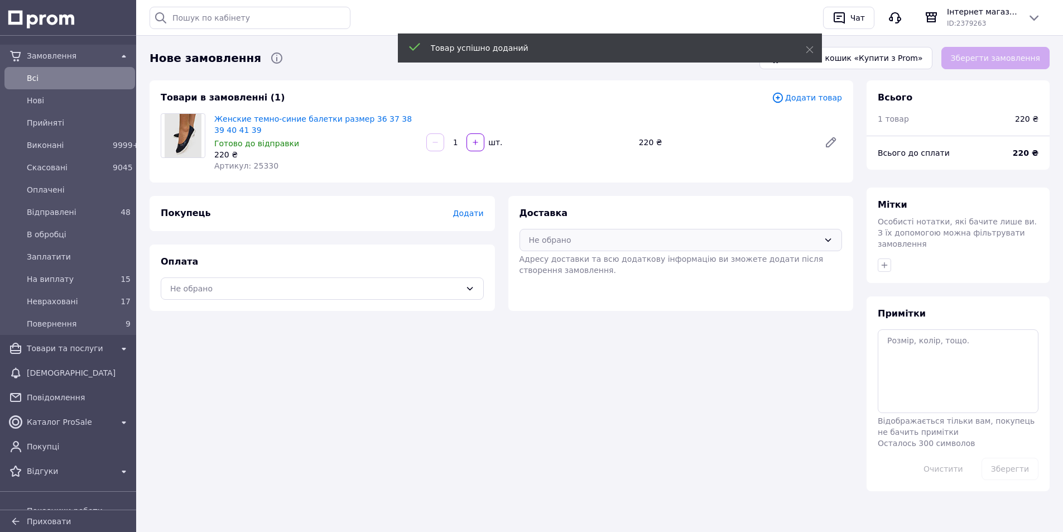
click at [558, 235] on div "Не обрано" at bounding box center [674, 240] width 291 height 12
click at [549, 267] on span "Нова Пошта (платна)" at bounding box center [689, 263] width 287 height 11
click at [322, 285] on div "Не обрано" at bounding box center [315, 288] width 291 height 12
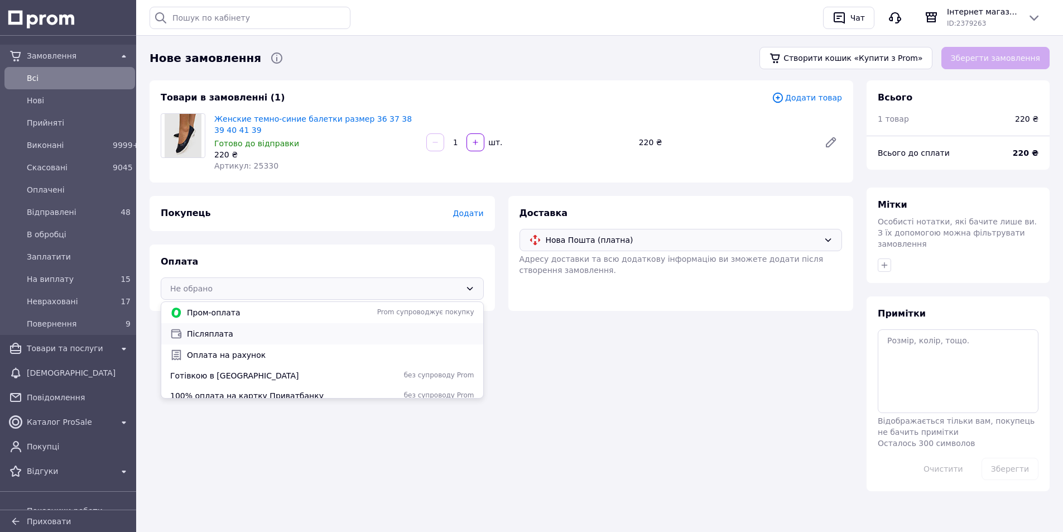
click at [218, 332] on span "Післяплата" at bounding box center [330, 333] width 287 height 11
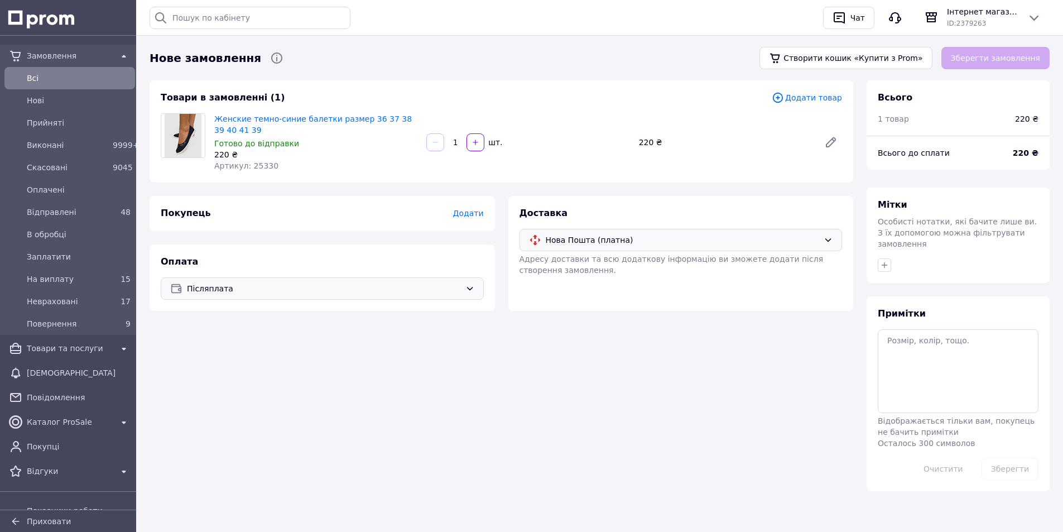
click at [475, 211] on span "Додати" at bounding box center [467, 213] width 31 height 9
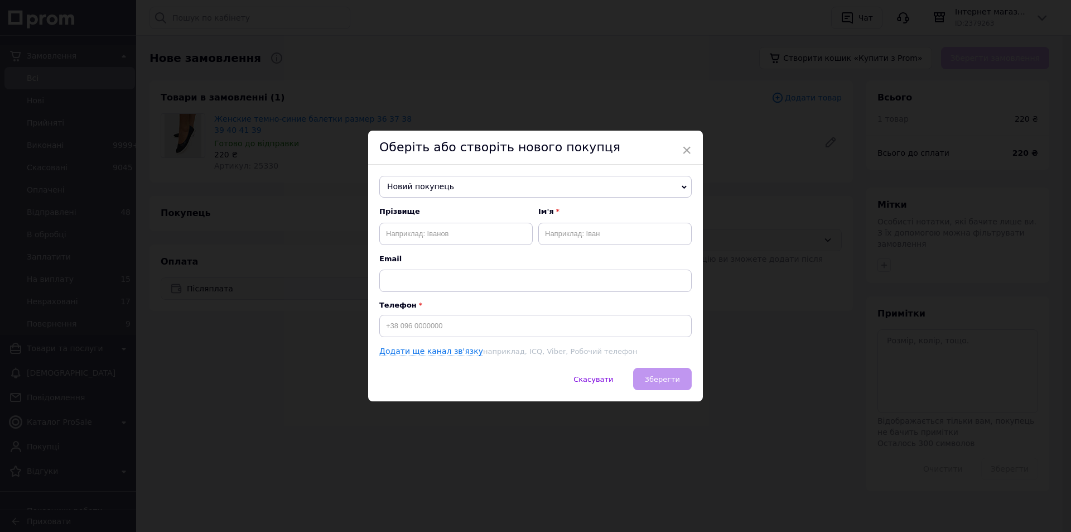
click at [451, 184] on span "Новий покупець" at bounding box center [535, 187] width 312 height 22
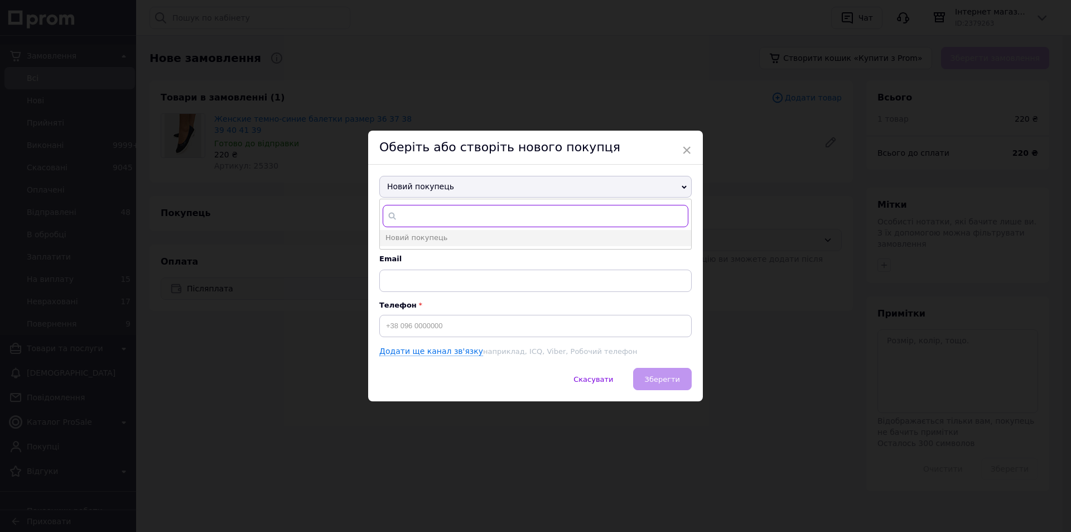
click at [411, 213] on input "text" at bounding box center [536, 216] width 306 height 22
click at [410, 327] on span "[PHONE_NUMBER]" at bounding box center [443, 331] width 66 height 8
type input "Каста"
type input "[PHONE_NUMBER]"
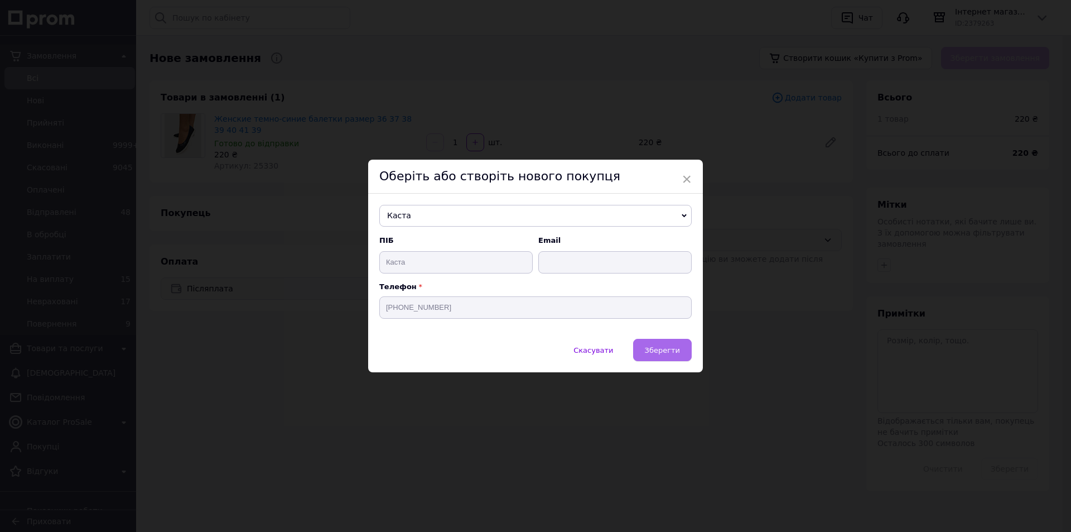
drag, startPoint x: 662, startPoint y: 350, endPoint x: 685, endPoint y: 340, distance: 24.5
click at [663, 350] on span "Зберегти" at bounding box center [662, 350] width 35 height 8
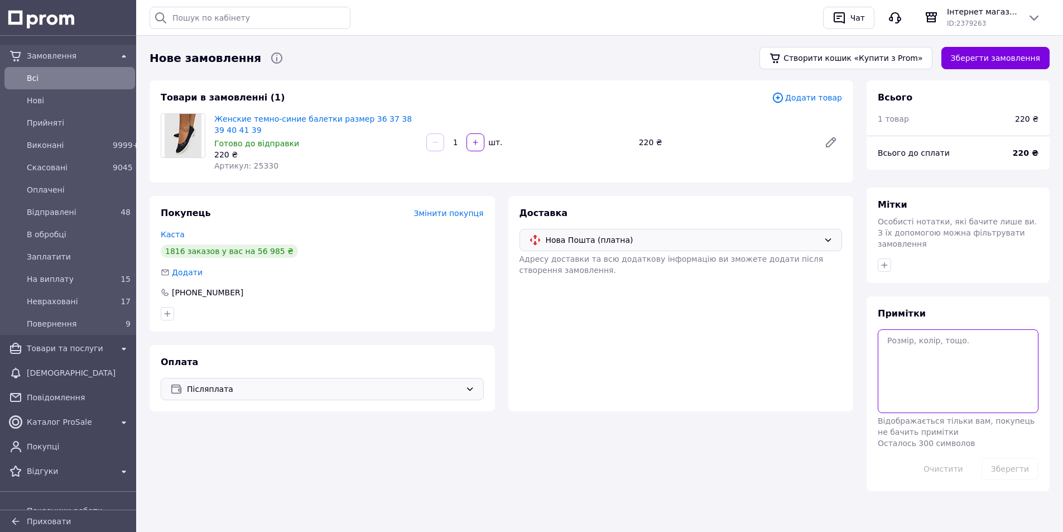
click at [915, 341] on textarea at bounding box center [958, 371] width 161 height 84
type textarea "39"
drag, startPoint x: 1020, startPoint y: 461, endPoint x: 1014, endPoint y: 421, distance: 40.6
click at [1018, 460] on button "Зберегти" at bounding box center [1009, 468] width 57 height 22
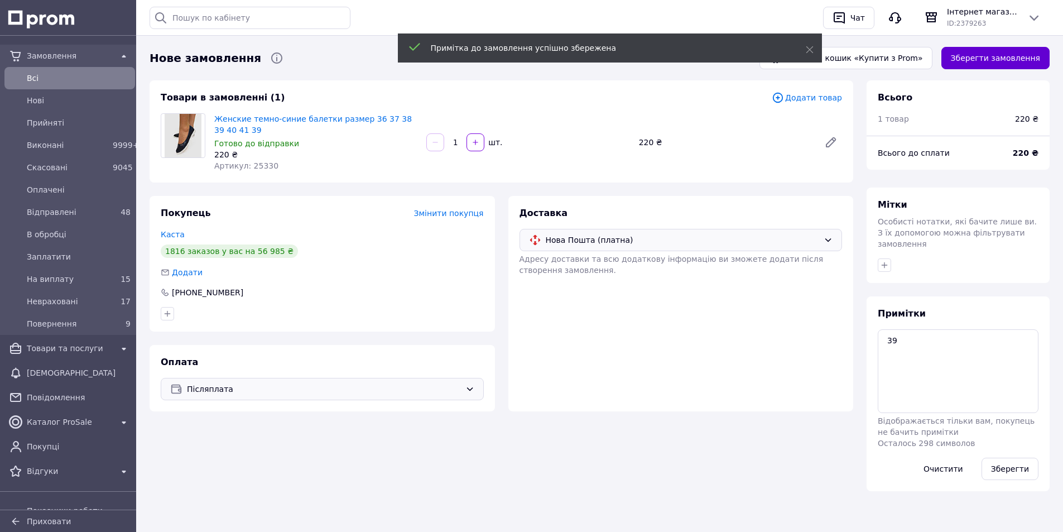
drag, startPoint x: 1015, startPoint y: 45, endPoint x: 1014, endPoint y: 60, distance: 14.5
click at [1015, 47] on div "Зберегти замовлення" at bounding box center [995, 57] width 117 height 31
click at [1015, 64] on button "Зберегти замовлення" at bounding box center [995, 58] width 108 height 22
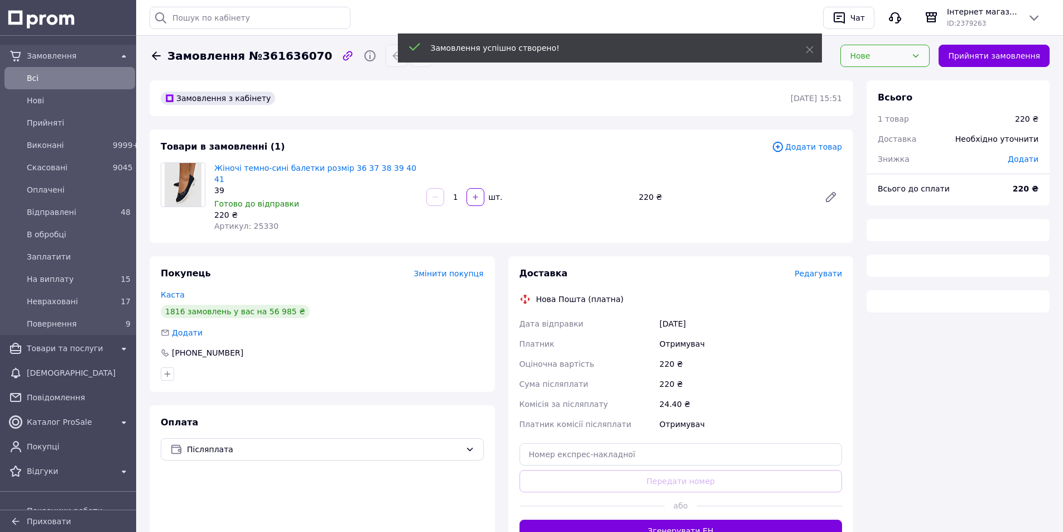
click at [877, 65] on div "Нове" at bounding box center [884, 56] width 89 height 22
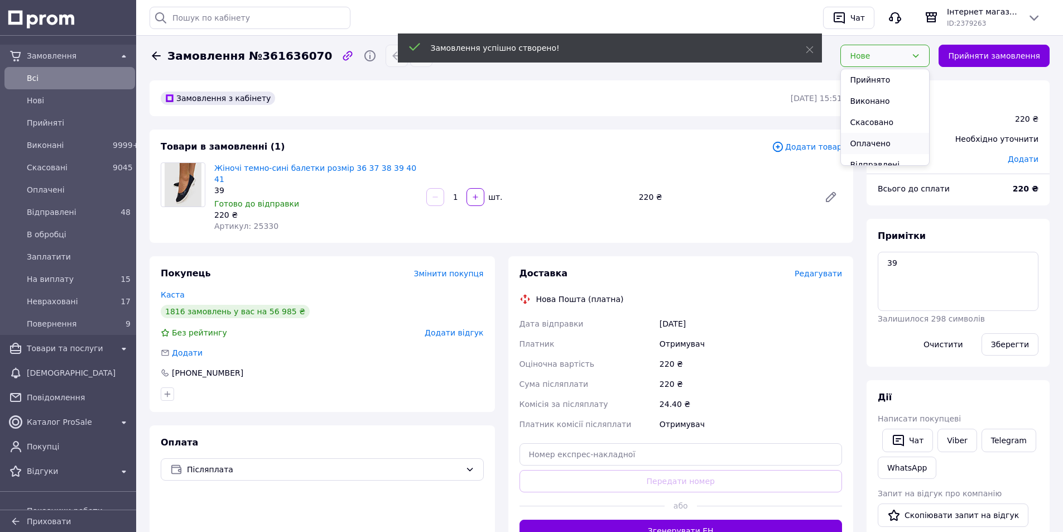
click at [891, 146] on li "Оплачено" at bounding box center [885, 143] width 88 height 21
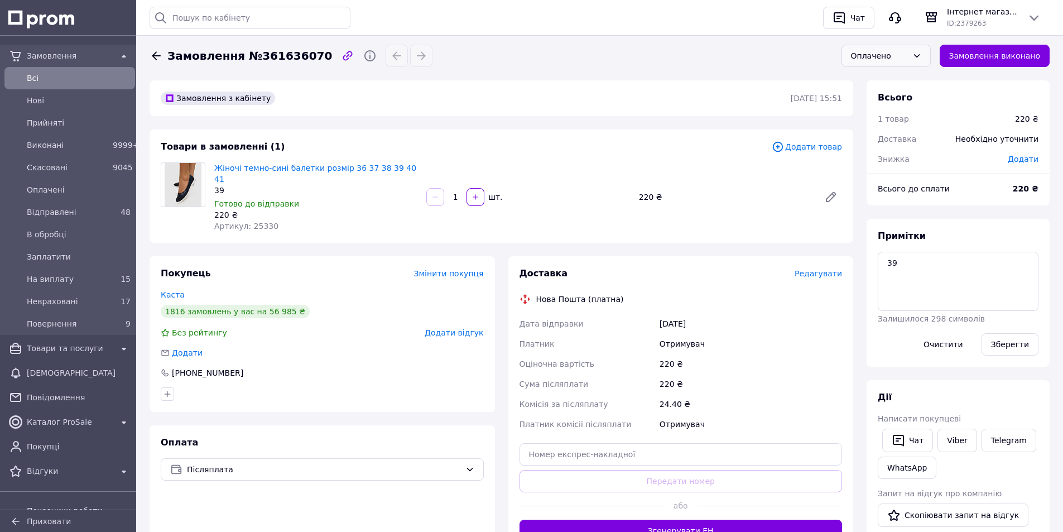
click at [823, 269] on span "Редагувати" at bounding box center [817, 273] width 47 height 9
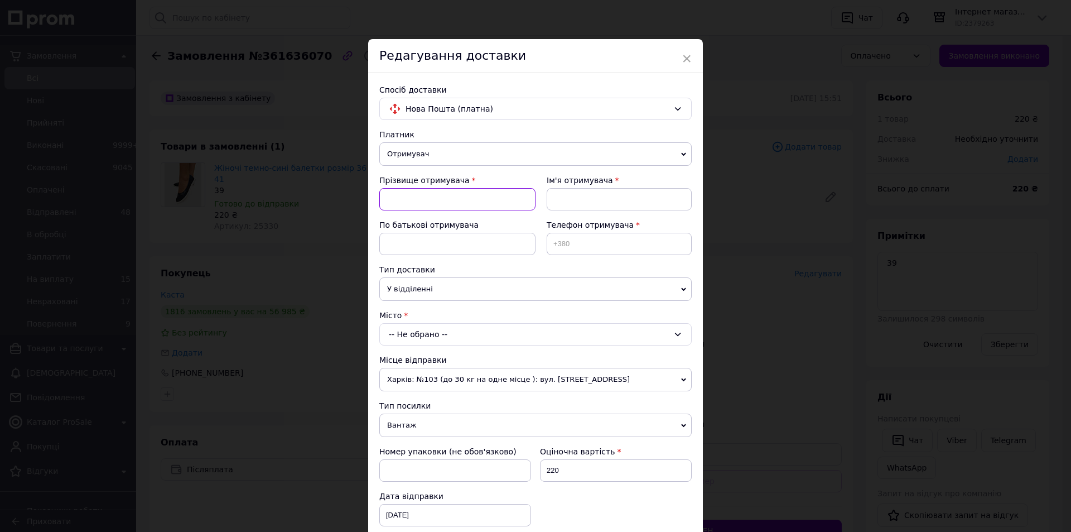
click at [428, 193] on input at bounding box center [457, 199] width 156 height 22
paste input "[PERSON_NAME] 380953507520"
drag, startPoint x: 451, startPoint y: 204, endPoint x: 531, endPoint y: 214, distance: 80.4
click at [531, 214] on div "Прізвище отримувача [PERSON_NAME] 380953507520" at bounding box center [457, 197] width 156 height 45
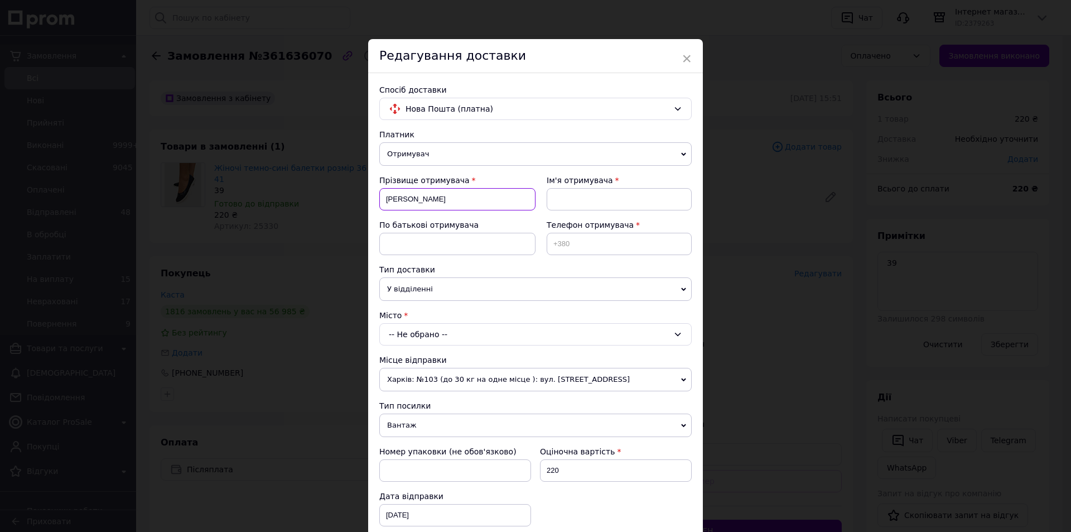
scroll to position [0, 0]
type input "[PERSON_NAME]"
click at [544, 209] on div "Ім'я отримувача" at bounding box center [614, 197] width 156 height 45
click at [554, 200] on input at bounding box center [619, 199] width 145 height 22
paste input "[PERSON_NAME] 380953507520"
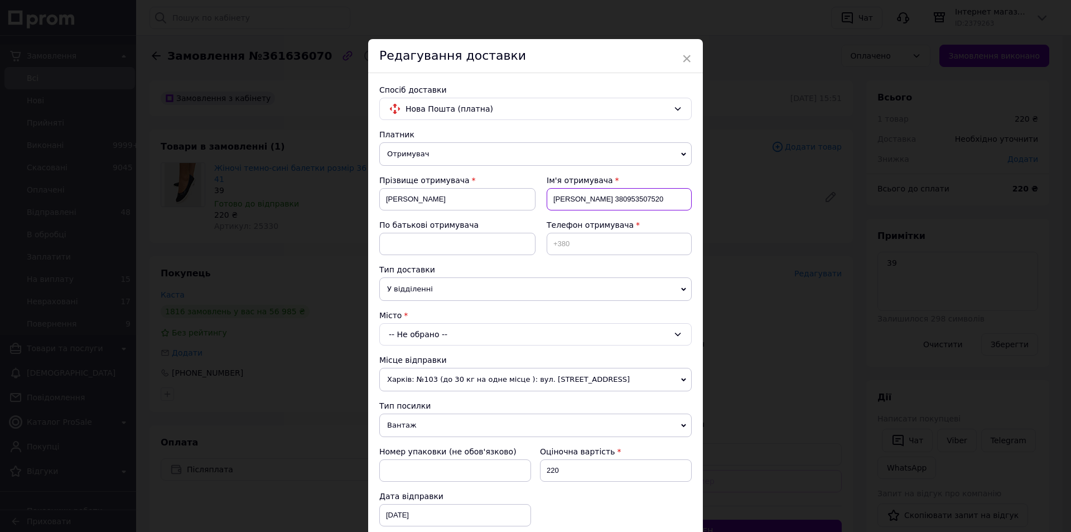
drag, startPoint x: 581, startPoint y: 197, endPoint x: 673, endPoint y: 214, distance: 93.7
click at [674, 214] on div "Ім'я отримувача [PERSON_NAME] 380953507520" at bounding box center [614, 197] width 156 height 45
type input "Наталія"
click at [568, 233] on input at bounding box center [619, 244] width 145 height 22
paste input "Вікторівна 380953507520"
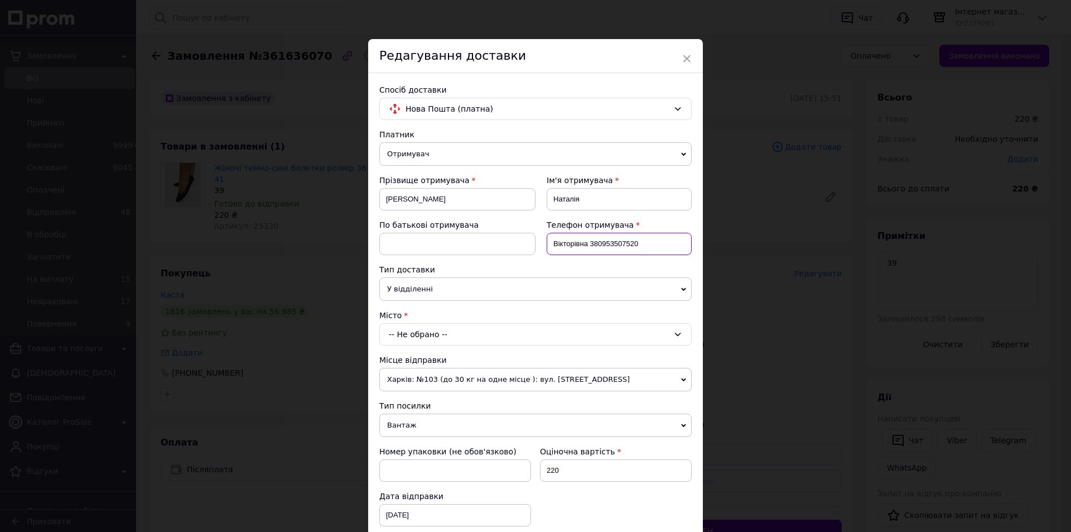
drag, startPoint x: 592, startPoint y: 243, endPoint x: 506, endPoint y: 249, distance: 86.2
click at [506, 249] on div "Прізвище отримувача [PERSON_NAME] Ім'я отримувача [PERSON_NAME] батькові отриму…" at bounding box center [535, 219] width 312 height 89
type input "[PHONE_NUMBER]"
click at [414, 332] on div "-- Не обрано --" at bounding box center [535, 334] width 312 height 22
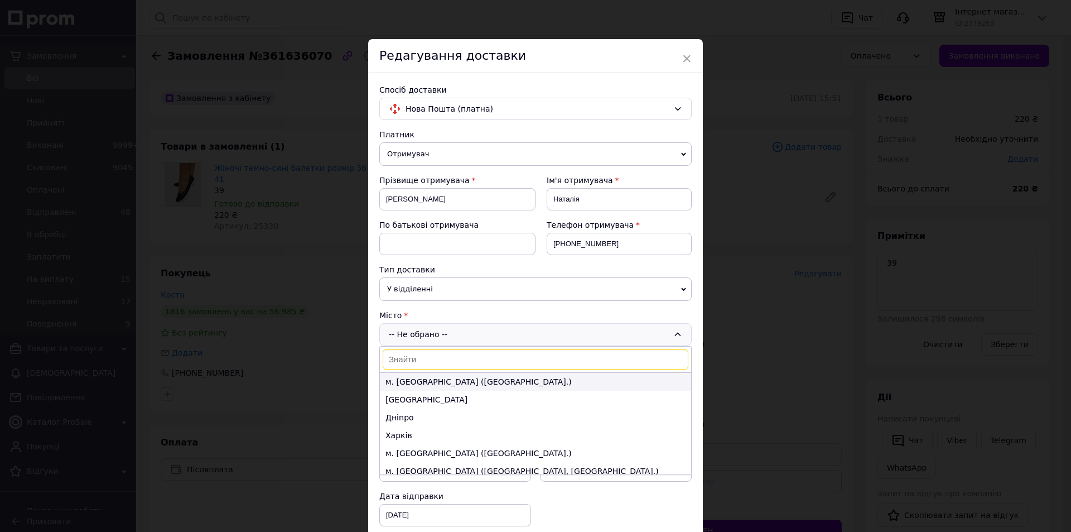
click at [417, 381] on li "м. [GEOGRAPHIC_DATA] ([GEOGRAPHIC_DATA].)" at bounding box center [535, 382] width 311 height 18
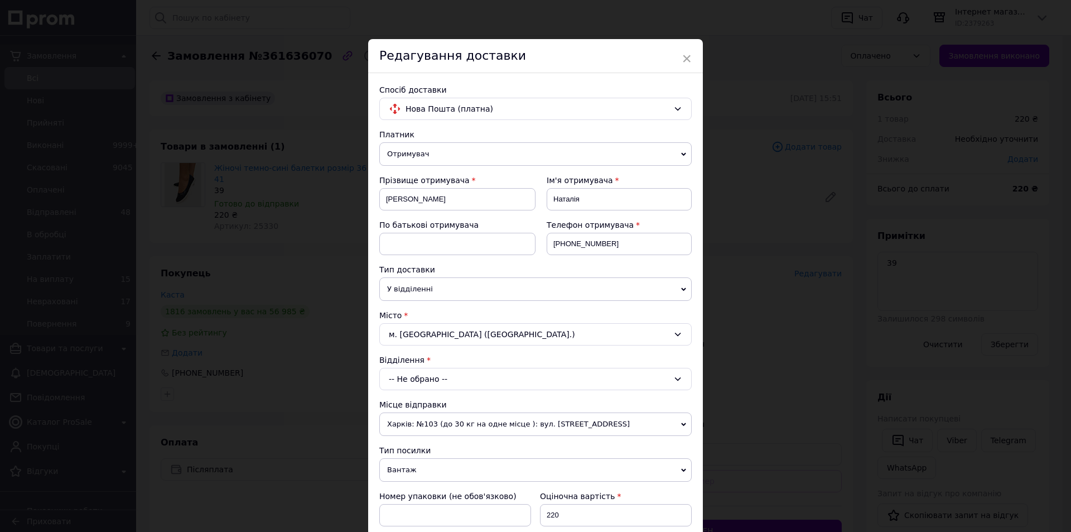
click at [418, 377] on div "-- Не обрано --" at bounding box center [535, 379] width 312 height 22
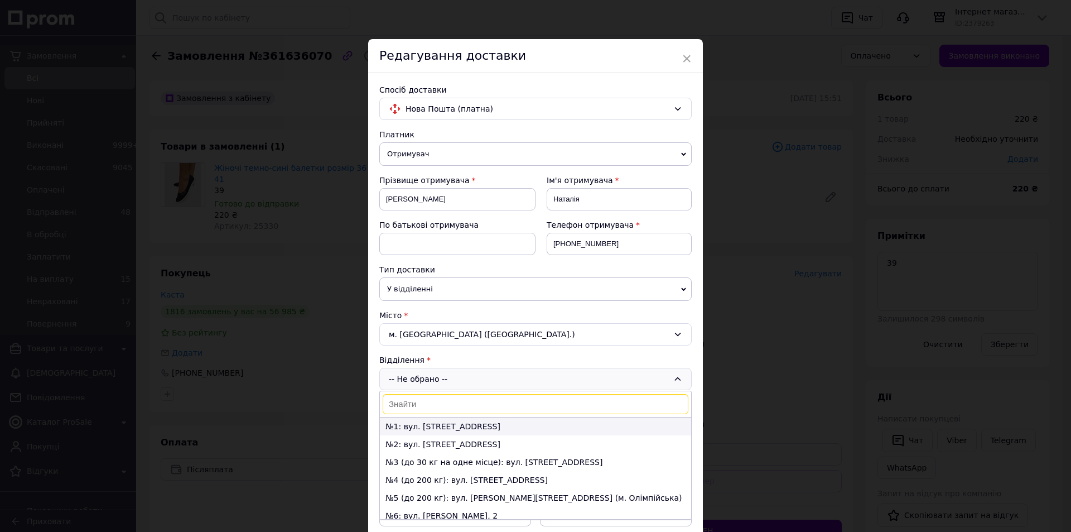
click at [417, 421] on li "№1: вул. [STREET_ADDRESS]" at bounding box center [535, 426] width 311 height 18
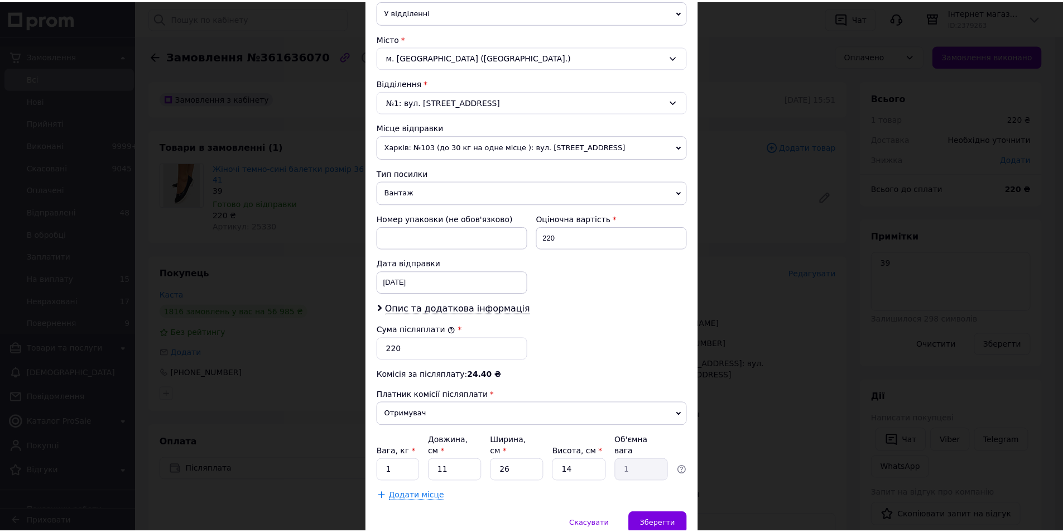
scroll to position [320, 0]
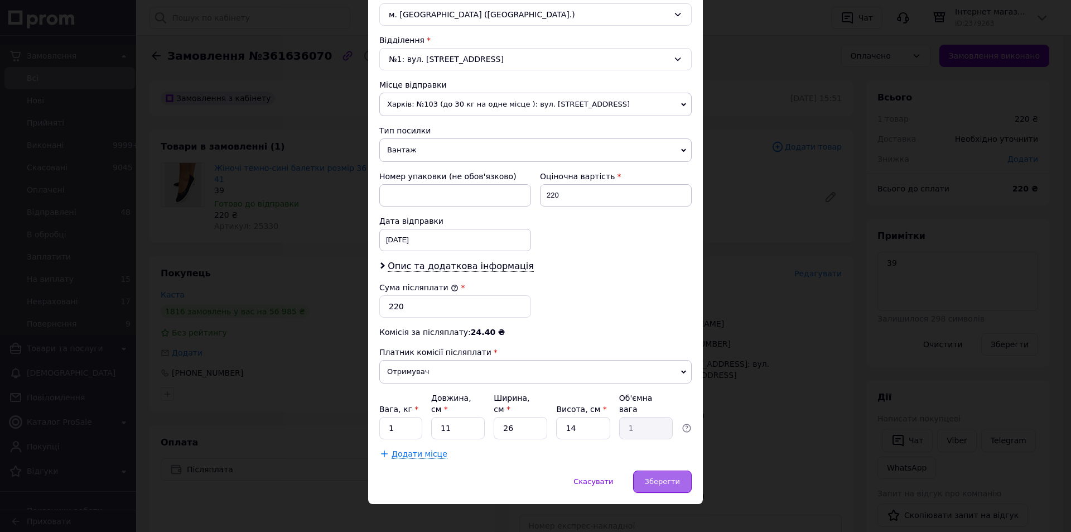
click at [668, 477] on span "Зберегти" at bounding box center [662, 481] width 35 height 8
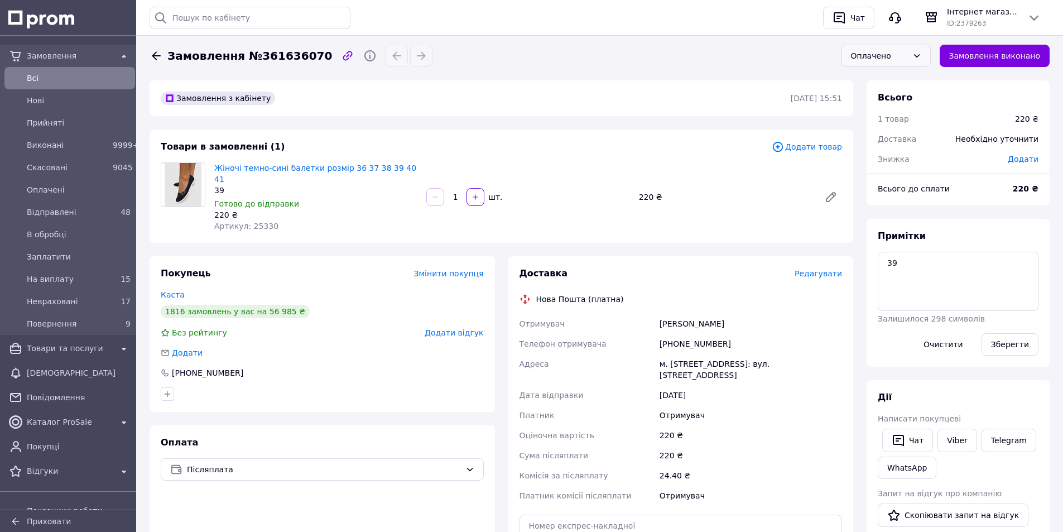
scroll to position [112, 0]
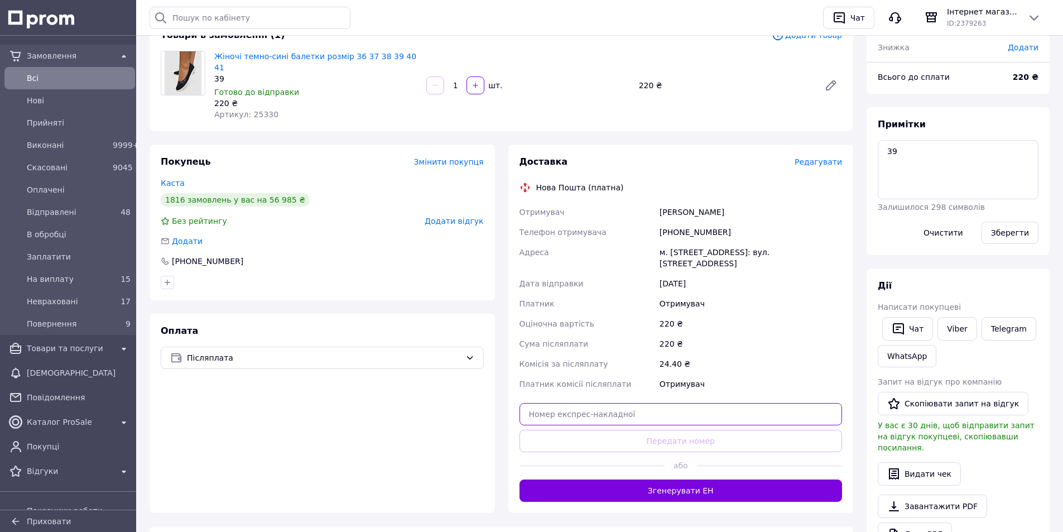
paste input "20451247292495"
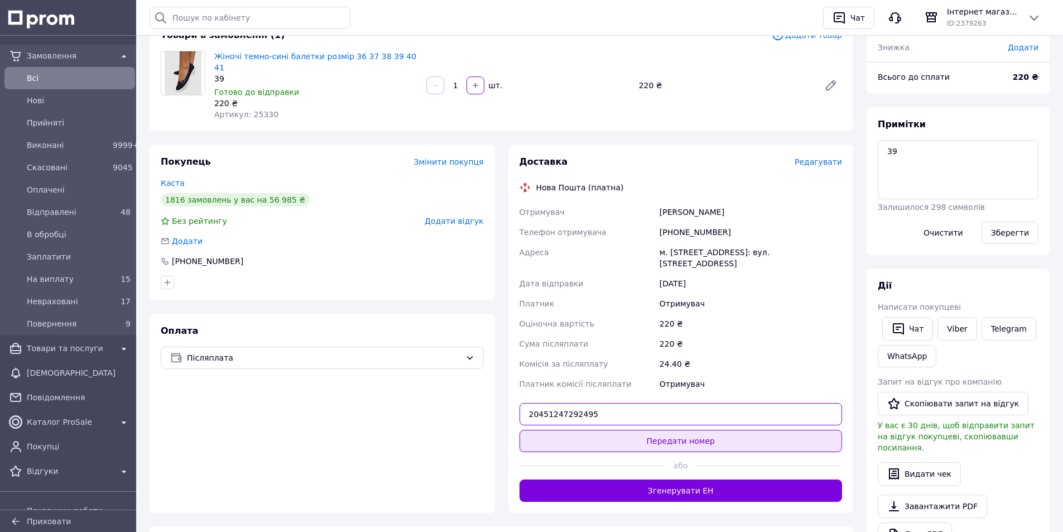
type input "20451247292495"
click at [560, 431] on button "Передати номер" at bounding box center [680, 441] width 323 height 22
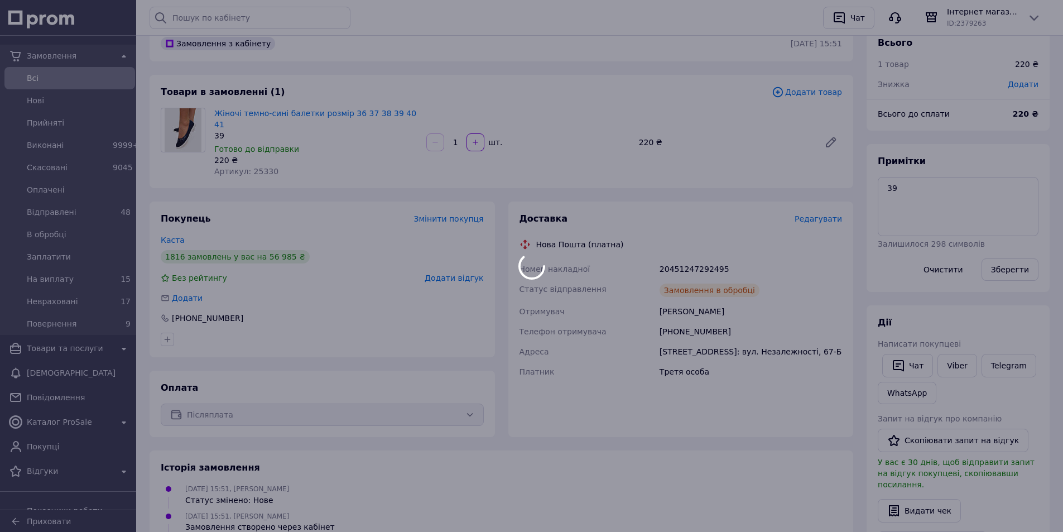
scroll to position [0, 0]
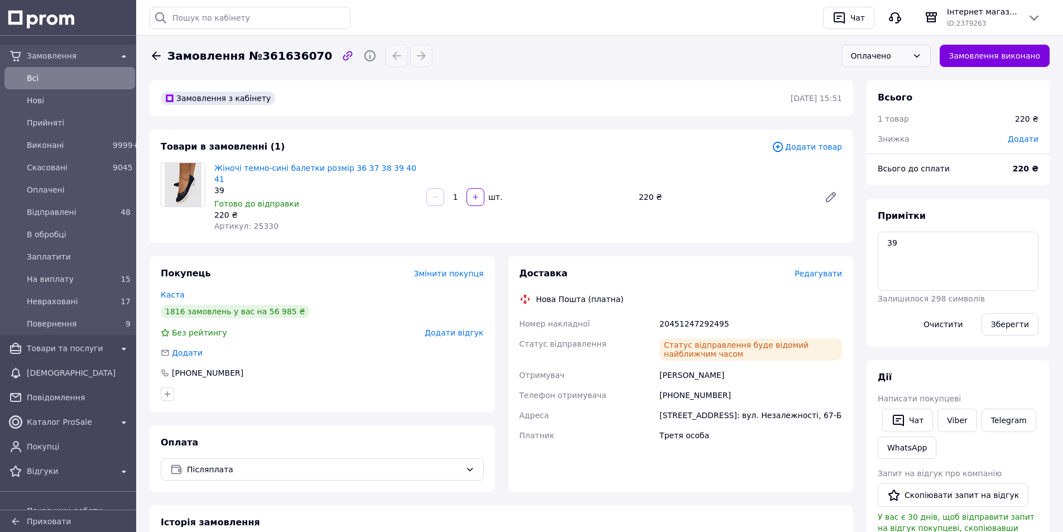
click at [155, 55] on icon at bounding box center [156, 55] width 9 height 8
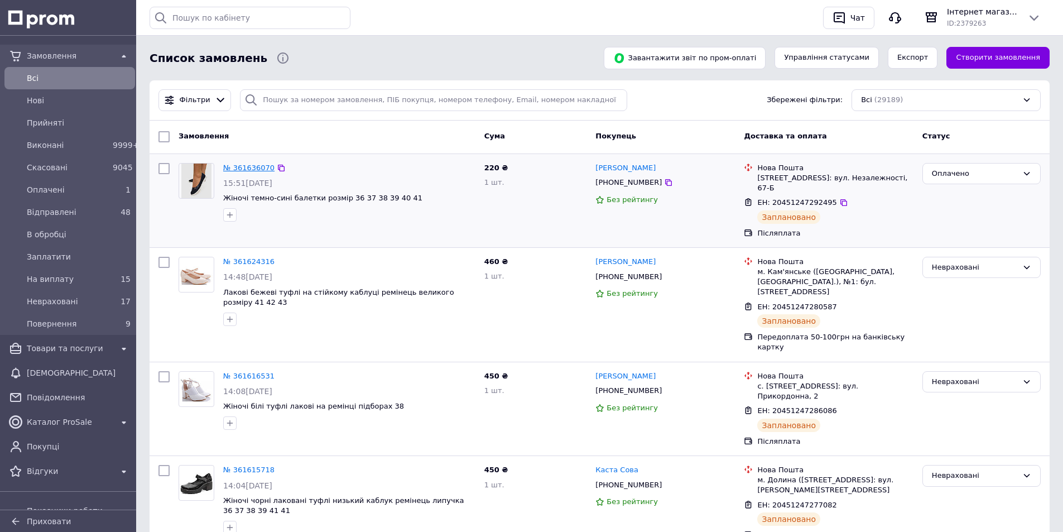
click at [250, 169] on link "№ 361636070" at bounding box center [248, 167] width 51 height 8
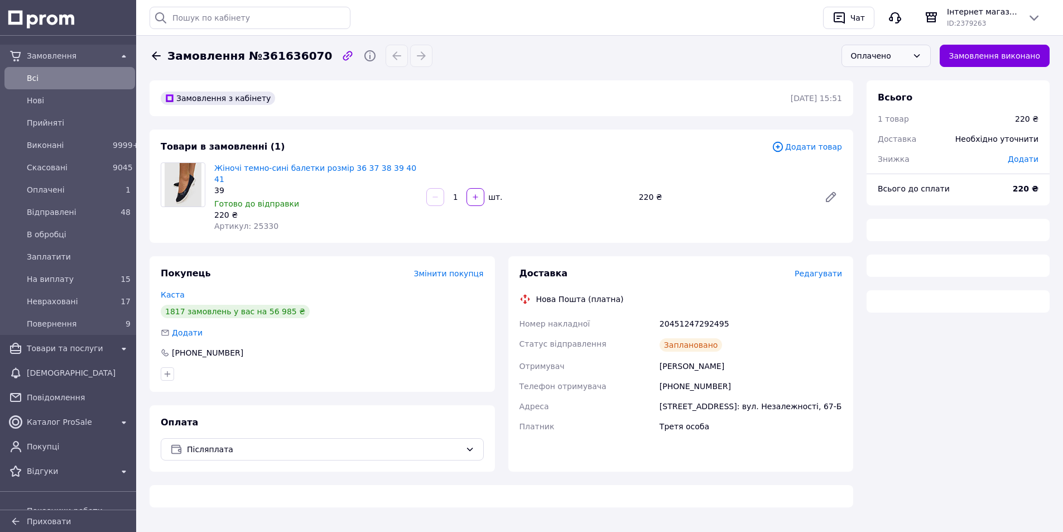
click at [919, 62] on div "Оплачено" at bounding box center [885, 56] width 89 height 22
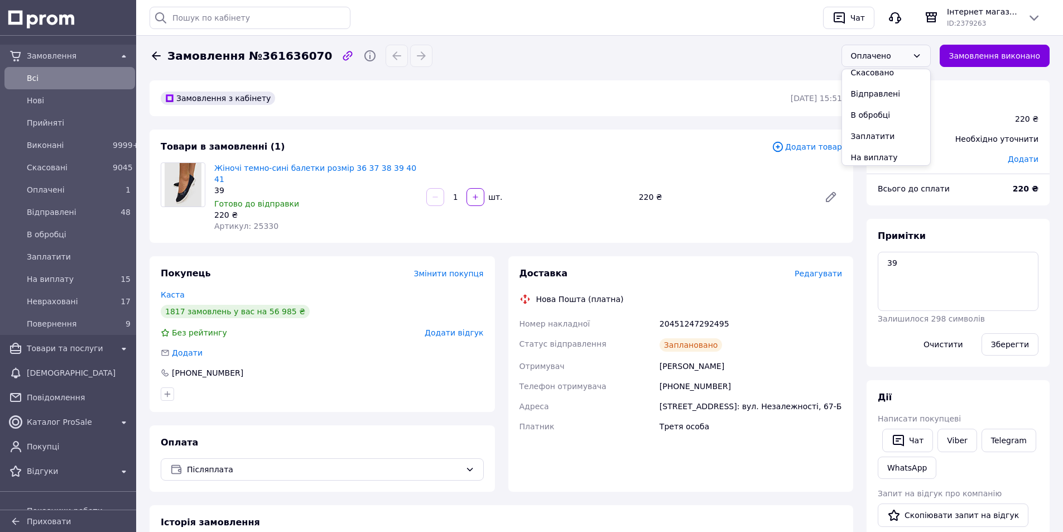
scroll to position [95, 0]
click at [893, 136] on li "Невраховані" at bounding box center [886, 133] width 88 height 21
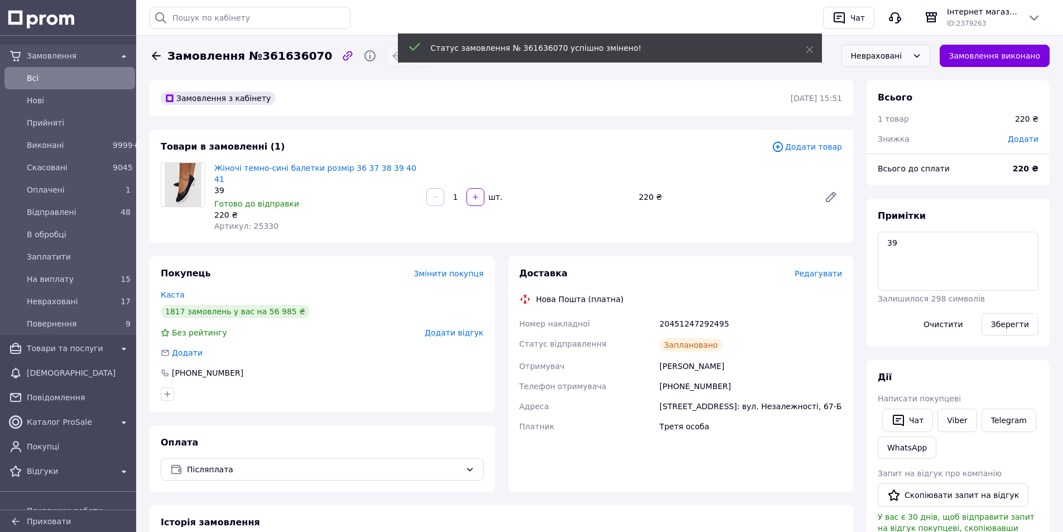
click at [153, 55] on icon at bounding box center [156, 55] width 9 height 8
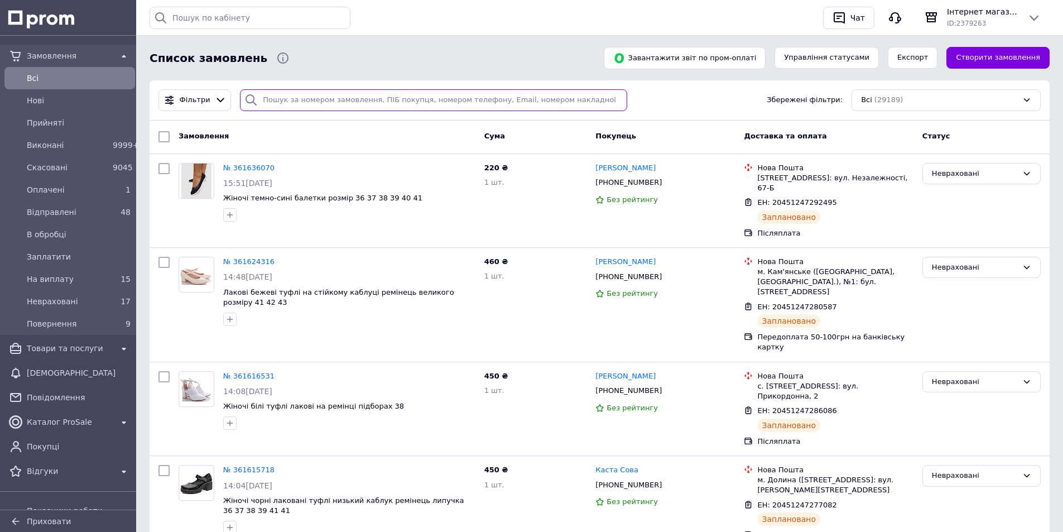
paste input "20451236003438"
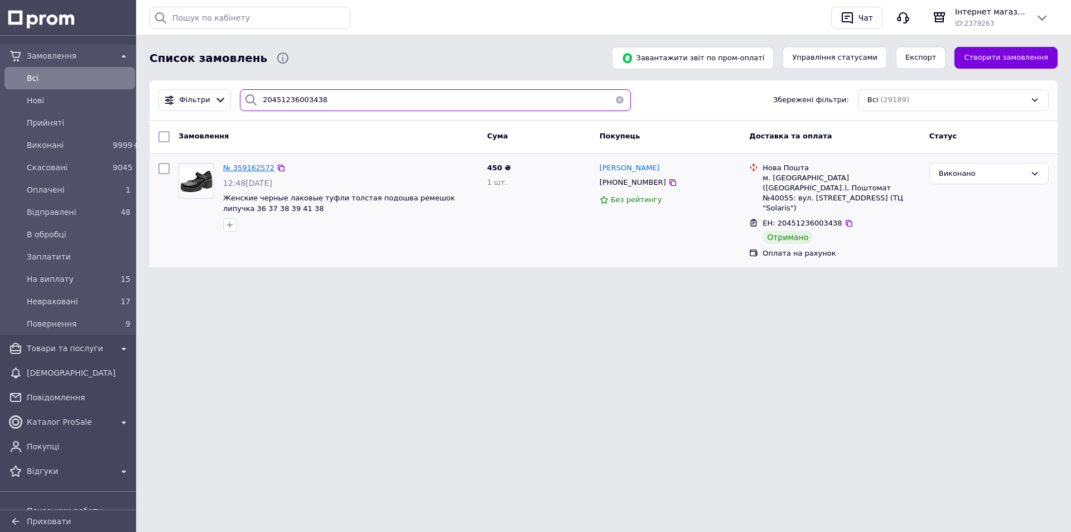
type input "20451236003438"
click at [266, 167] on span "№ 359162572" at bounding box center [248, 167] width 51 height 8
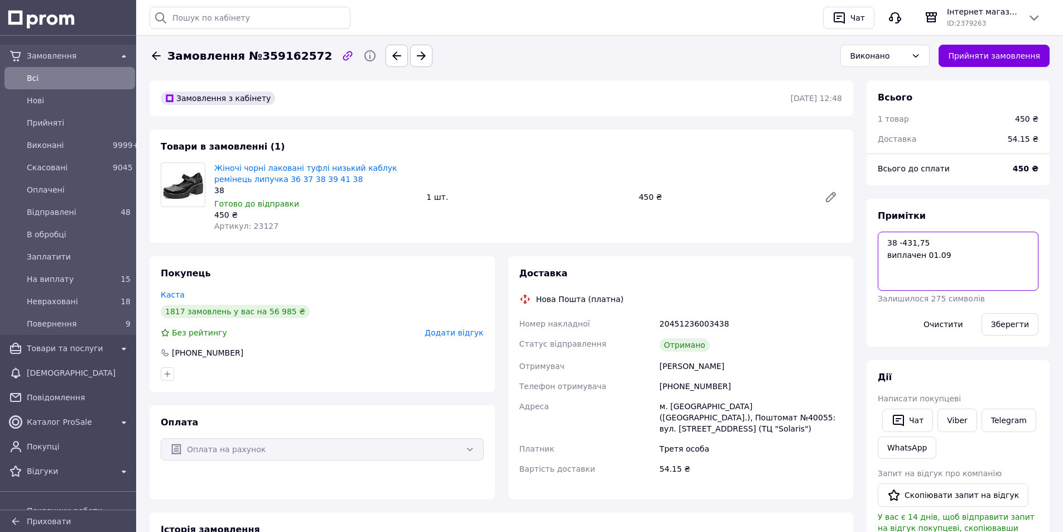
click at [962, 253] on textarea "38 -431,75 виплачен 01.09" at bounding box center [958, 261] width 161 height 59
click at [899, 58] on div "Виконано" at bounding box center [878, 56] width 57 height 12
click at [900, 152] on li "Повернення" at bounding box center [885, 154] width 88 height 21
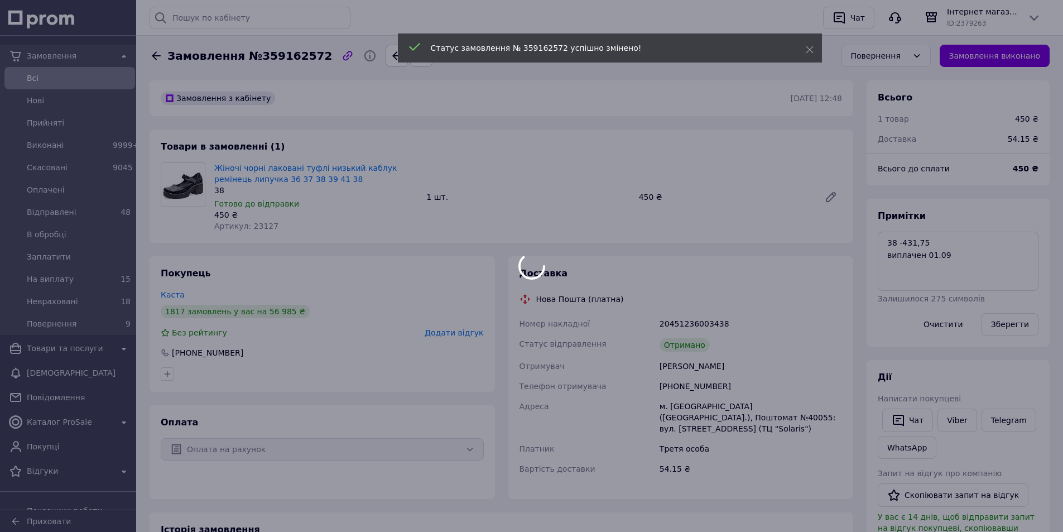
scroll to position [27, 0]
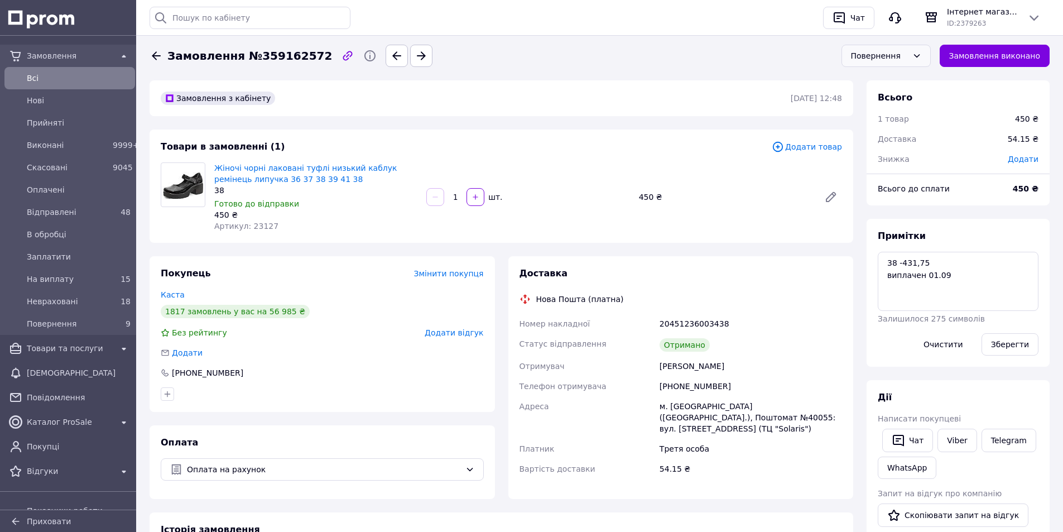
click at [158, 54] on icon at bounding box center [156, 55] width 13 height 13
